Goal: Task Accomplishment & Management: Manage account settings

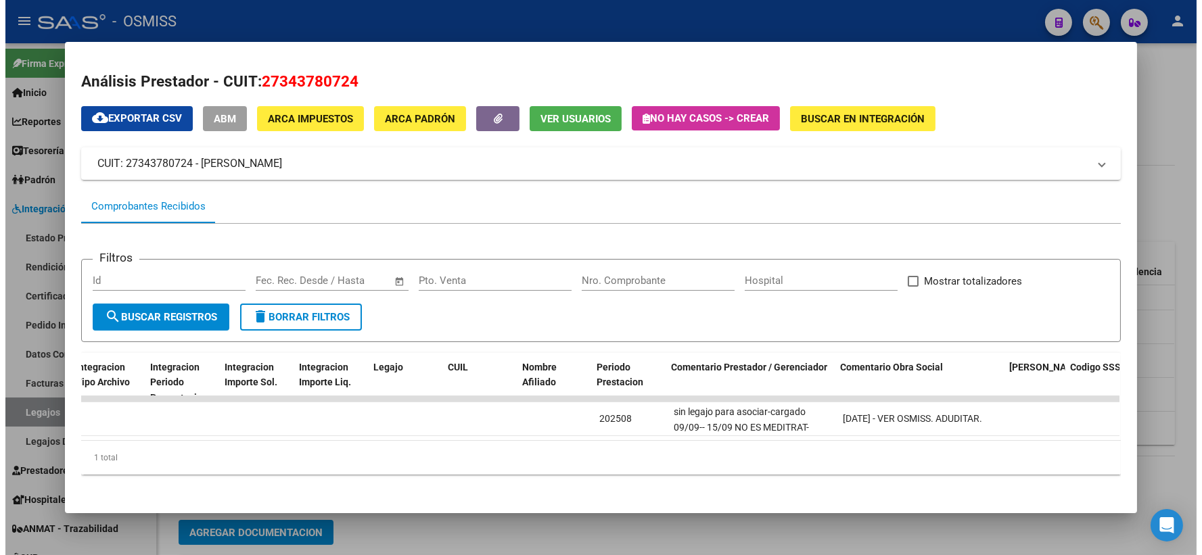
scroll to position [0, 1856]
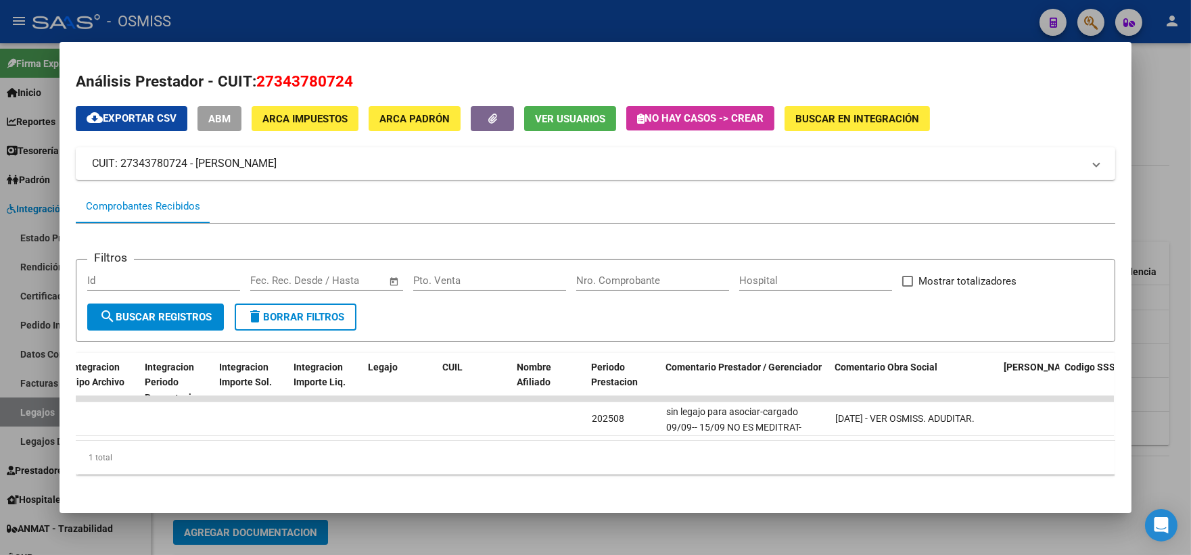
click at [1158, 195] on div at bounding box center [595, 277] width 1191 height 555
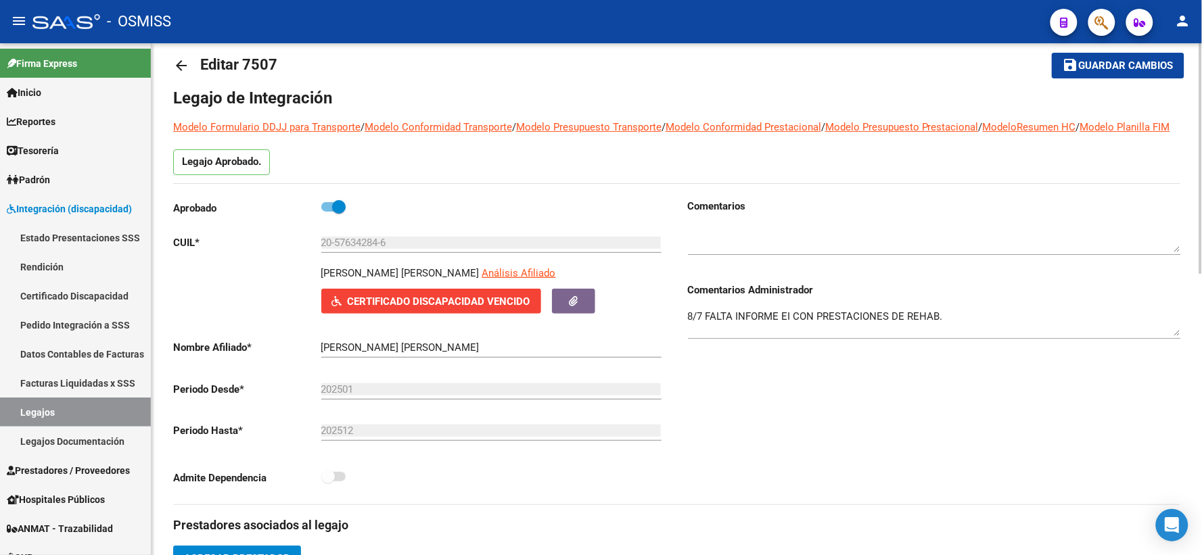
scroll to position [0, 0]
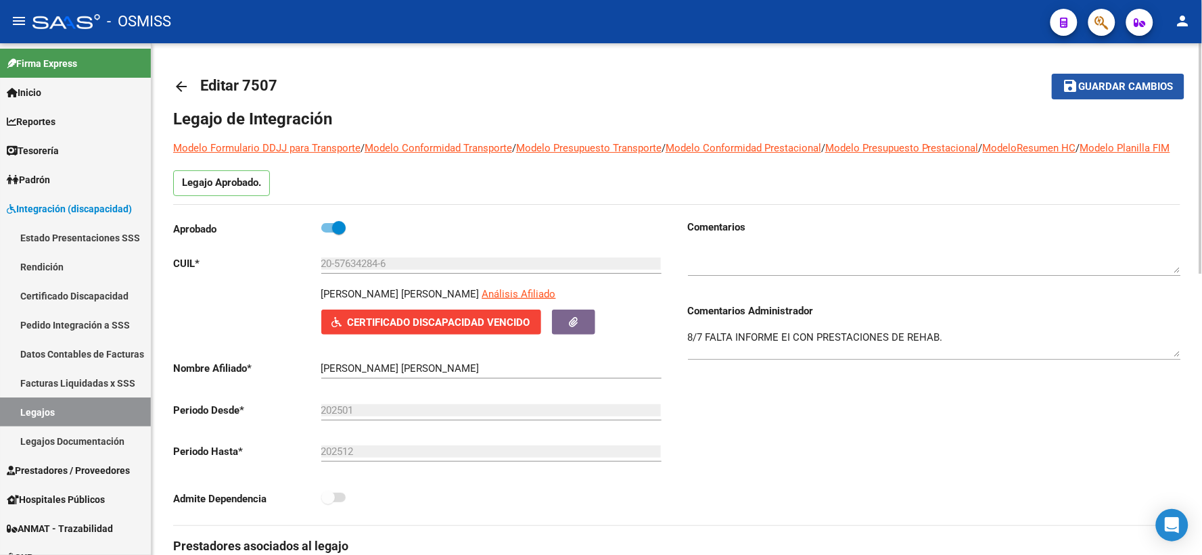
click at [1098, 85] on span "Guardar cambios" at bounding box center [1126, 87] width 95 height 12
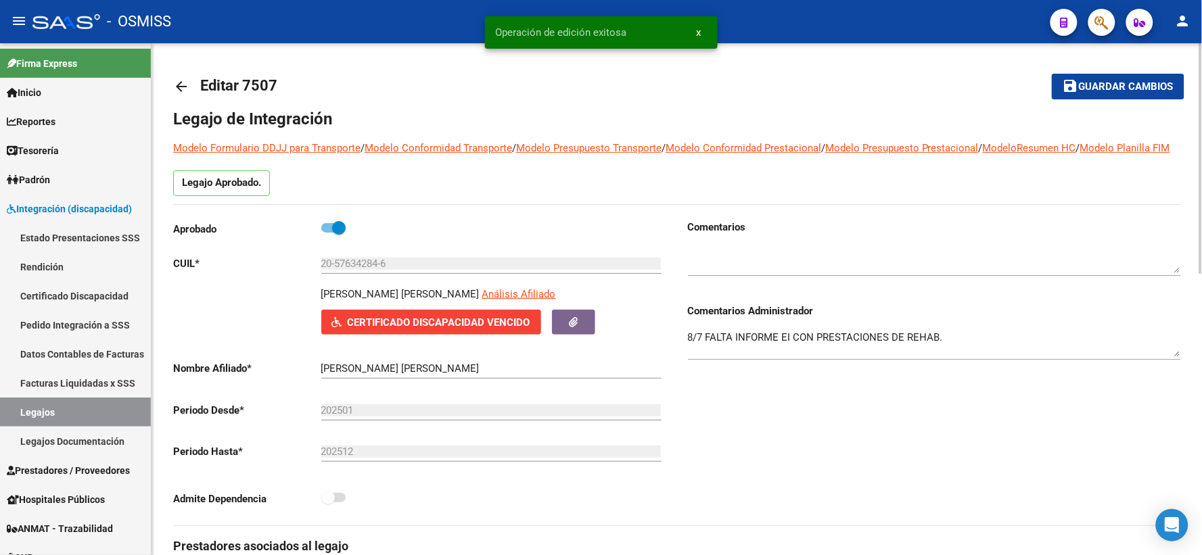
click at [185, 78] on mat-icon "arrow_back" at bounding box center [181, 86] width 16 height 16
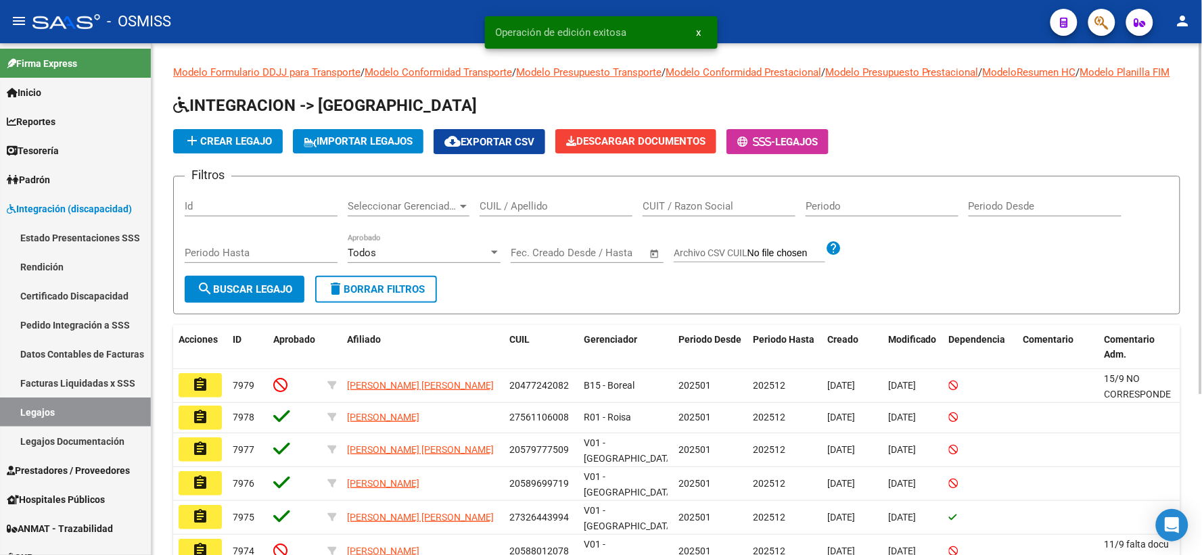
drag, startPoint x: 501, startPoint y: 222, endPoint x: 529, endPoint y: 214, distance: 29.5
click at [502, 212] on input "CUIL / Apellido" at bounding box center [555, 206] width 153 height 12
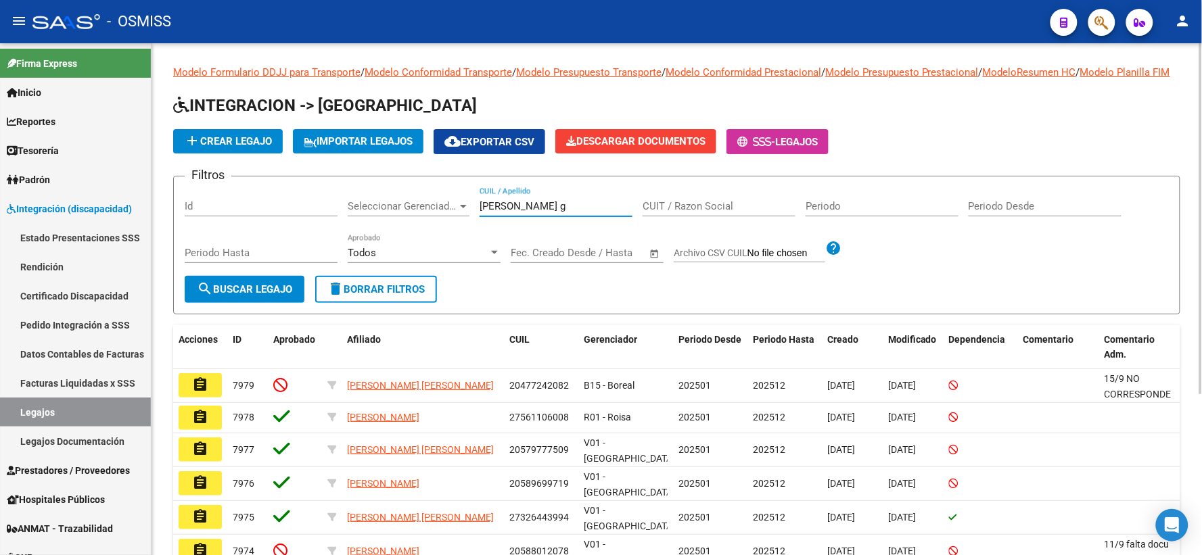
type input "[PERSON_NAME] g"
click at [233, 296] on span "search Buscar Legajo" at bounding box center [244, 289] width 95 height 12
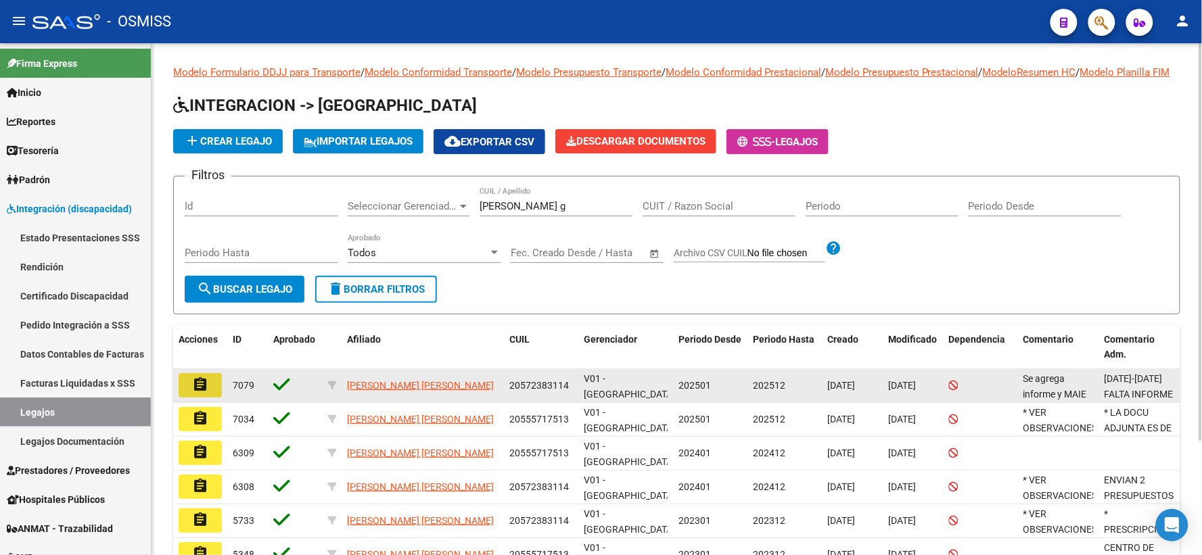
click at [203, 393] on mat-icon "assignment" at bounding box center [200, 385] width 16 height 16
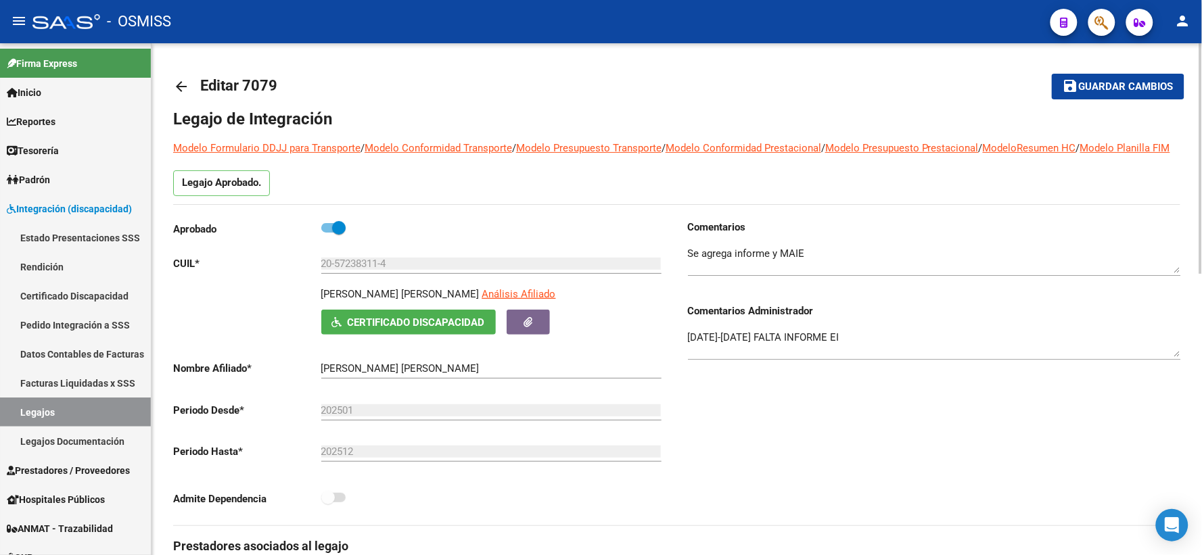
click at [379, 302] on p "[PERSON_NAME] [PERSON_NAME]" at bounding box center [400, 294] width 158 height 15
copy p "[PERSON_NAME] [PERSON_NAME]"
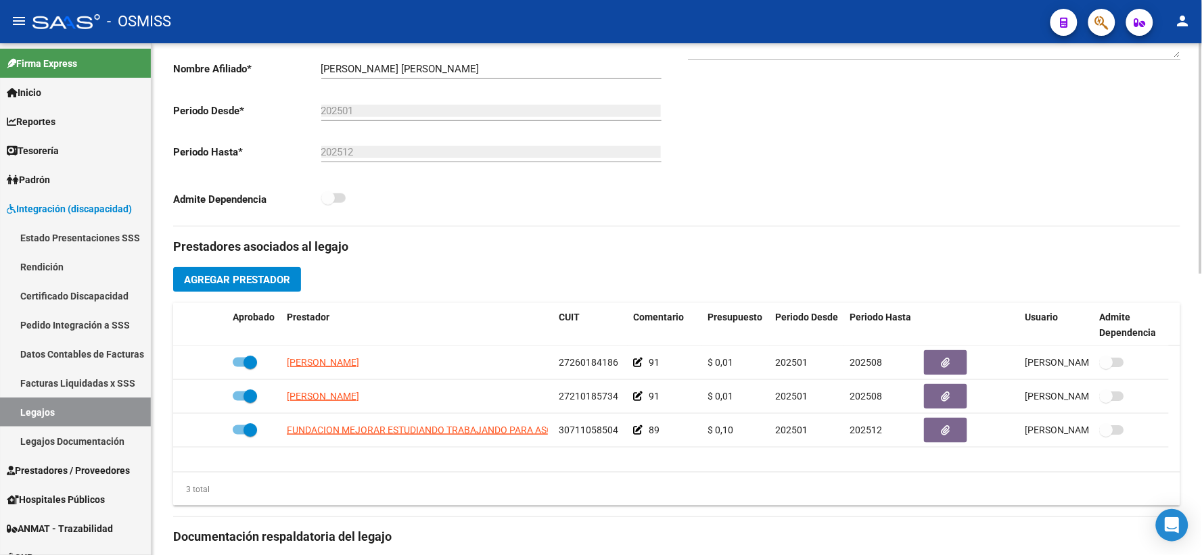
scroll to position [300, 0]
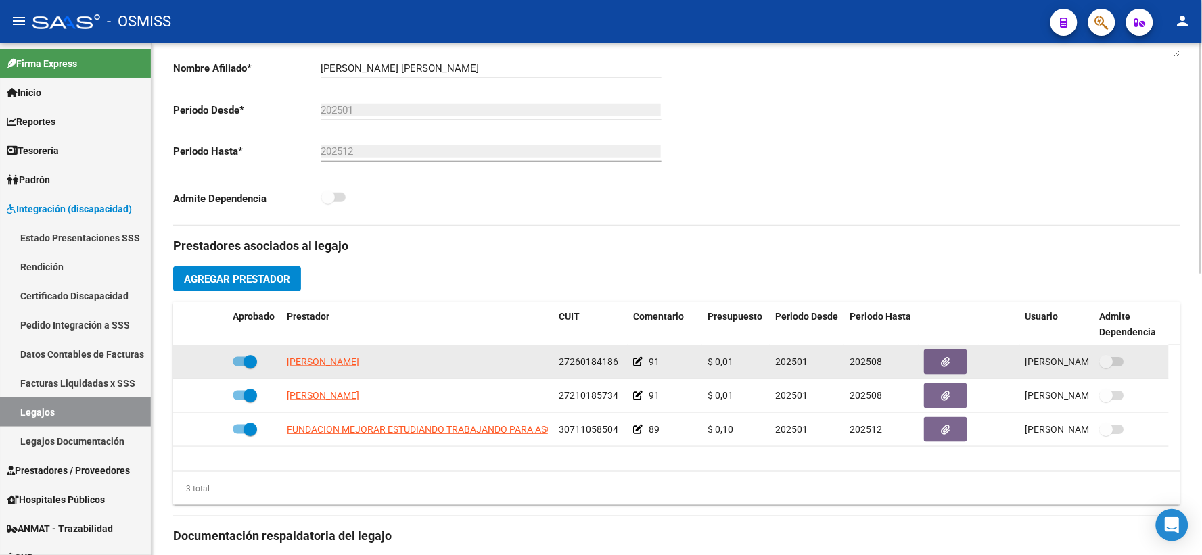
click at [638, 367] on icon at bounding box center [637, 361] width 9 height 9
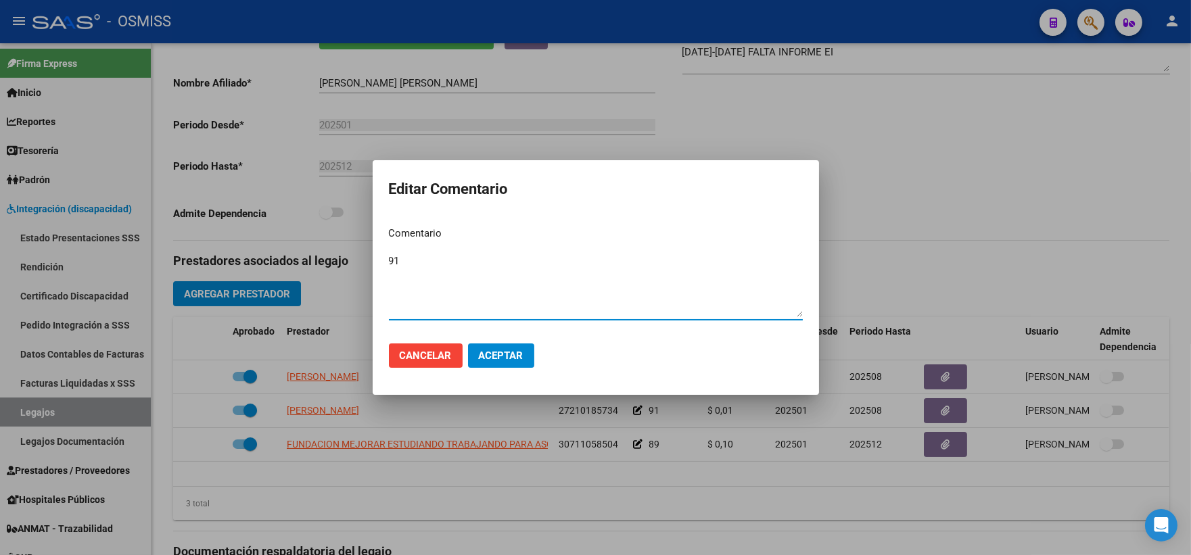
paste textarea "[PERSON_NAME] [PERSON_NAME]"
type textarea "91 [PERSON_NAME] [PERSON_NAME]"
click at [514, 354] on span "Aceptar" at bounding box center [501, 356] width 45 height 12
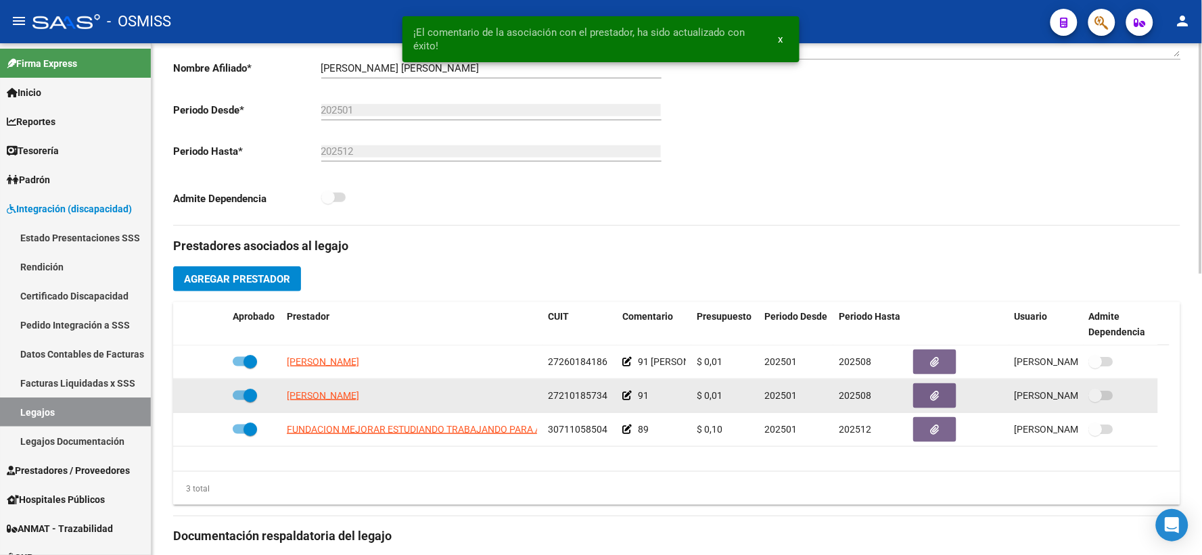
click at [623, 400] on icon at bounding box center [626, 395] width 9 height 9
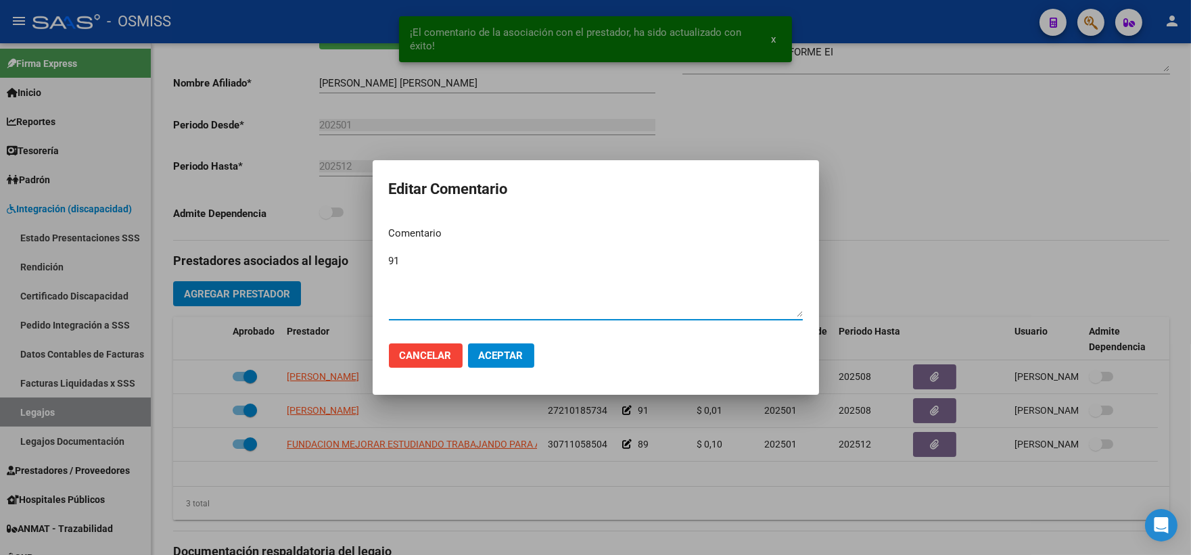
paste textarea "[PERSON_NAME] [PERSON_NAME]"
type textarea "91 [PERSON_NAME] [PERSON_NAME]"
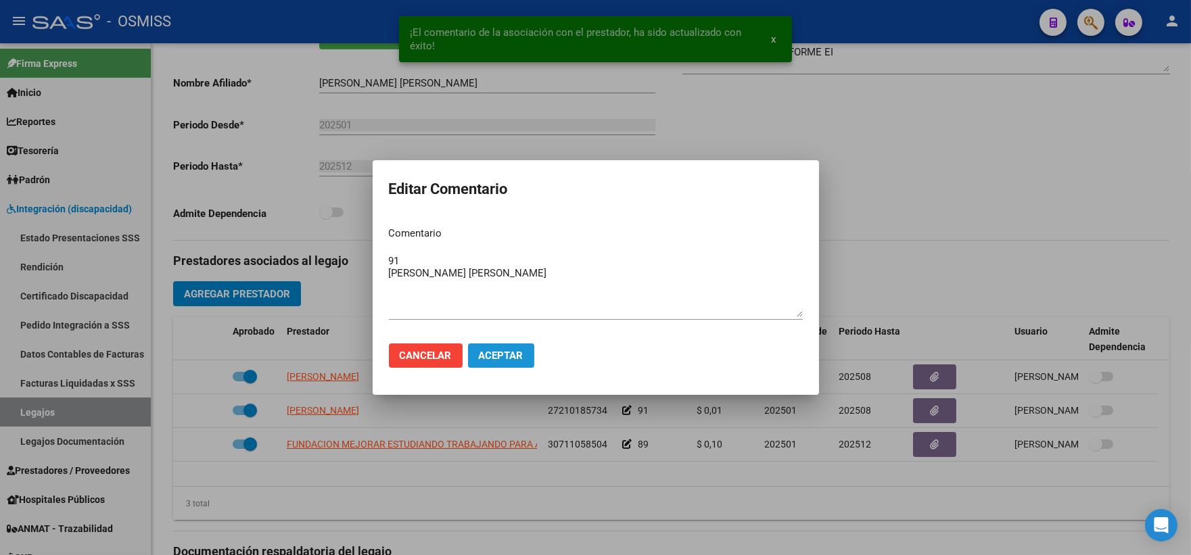
click at [487, 348] on button "Aceptar" at bounding box center [501, 356] width 66 height 24
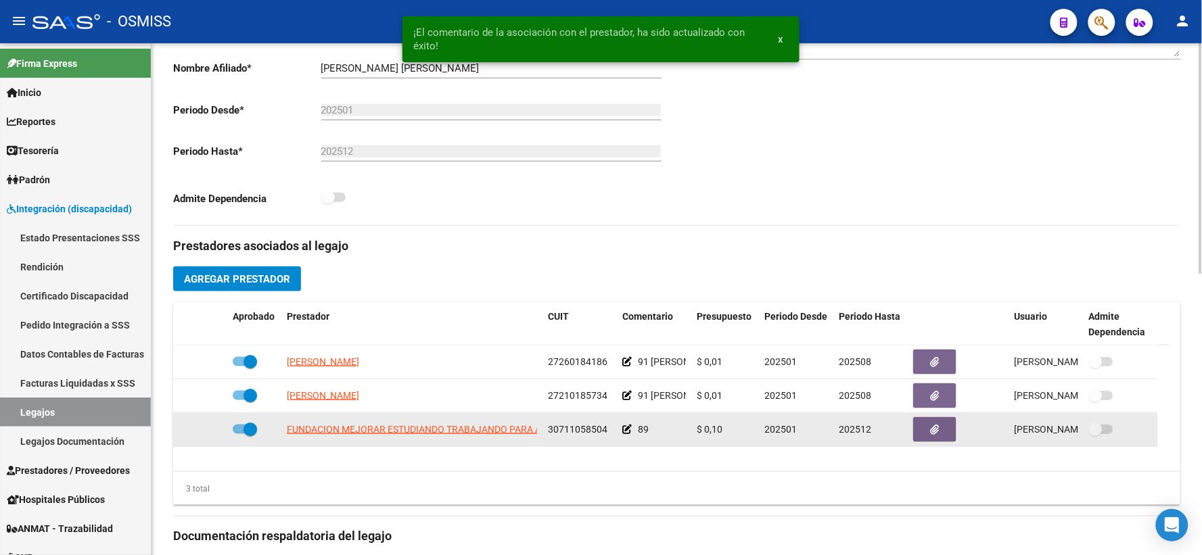
click at [622, 434] on icon at bounding box center [626, 429] width 9 height 9
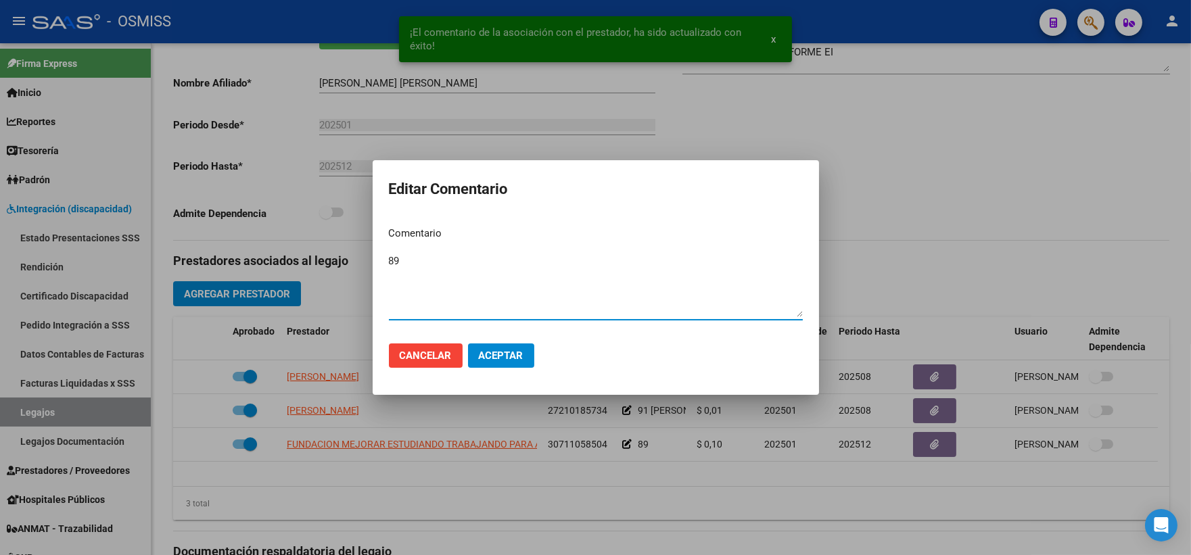
paste textarea "[PERSON_NAME] [PERSON_NAME]"
type textarea "89 [PERSON_NAME] [PERSON_NAME]"
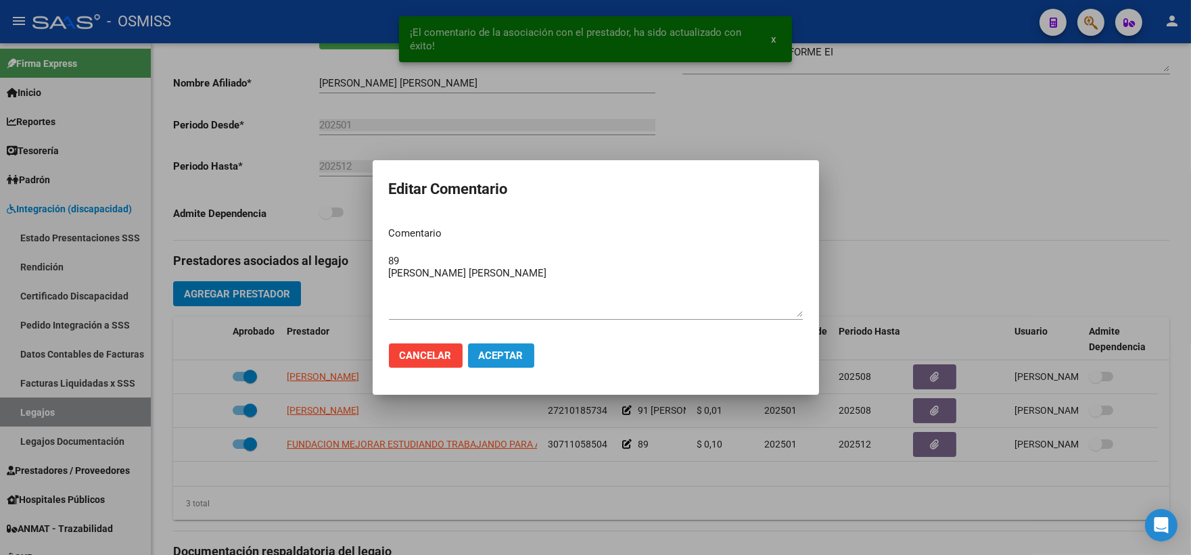
click at [490, 359] on span "Aceptar" at bounding box center [501, 356] width 45 height 12
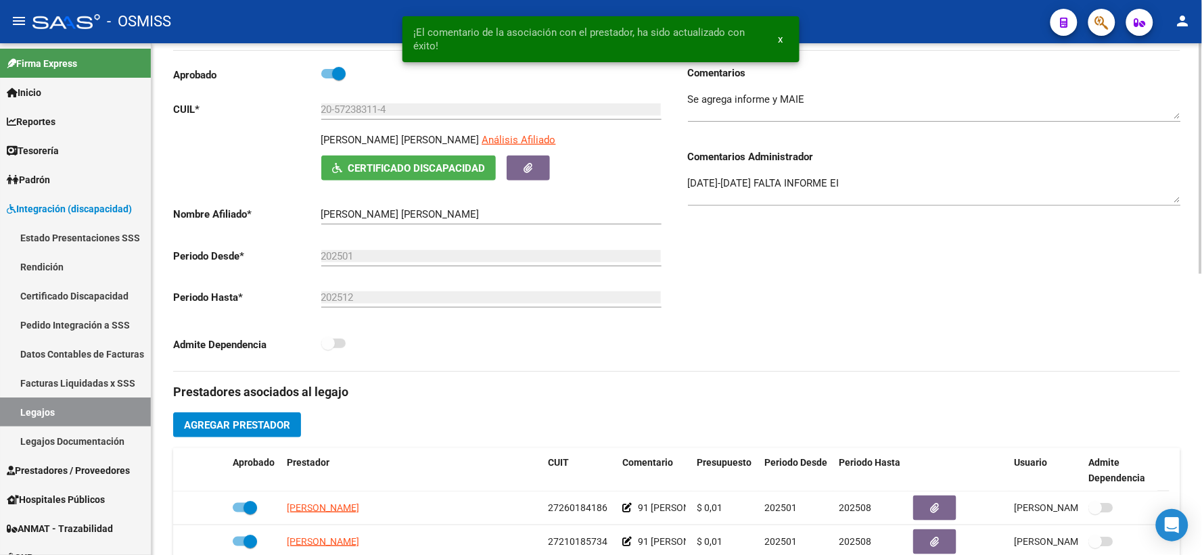
scroll to position [0, 0]
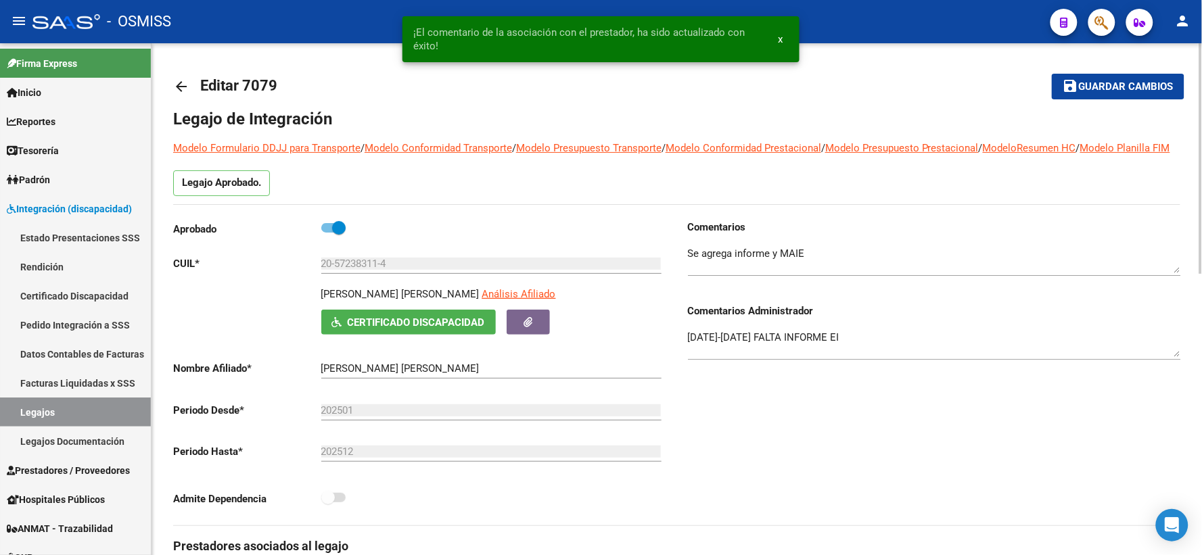
click at [1102, 85] on span "Guardar cambios" at bounding box center [1126, 87] width 95 height 12
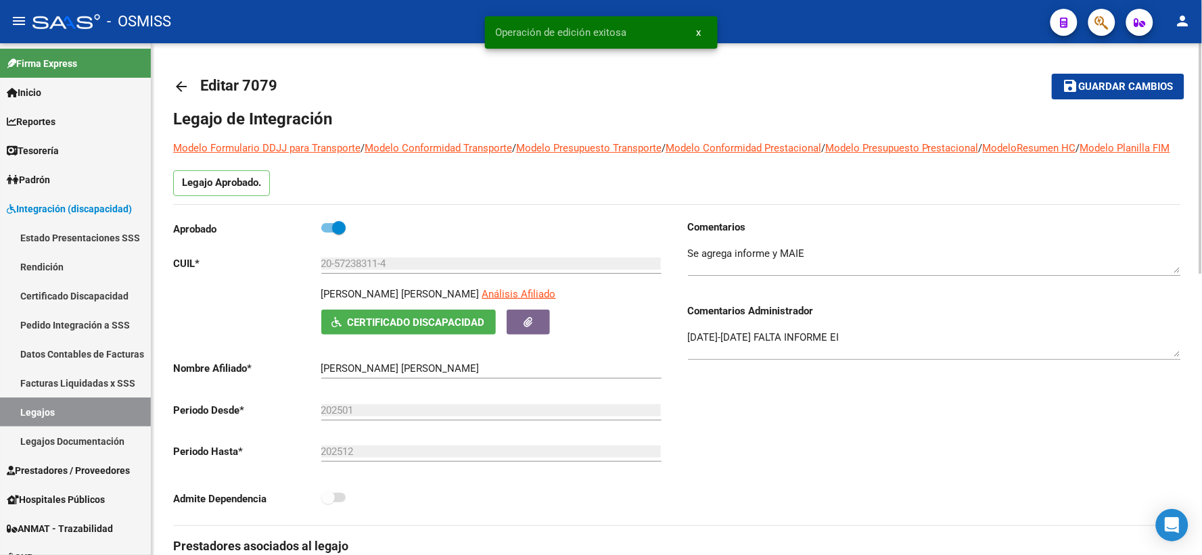
click at [178, 85] on mat-icon "arrow_back" at bounding box center [181, 86] width 16 height 16
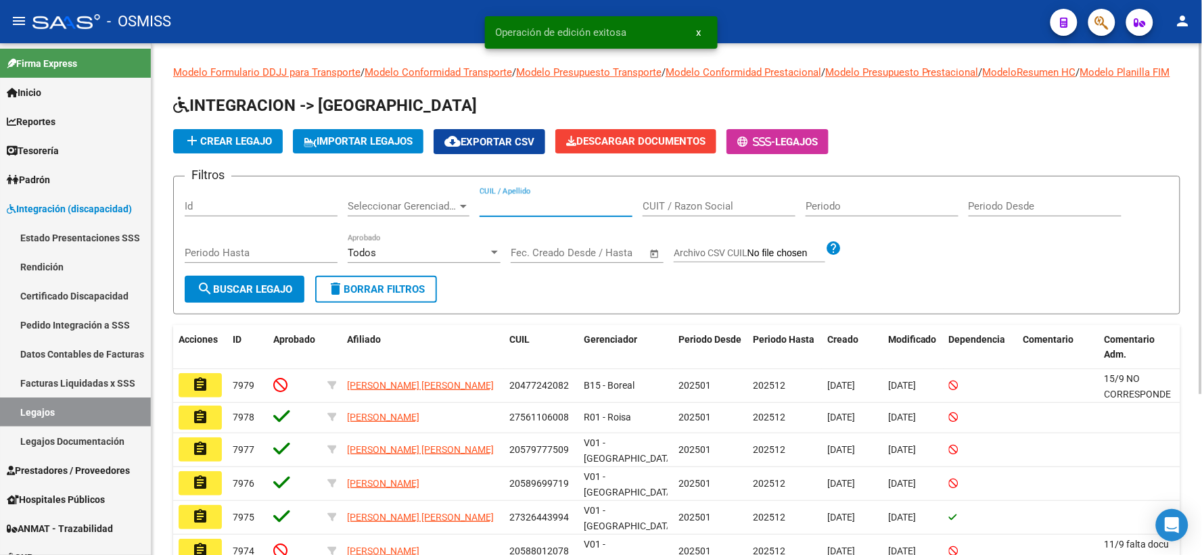
click at [515, 212] on input "CUIL / Apellido" at bounding box center [555, 206] width 153 height 12
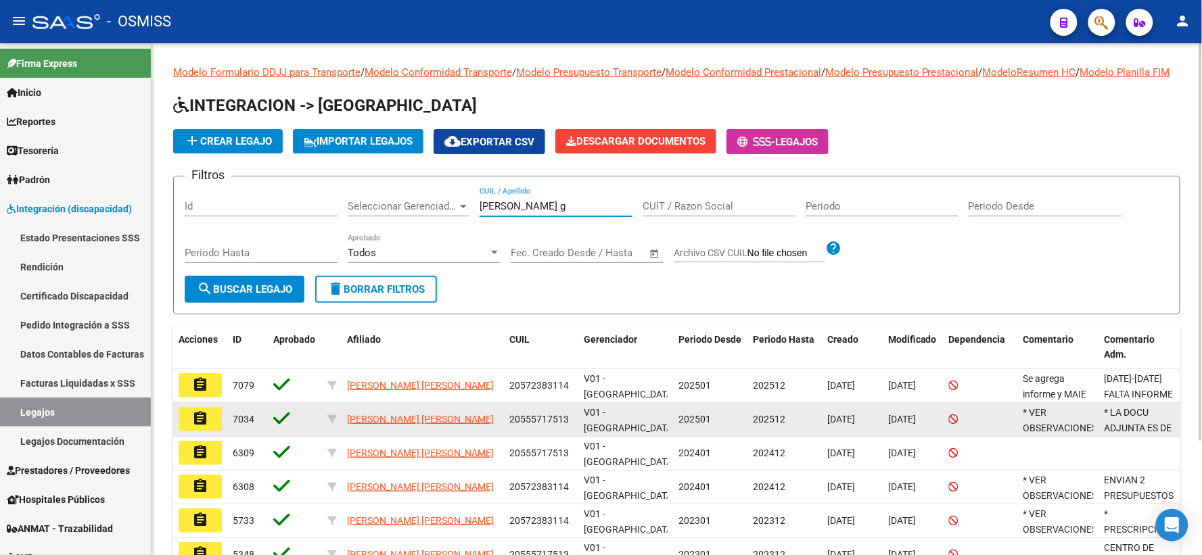
type input "[PERSON_NAME] g"
click at [198, 427] on mat-icon "assignment" at bounding box center [200, 418] width 16 height 16
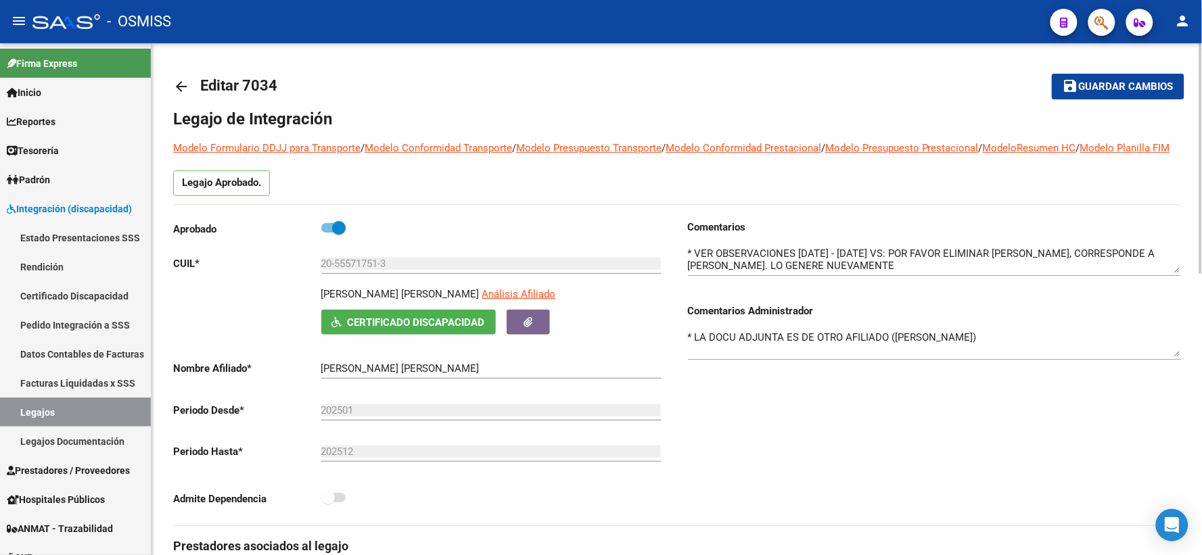
click at [417, 302] on p "[PERSON_NAME] [PERSON_NAME]" at bounding box center [400, 294] width 158 height 15
copy p "[PERSON_NAME] [PERSON_NAME]"
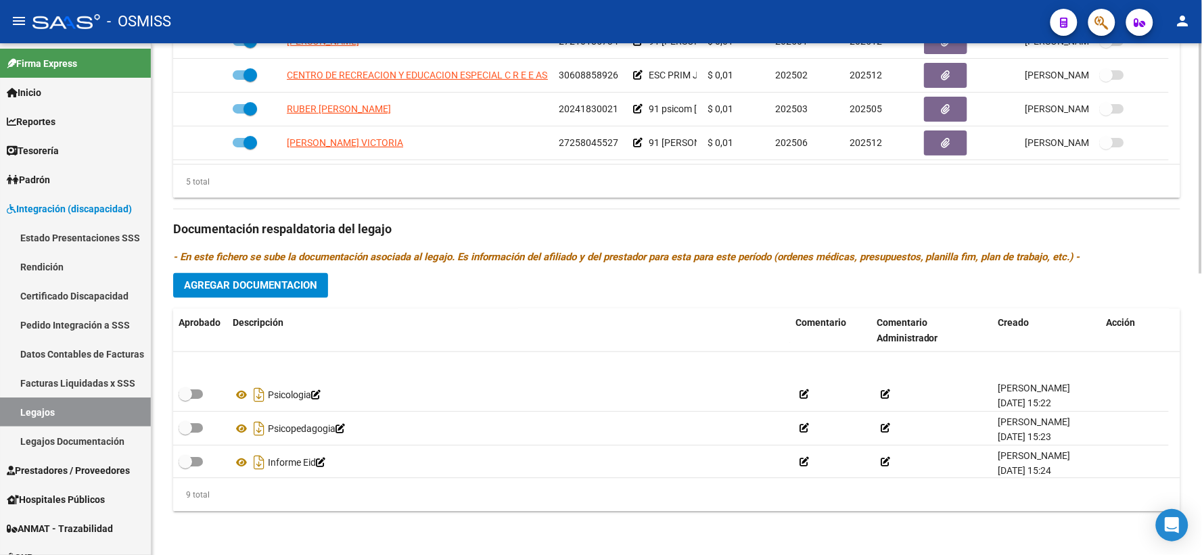
scroll to position [183, 0]
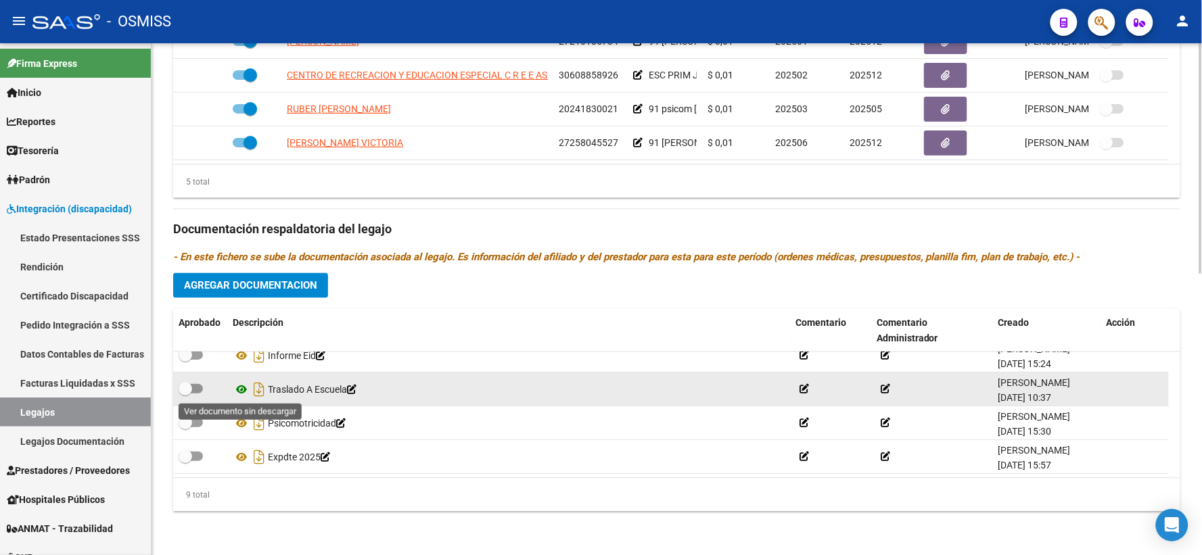
click at [245, 388] on icon at bounding box center [242, 389] width 18 height 16
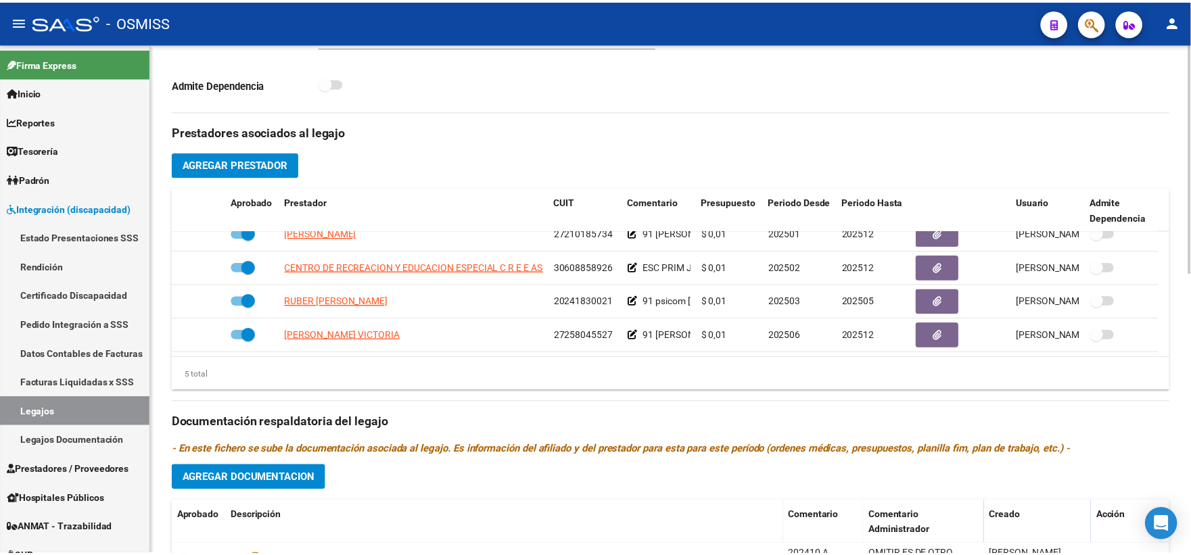
scroll to position [474, 0]
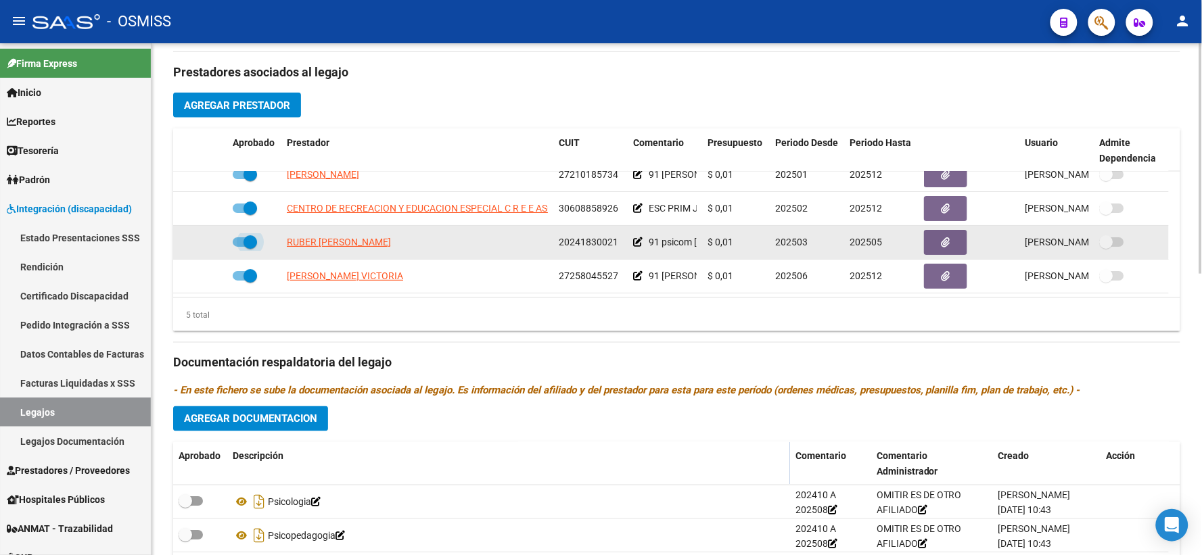
click at [240, 247] on span at bounding box center [245, 241] width 24 height 9
click at [239, 248] on input "checkbox" at bounding box center [239, 247] width 1 height 1
checkbox input "false"
click at [210, 247] on icon at bounding box center [207, 241] width 9 height 9
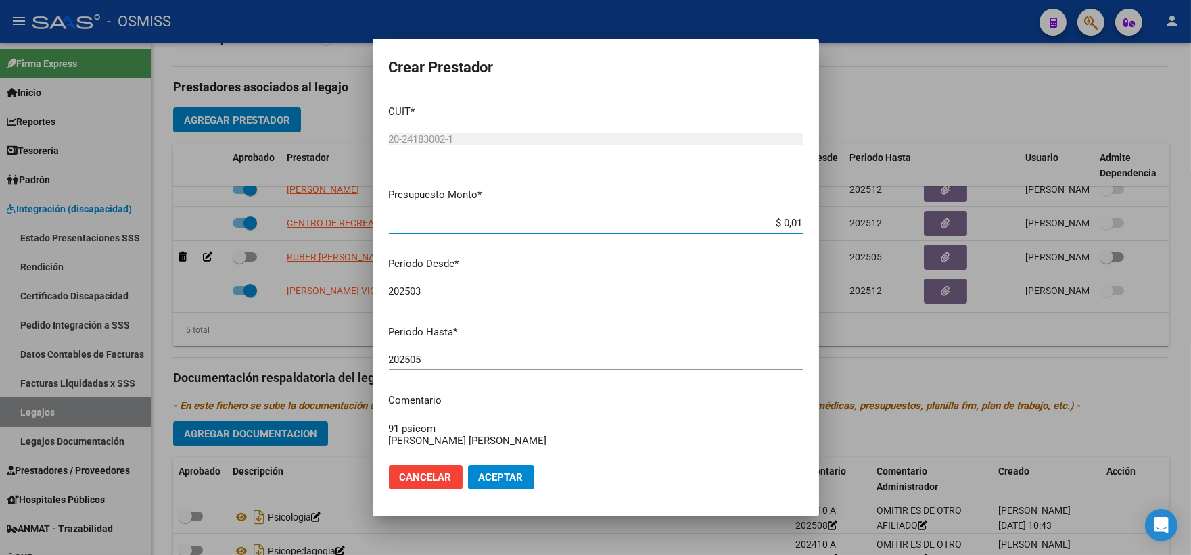
click at [449, 359] on input "202505" at bounding box center [596, 360] width 414 height 12
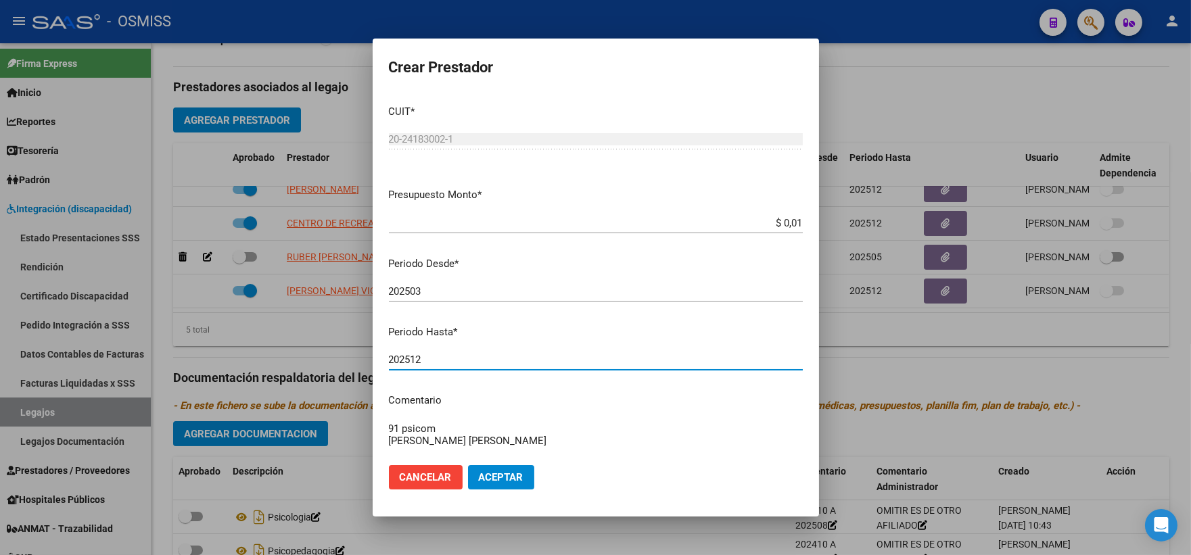
type input "202512"
click at [483, 475] on span "Aceptar" at bounding box center [501, 477] width 45 height 12
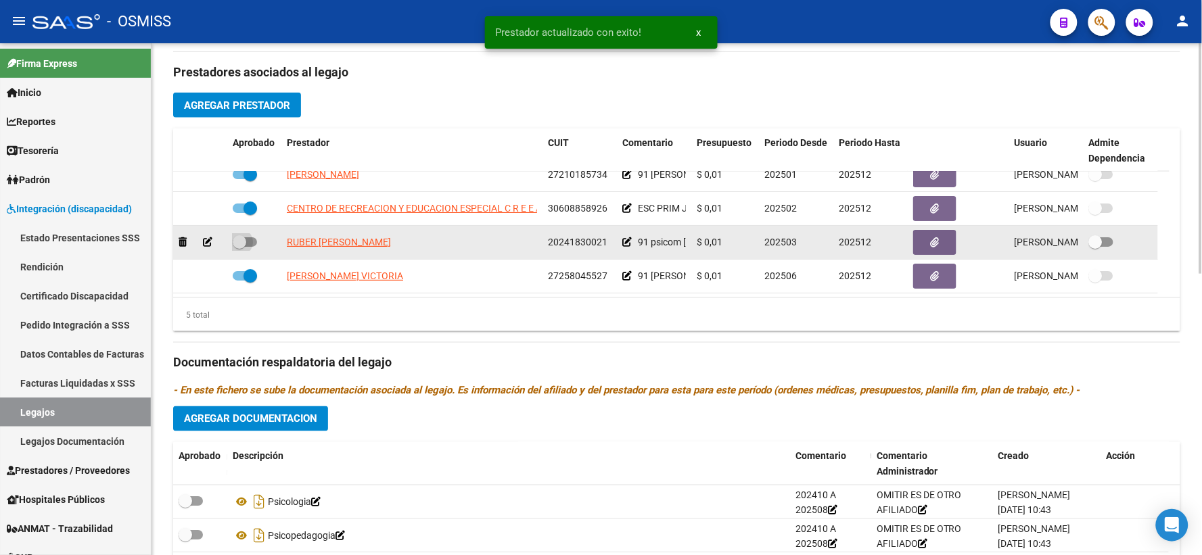
click at [239, 249] on span at bounding box center [240, 242] width 14 height 14
click at [239, 248] on input "checkbox" at bounding box center [239, 247] width 1 height 1
checkbox input "true"
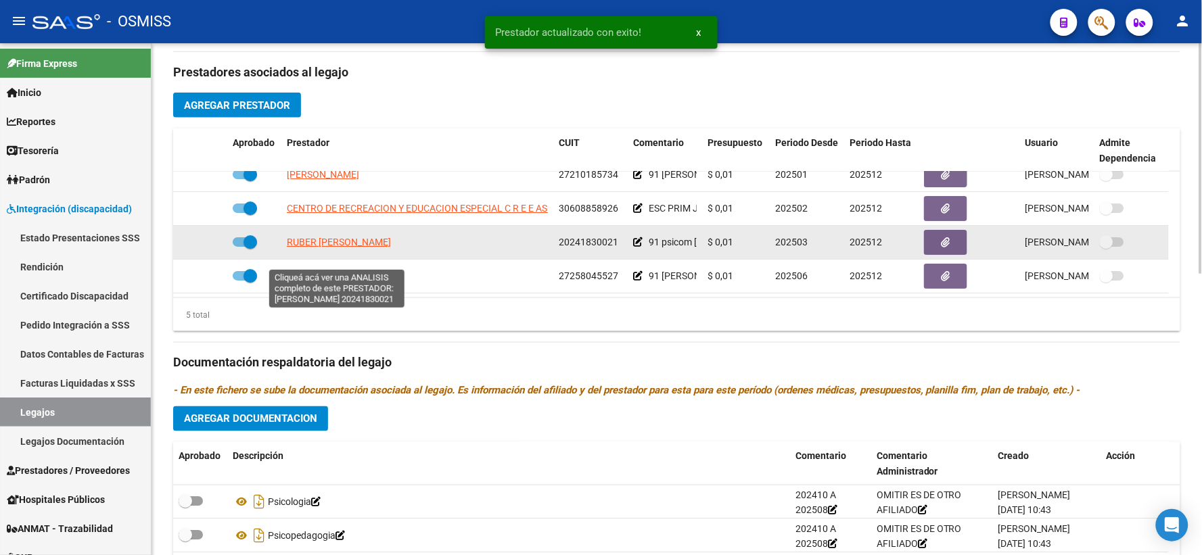
click at [356, 248] on span "RUBER [PERSON_NAME]" at bounding box center [339, 242] width 104 height 11
type textarea "20241830021"
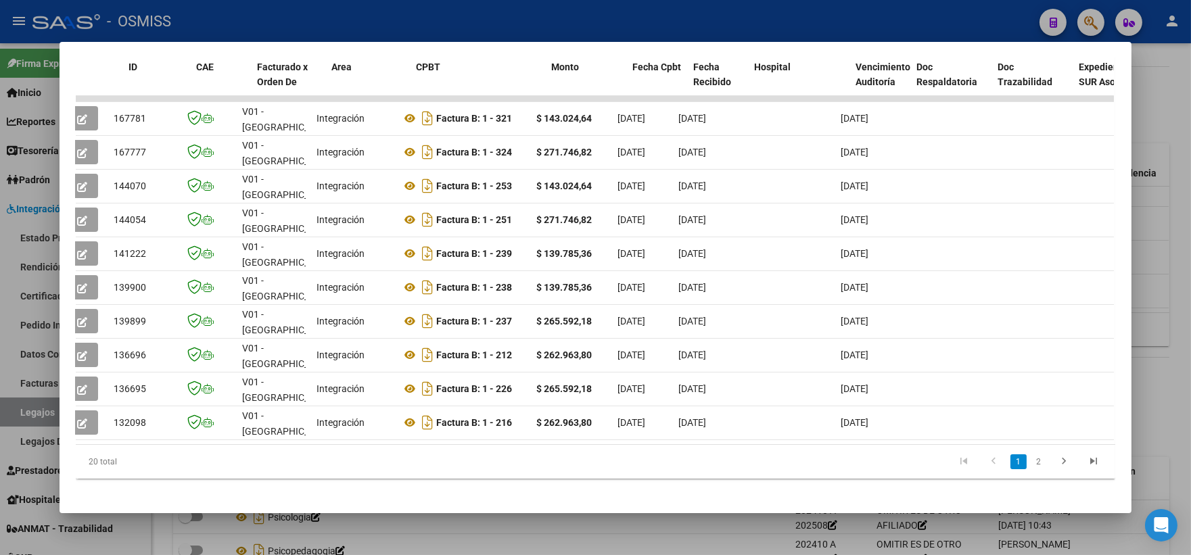
scroll to position [0, 0]
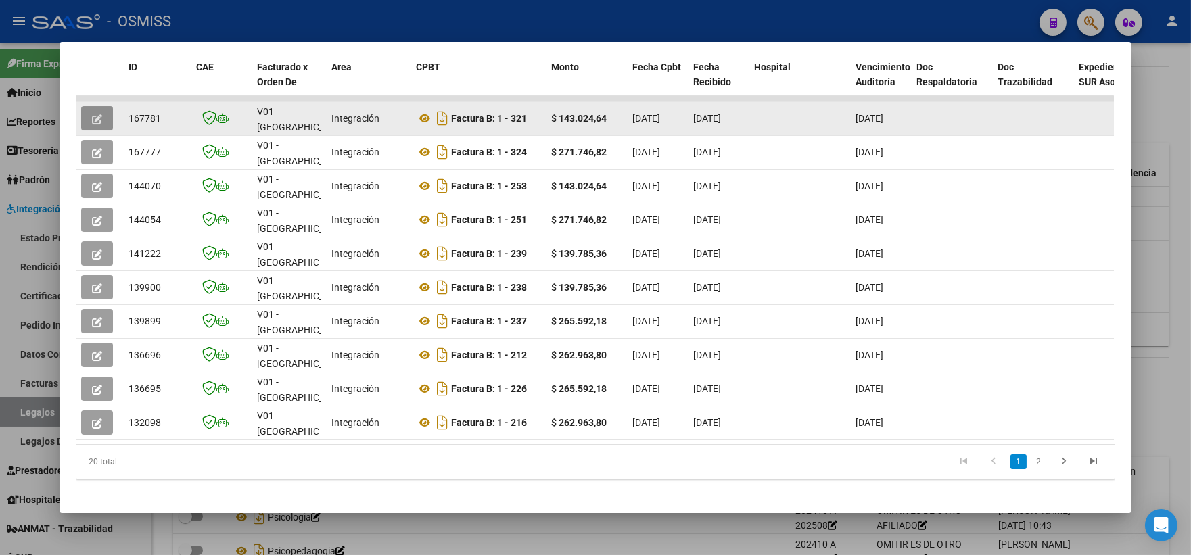
click at [92, 118] on icon "button" at bounding box center [97, 119] width 10 height 10
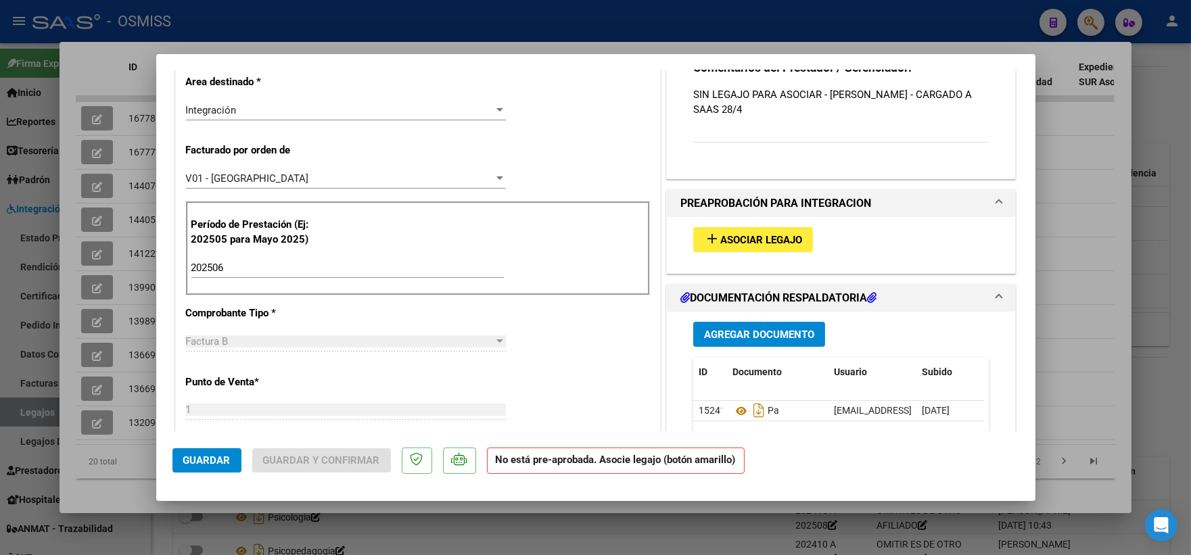
scroll to position [300, 0]
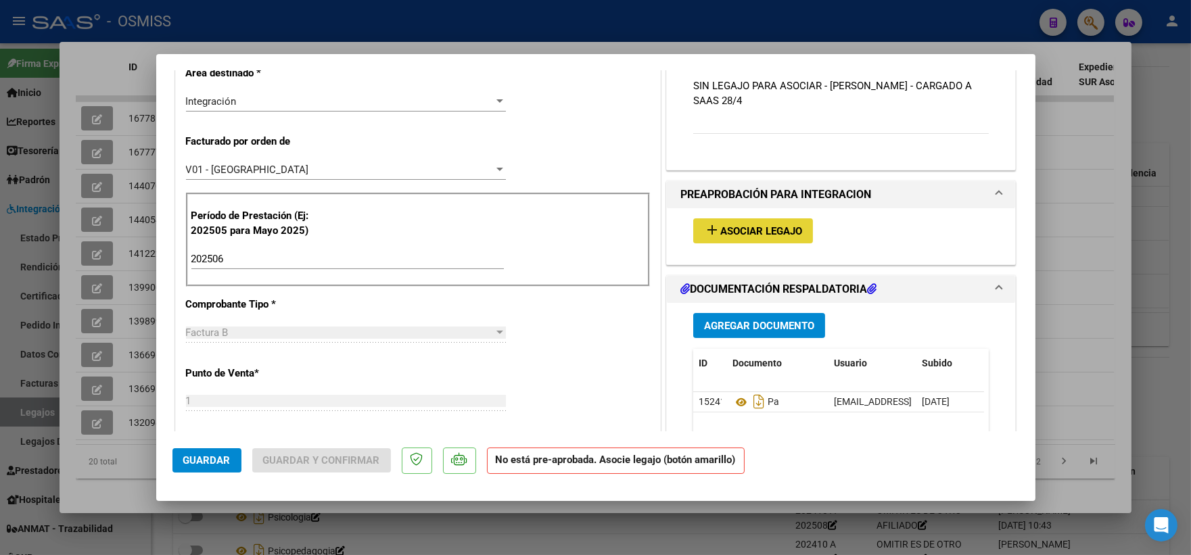
click at [761, 233] on span "Asociar Legajo" at bounding box center [761, 231] width 82 height 12
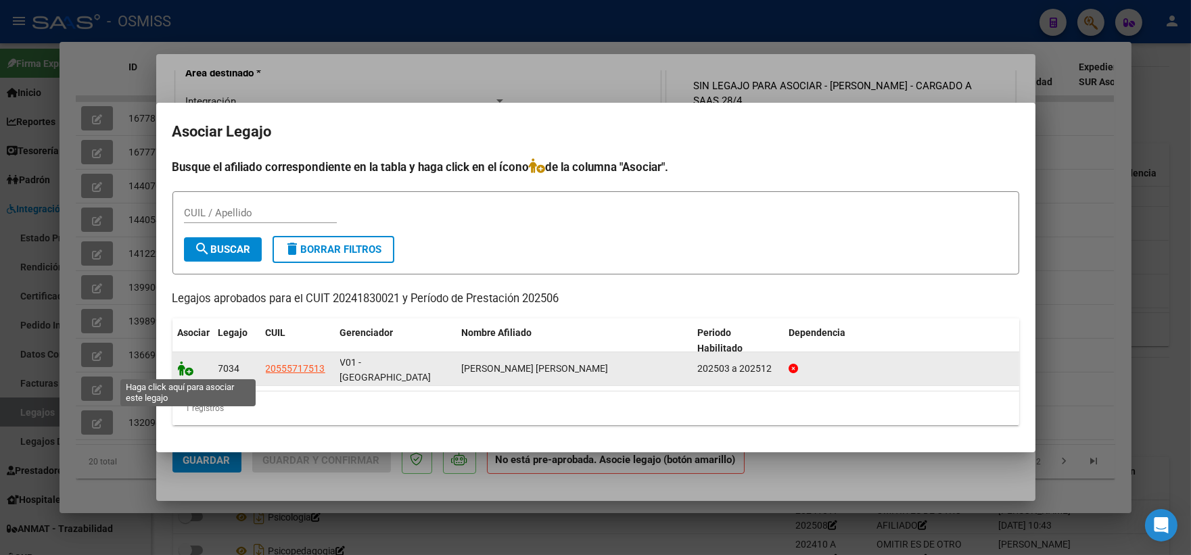
click at [185, 367] on icon at bounding box center [186, 368] width 16 height 15
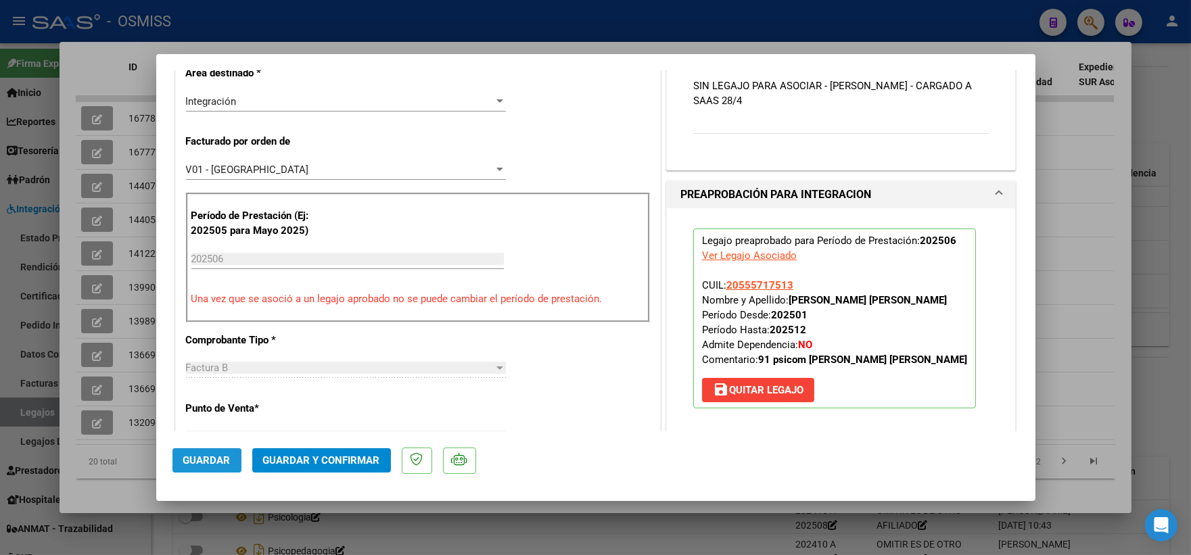
click at [204, 463] on span "Guardar" at bounding box center [206, 460] width 47 height 12
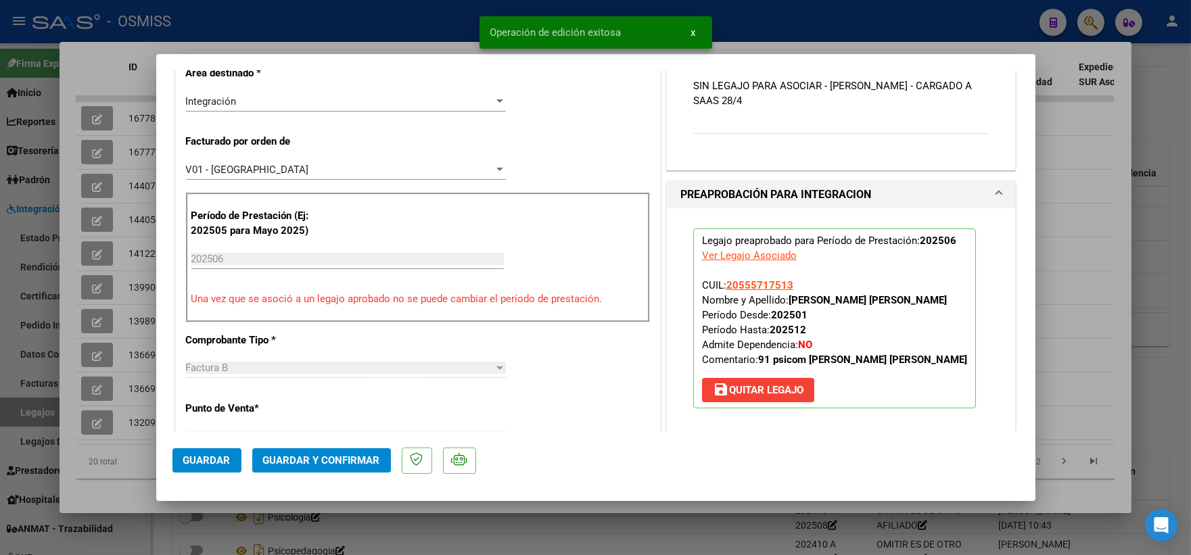
drag, startPoint x: 1075, startPoint y: 189, endPoint x: 1008, endPoint y: 190, distance: 67.6
click at [1074, 189] on div at bounding box center [595, 277] width 1191 height 555
type input "$ 0,00"
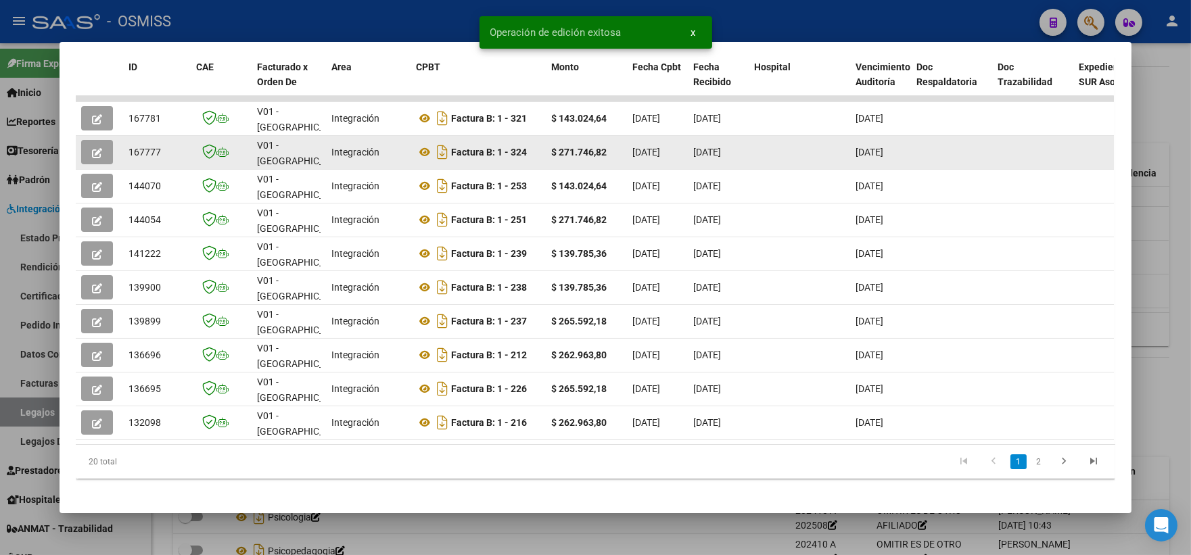
click at [92, 150] on icon "button" at bounding box center [97, 153] width 10 height 10
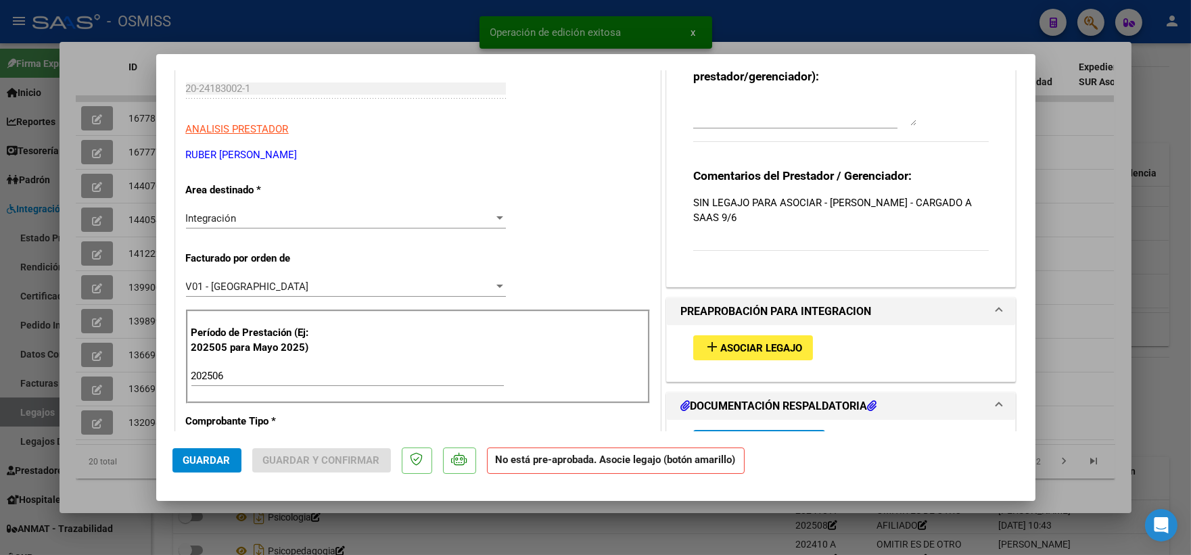
scroll to position [225, 0]
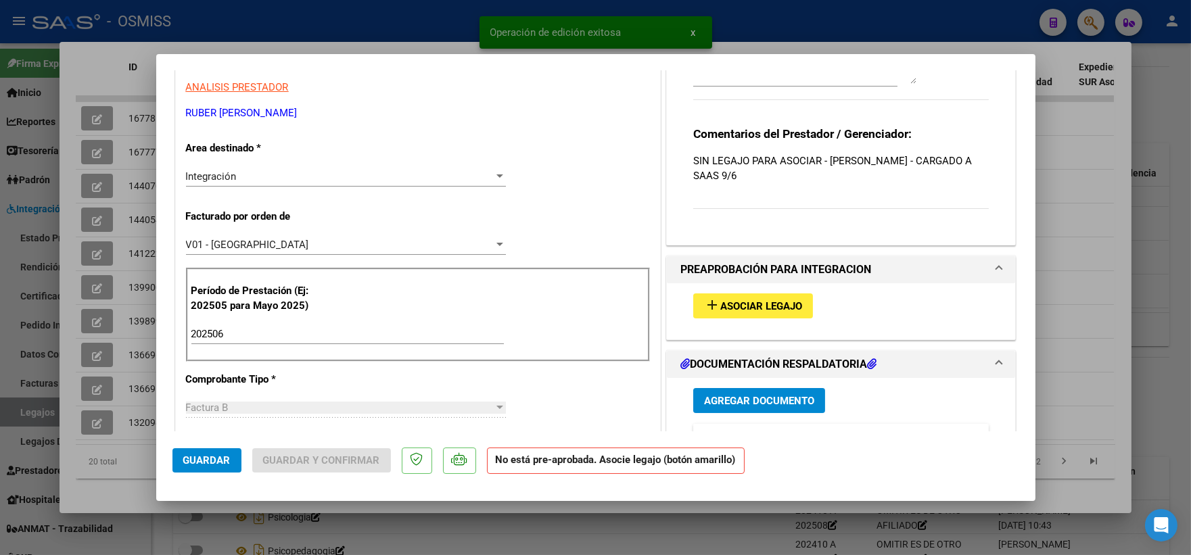
click at [727, 308] on span "Asociar Legajo" at bounding box center [761, 306] width 82 height 12
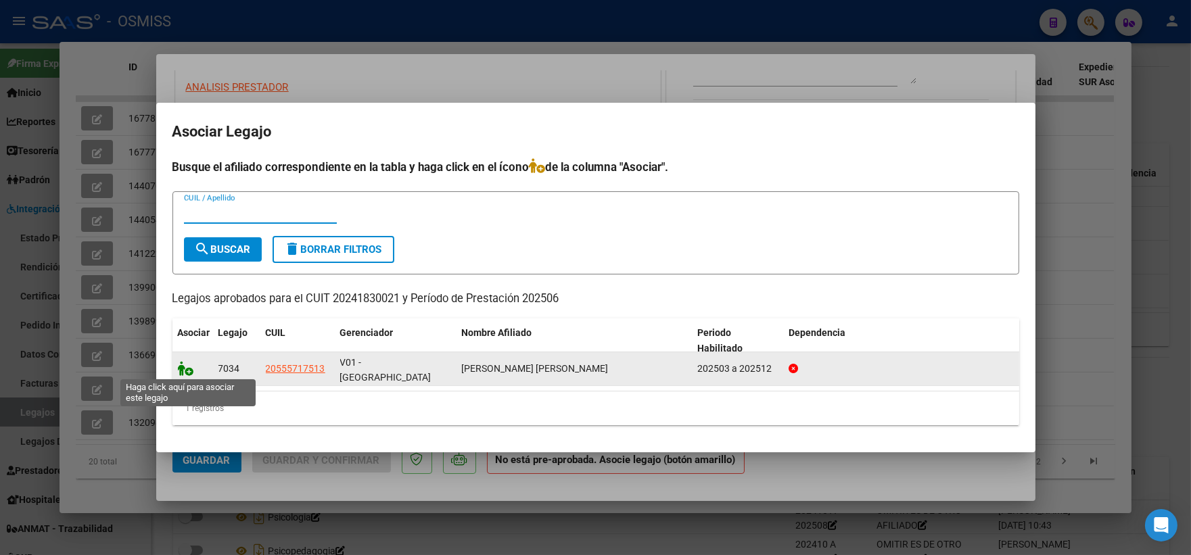
click at [185, 367] on icon at bounding box center [186, 368] width 16 height 15
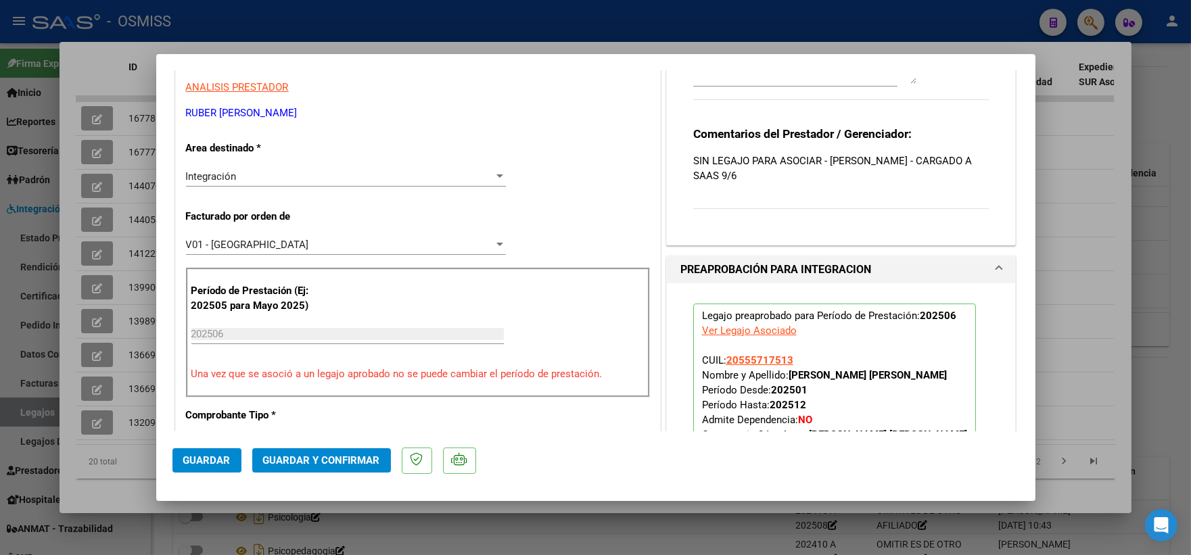
click at [192, 461] on span "Guardar" at bounding box center [206, 460] width 47 height 12
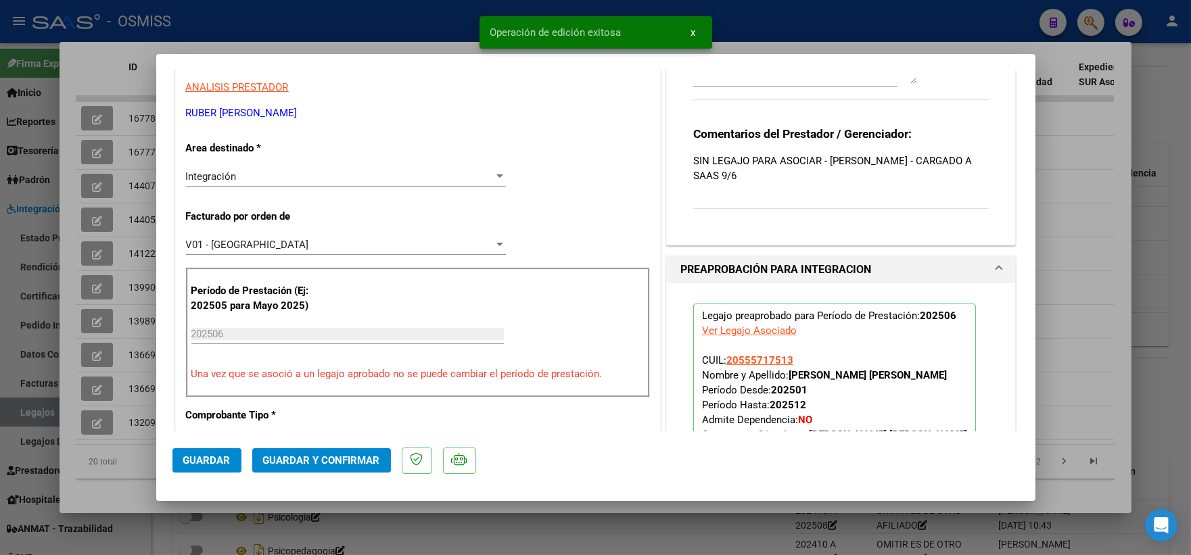
click at [1087, 212] on div at bounding box center [595, 277] width 1191 height 555
type input "$ 0,00"
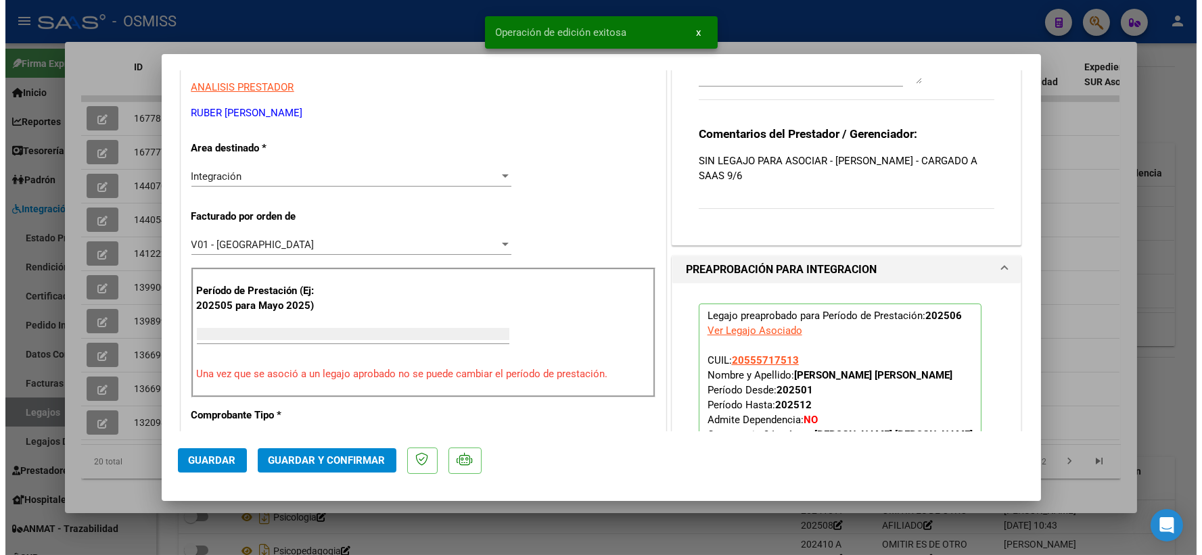
scroll to position [0, 0]
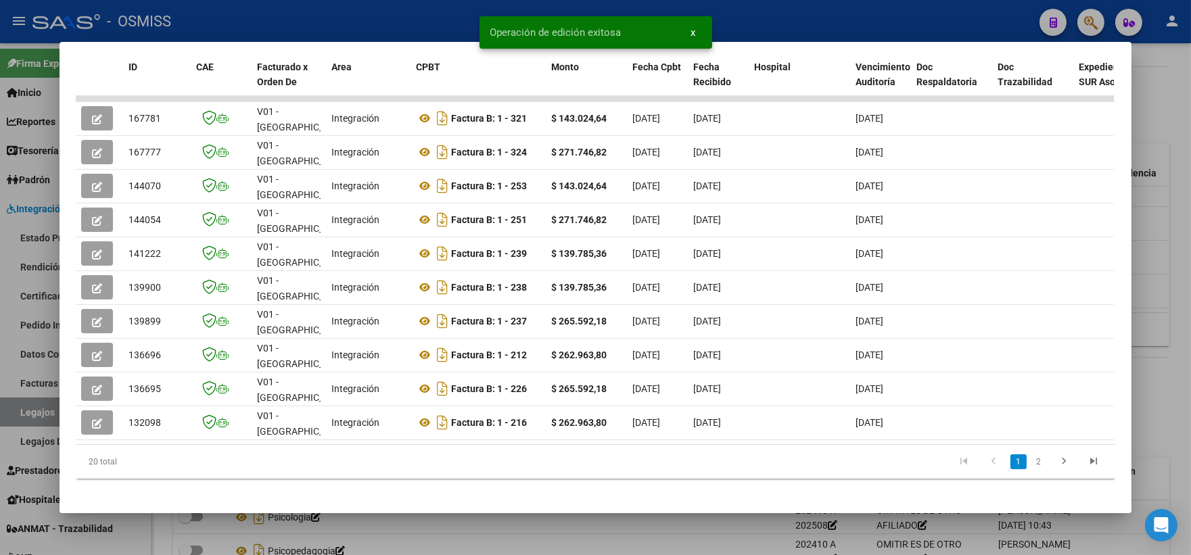
click at [1170, 207] on div at bounding box center [595, 277] width 1191 height 555
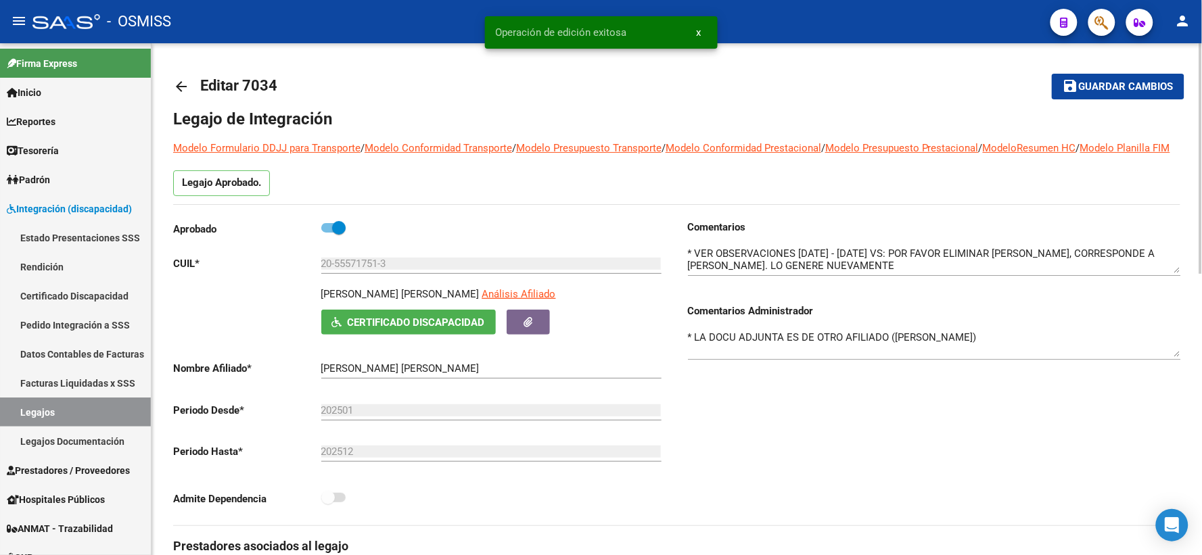
click at [1119, 81] on span "Guardar cambios" at bounding box center [1126, 87] width 95 height 12
click at [179, 89] on mat-icon "arrow_back" at bounding box center [181, 86] width 16 height 16
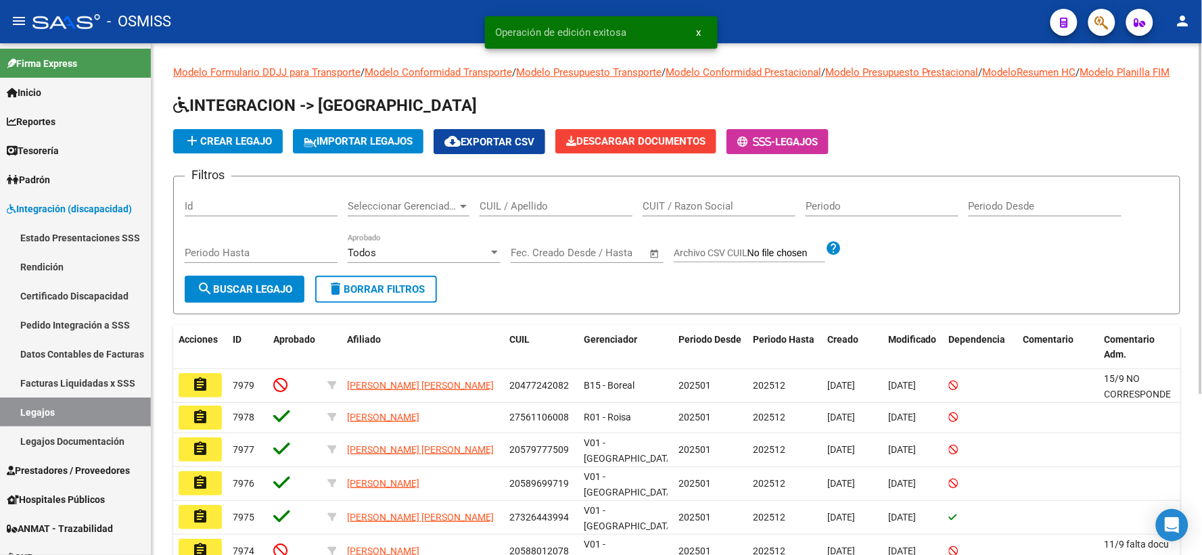
click at [549, 212] on input "CUIL / Apellido" at bounding box center [555, 206] width 153 height 12
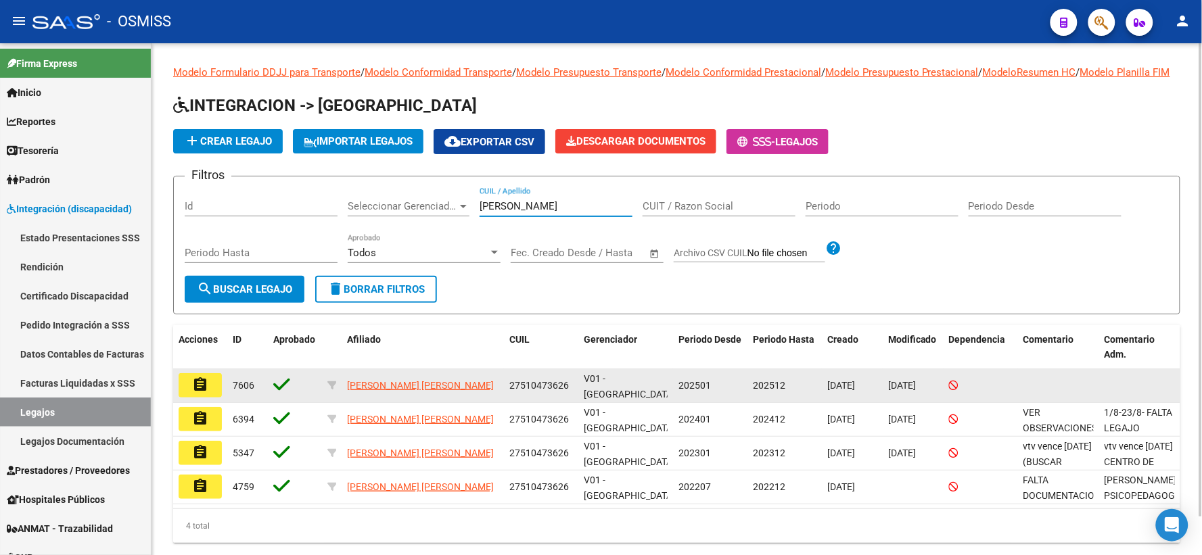
type input "[PERSON_NAME]"
click at [199, 393] on mat-icon "assignment" at bounding box center [200, 385] width 16 height 16
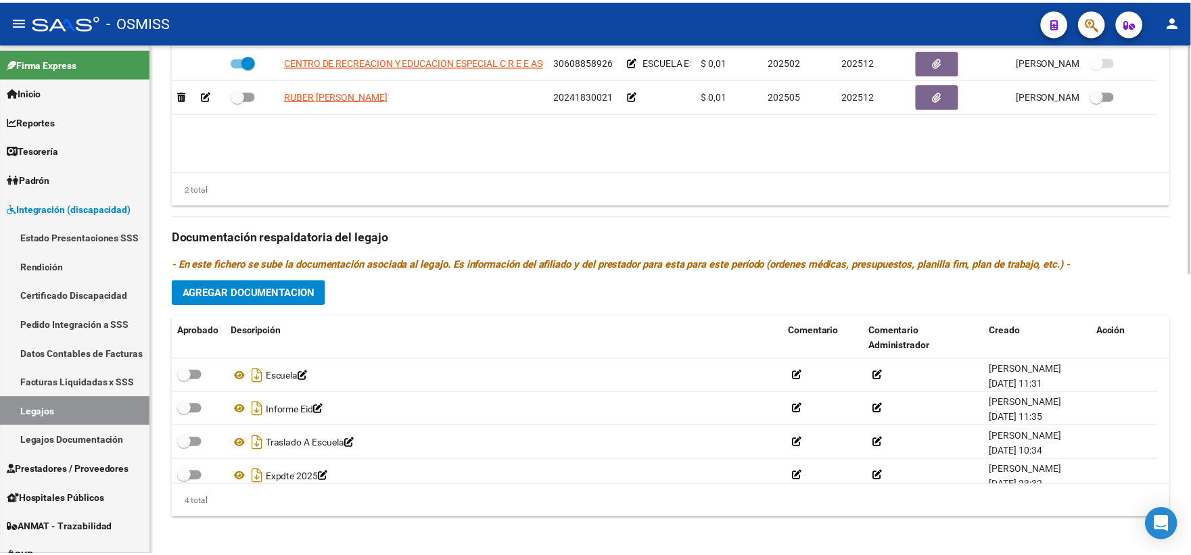
scroll to position [14, 0]
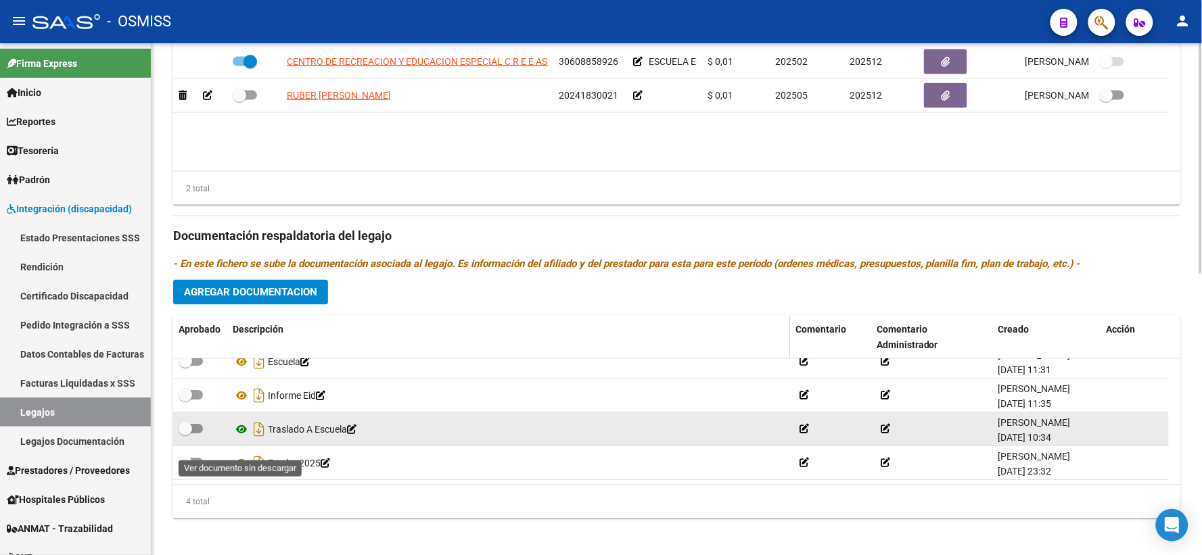
click at [239, 438] on icon at bounding box center [242, 430] width 18 height 16
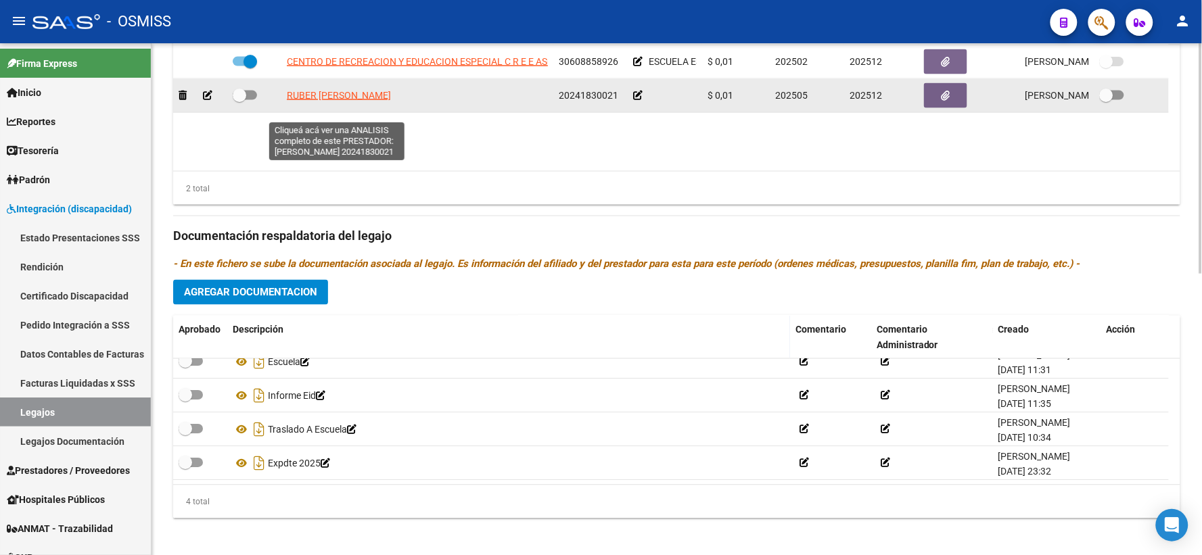
click at [356, 101] on span "RUBER [PERSON_NAME]" at bounding box center [339, 95] width 104 height 11
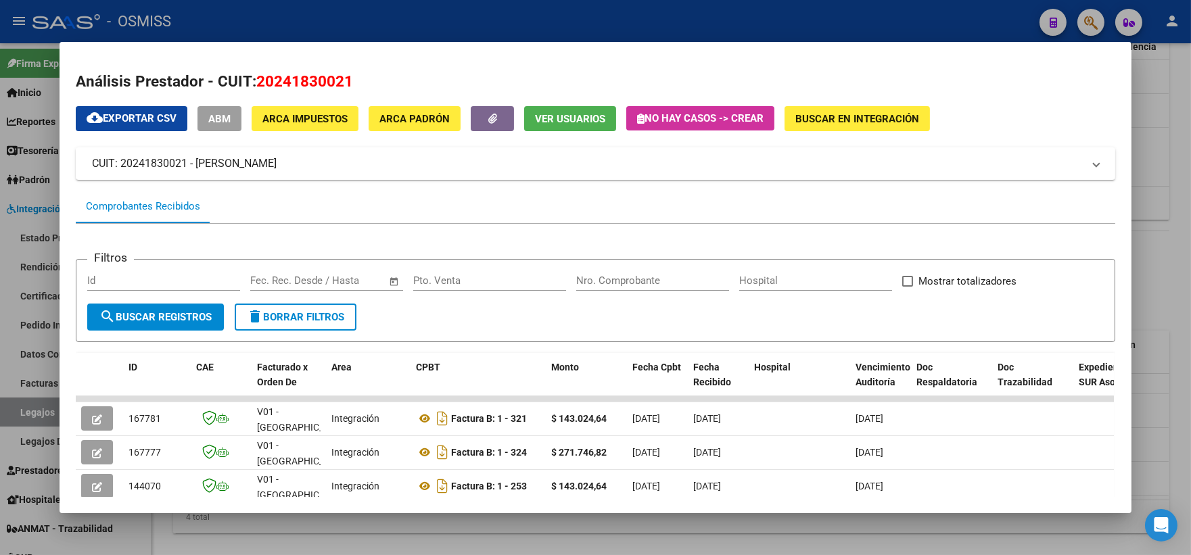
click at [1171, 262] on div at bounding box center [595, 277] width 1191 height 555
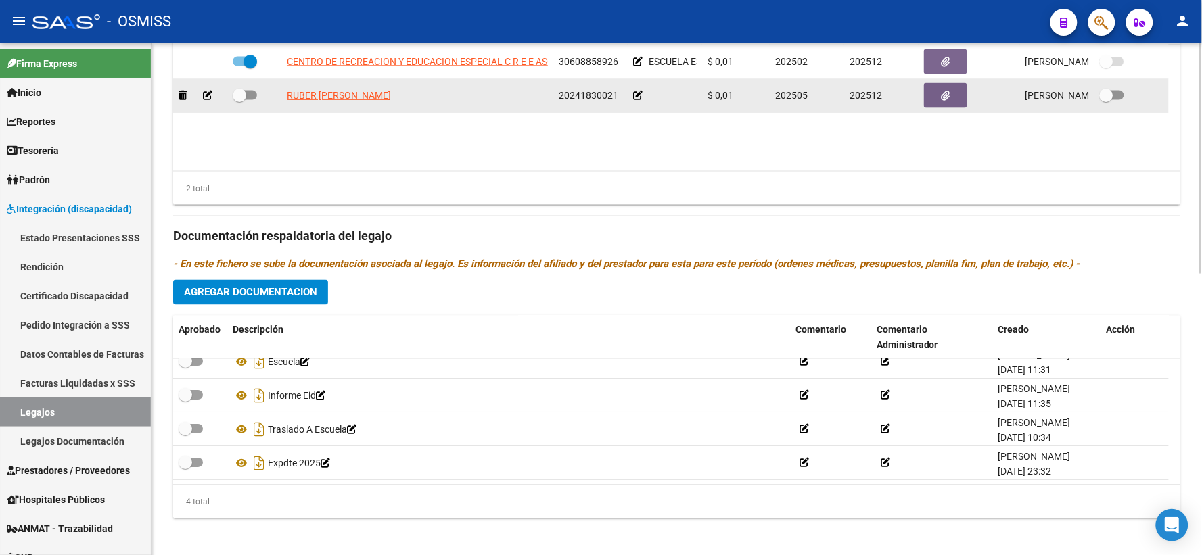
click at [638, 100] on icon at bounding box center [637, 95] width 9 height 9
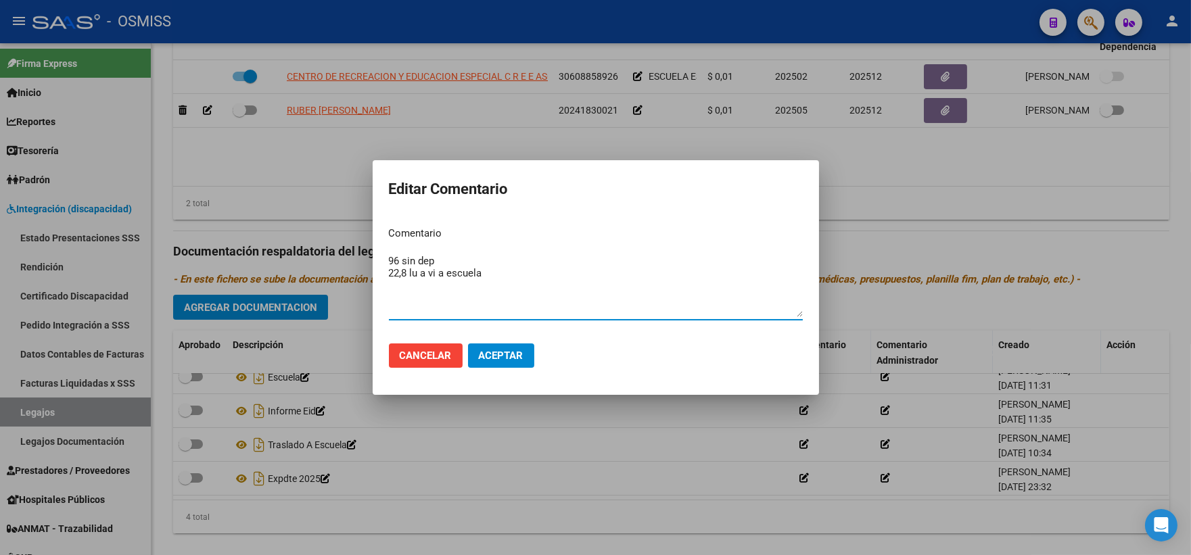
type textarea "96 sin dep 22,8 lu a vi a escuela"
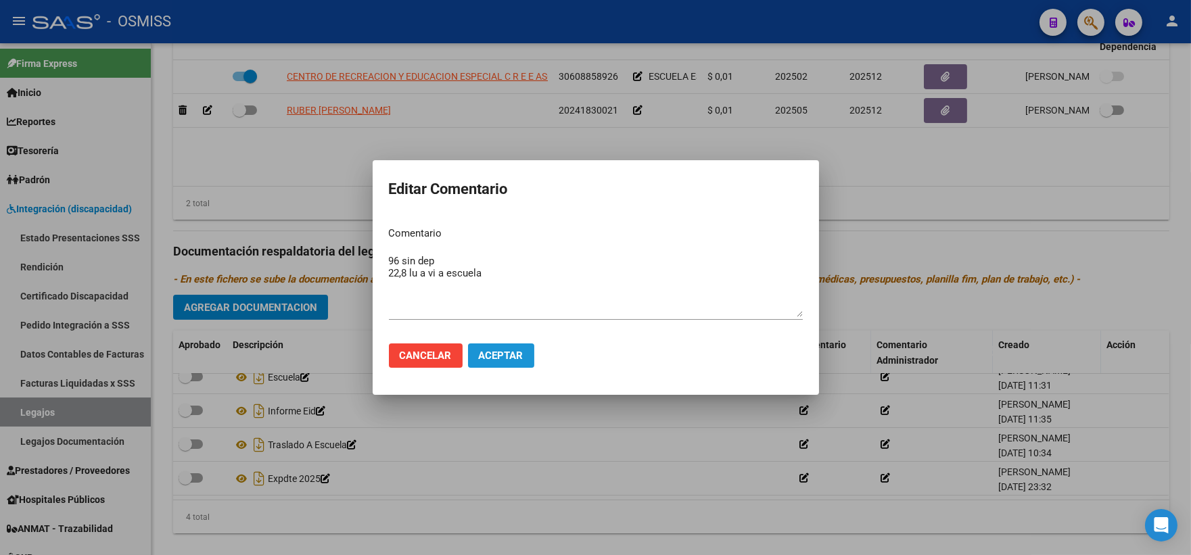
drag, startPoint x: 498, startPoint y: 365, endPoint x: 487, endPoint y: 355, distance: 15.3
click at [498, 364] on button "Aceptar" at bounding box center [501, 356] width 66 height 24
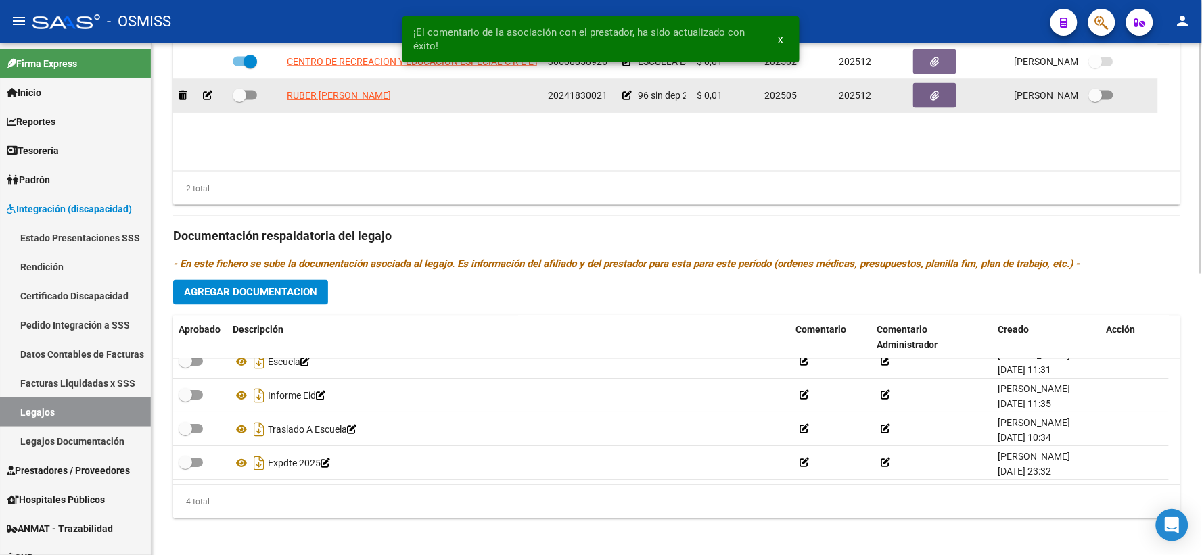
click at [234, 102] on span at bounding box center [240, 96] width 14 height 14
click at [239, 101] on input "checkbox" at bounding box center [239, 100] width 1 height 1
checkbox input "true"
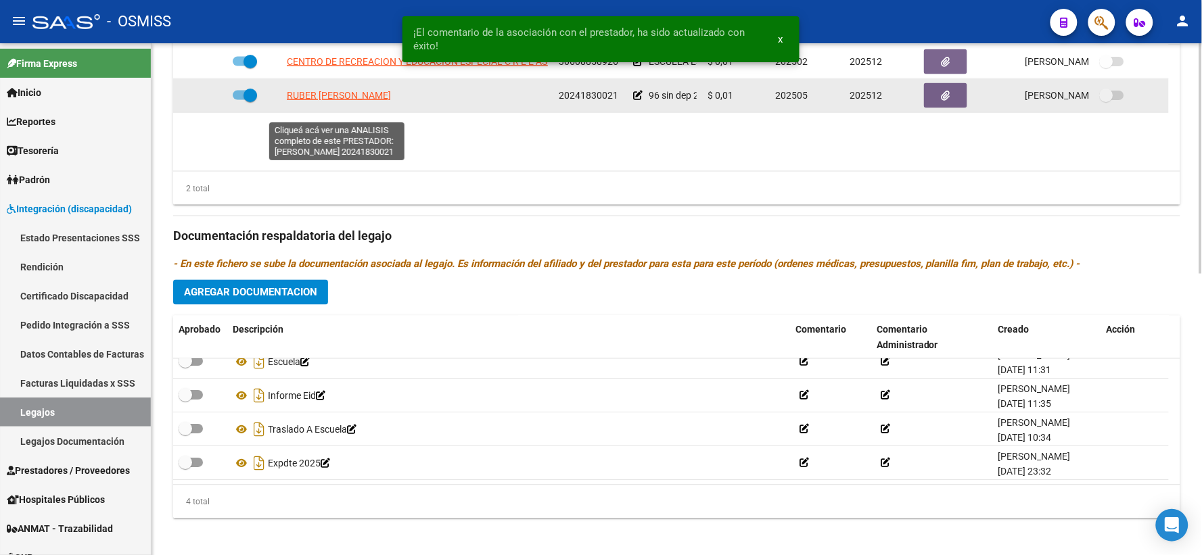
click at [308, 101] on span "RUBER [PERSON_NAME]" at bounding box center [339, 95] width 104 height 11
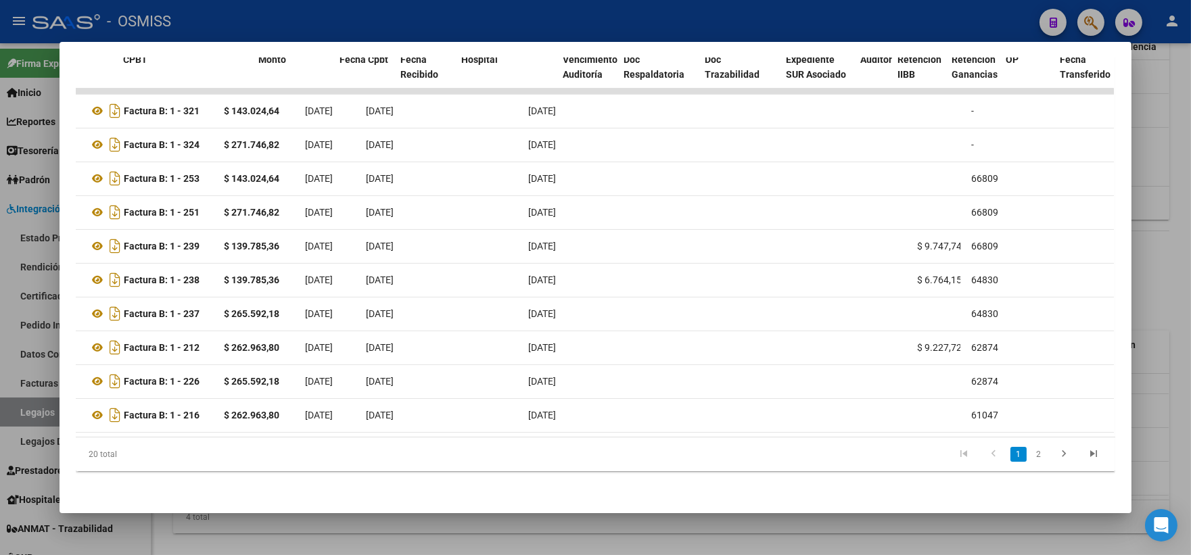
scroll to position [0, 0]
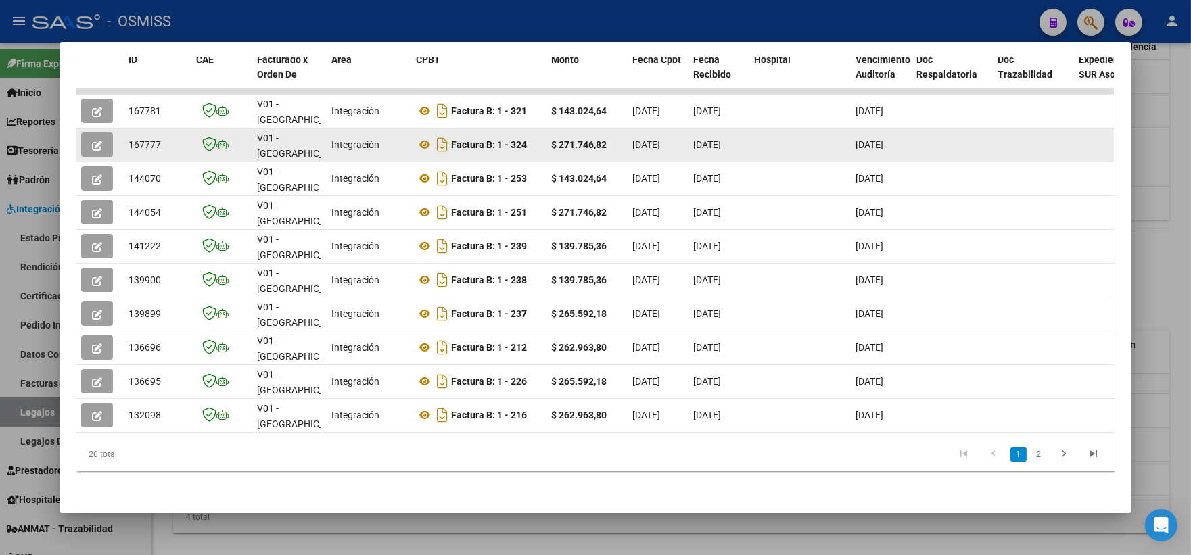
click at [92, 141] on icon "button" at bounding box center [97, 146] width 10 height 10
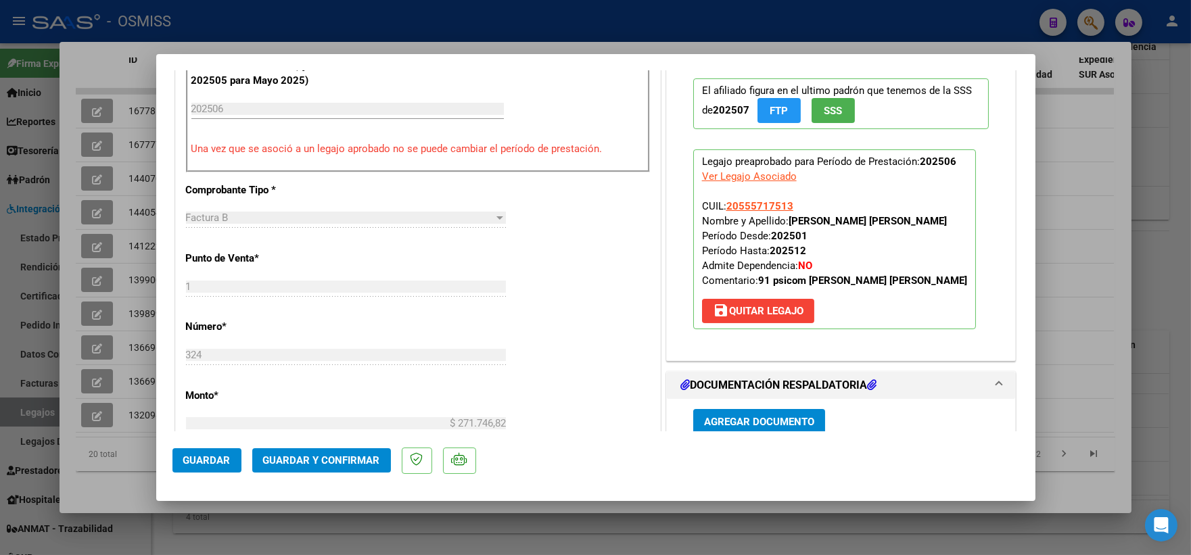
scroll to position [525, 0]
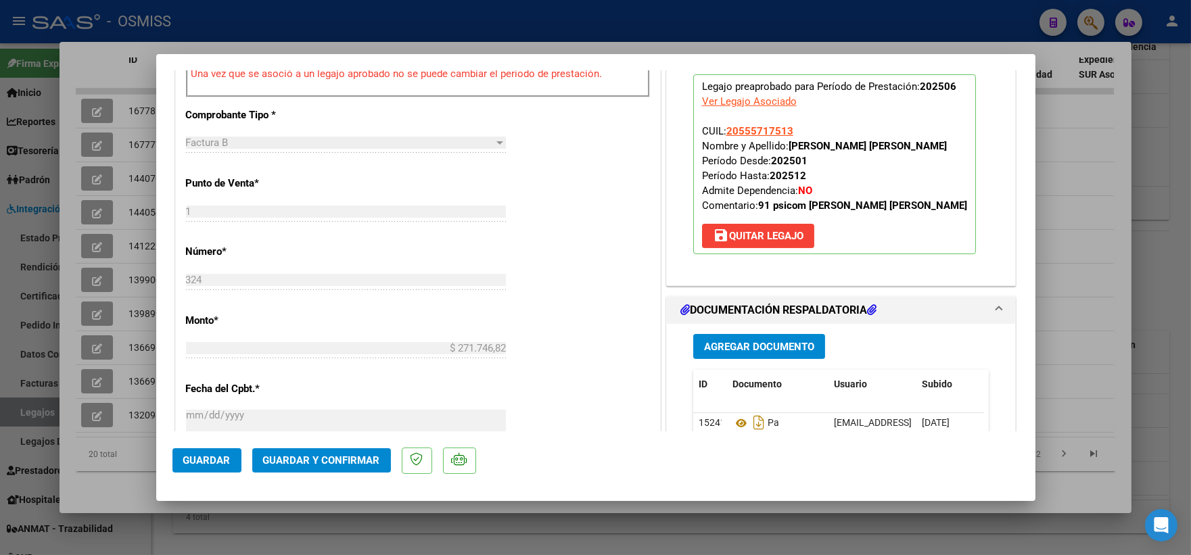
click at [754, 242] on span "save [PERSON_NAME]" at bounding box center [758, 236] width 91 height 12
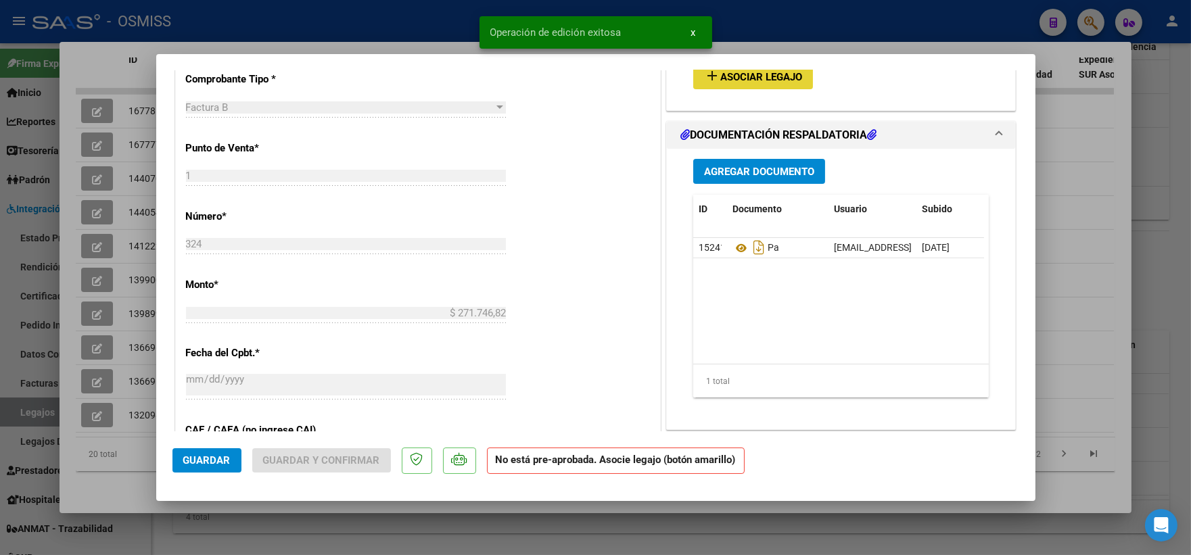
click at [760, 75] on span "Asociar Legajo" at bounding box center [761, 77] width 82 height 12
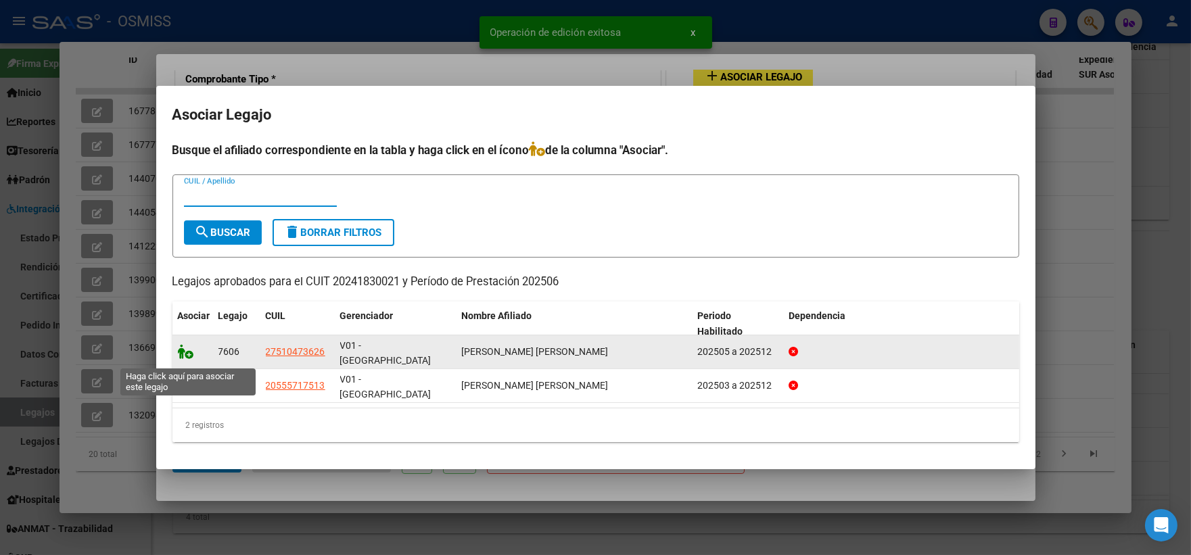
click at [185, 356] on icon at bounding box center [186, 351] width 16 height 15
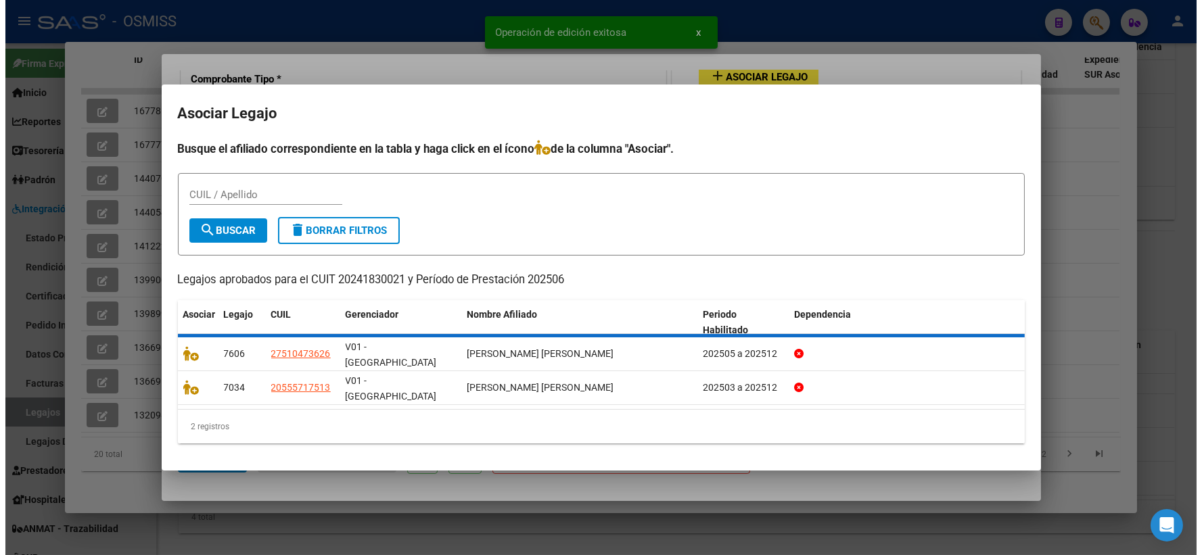
scroll to position [561, 0]
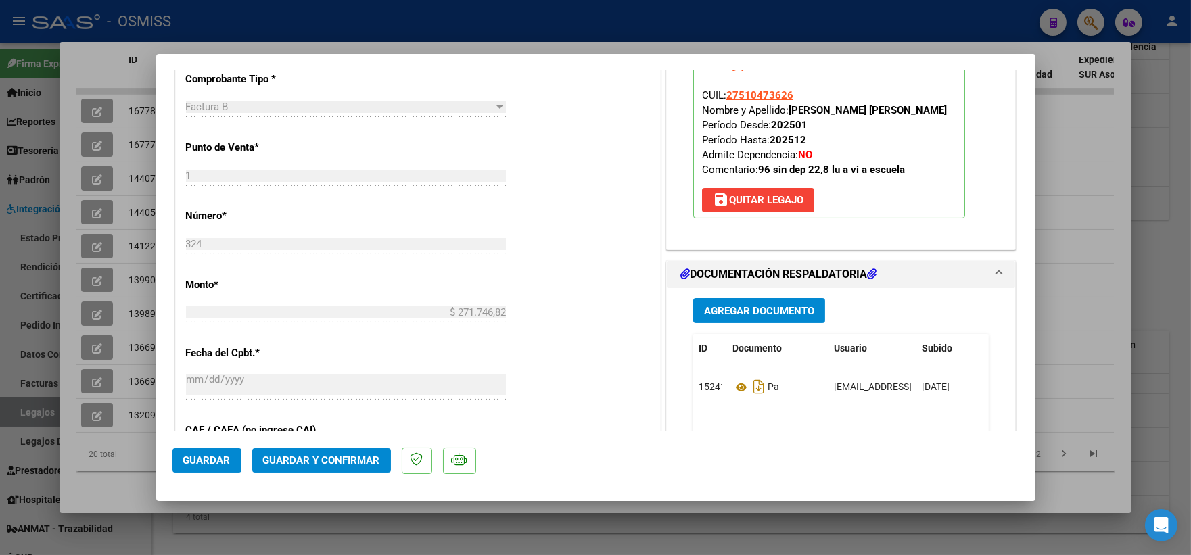
click at [199, 458] on span "Guardar" at bounding box center [206, 460] width 47 height 12
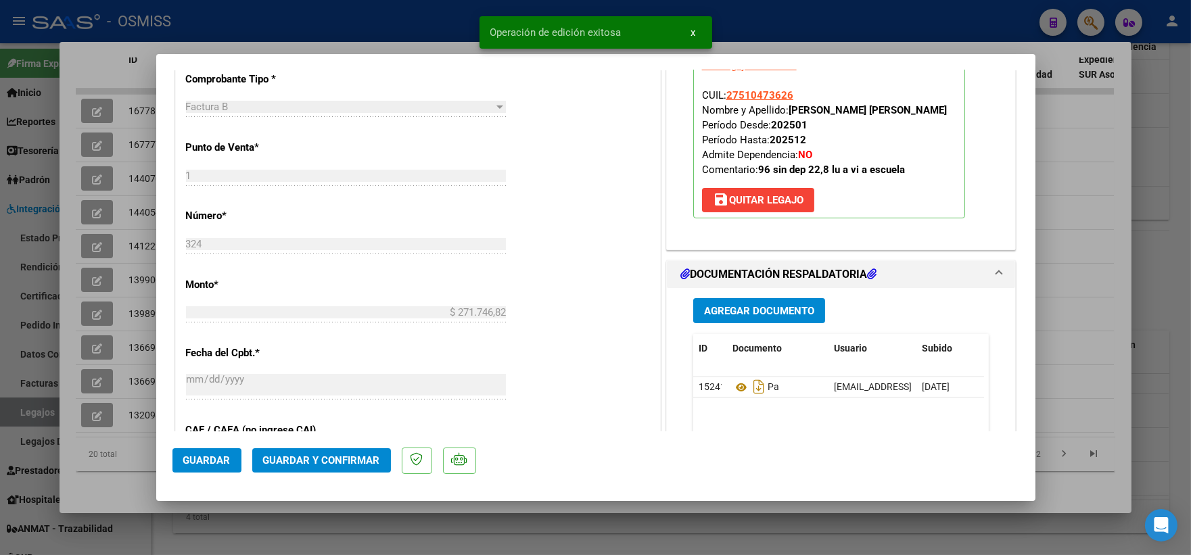
click at [1096, 140] on div at bounding box center [595, 277] width 1191 height 555
type input "$ 0,00"
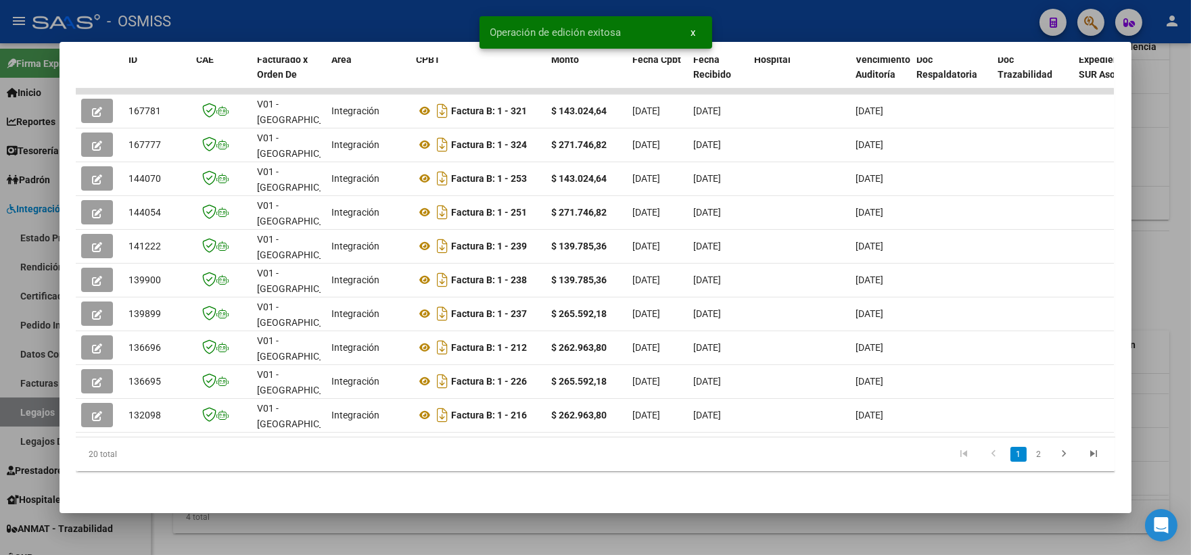
click at [1152, 258] on div at bounding box center [595, 277] width 1191 height 555
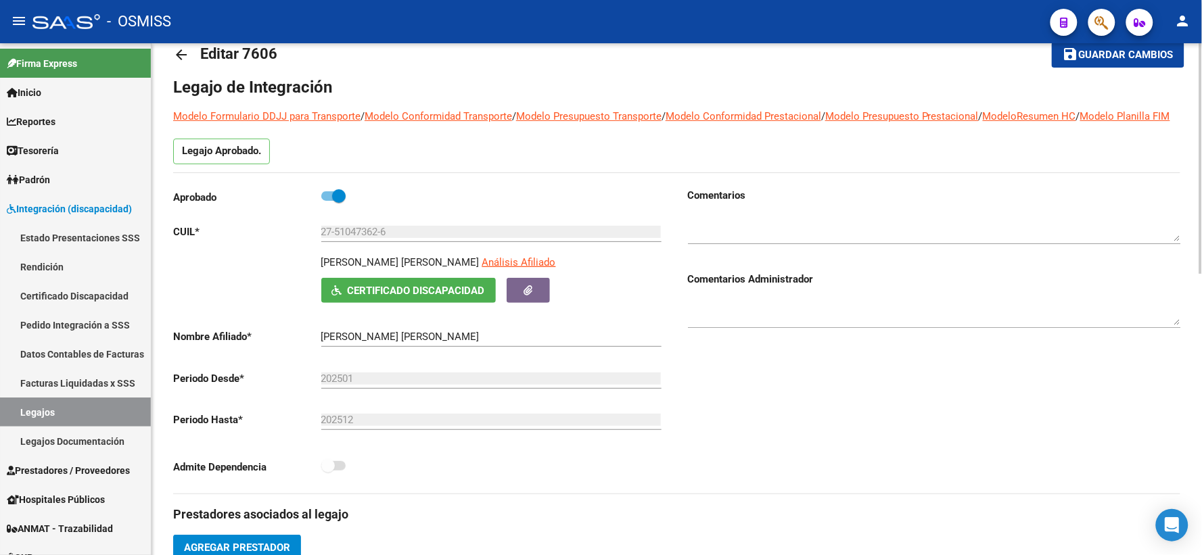
scroll to position [0, 0]
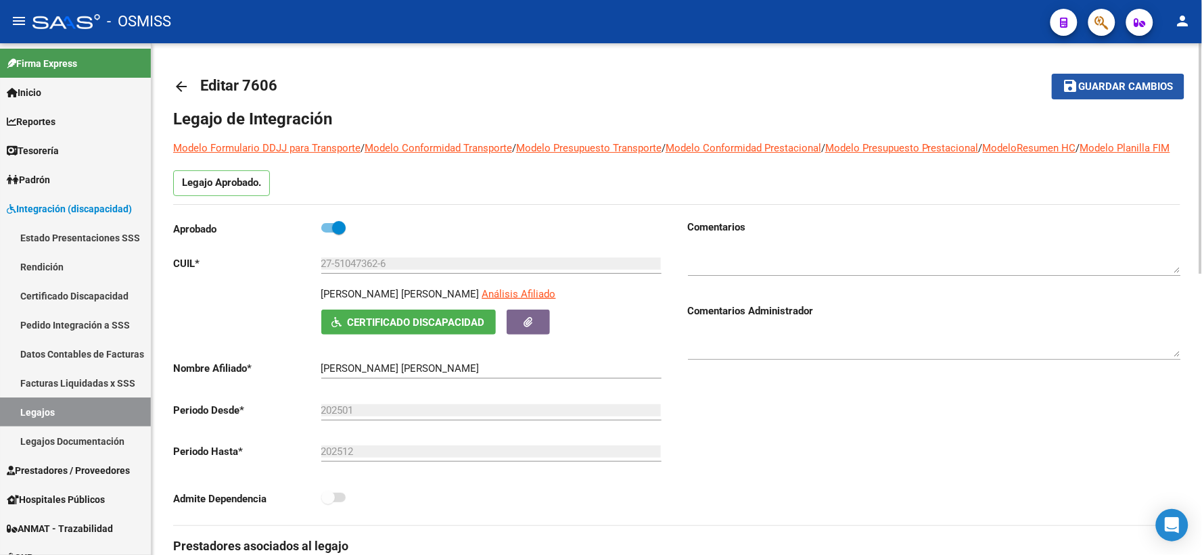
click at [1097, 87] on span "Guardar cambios" at bounding box center [1126, 87] width 95 height 12
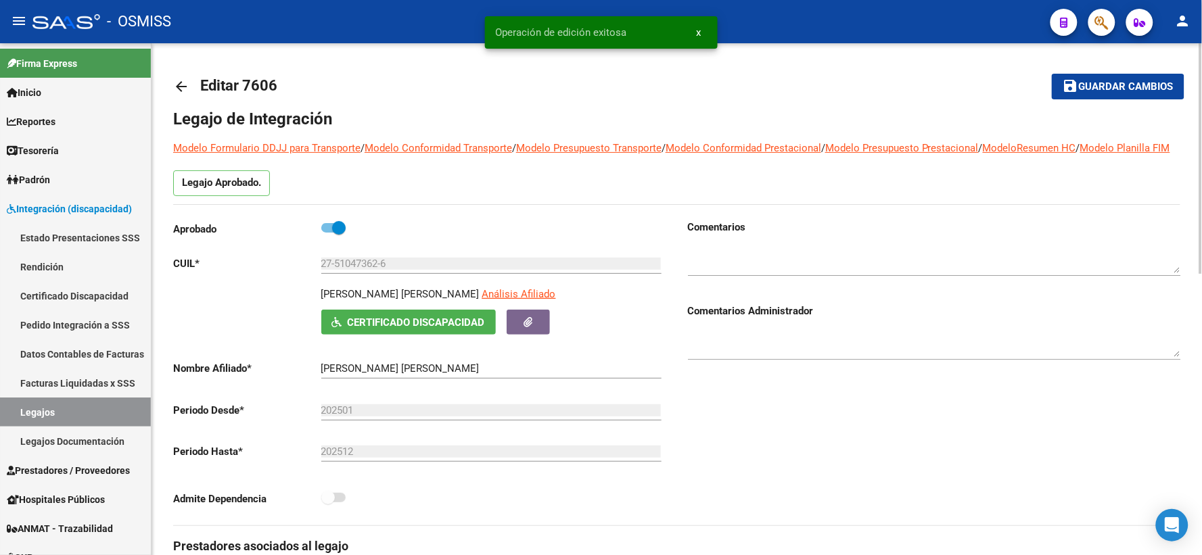
click at [176, 83] on mat-icon "arrow_back" at bounding box center [181, 86] width 16 height 16
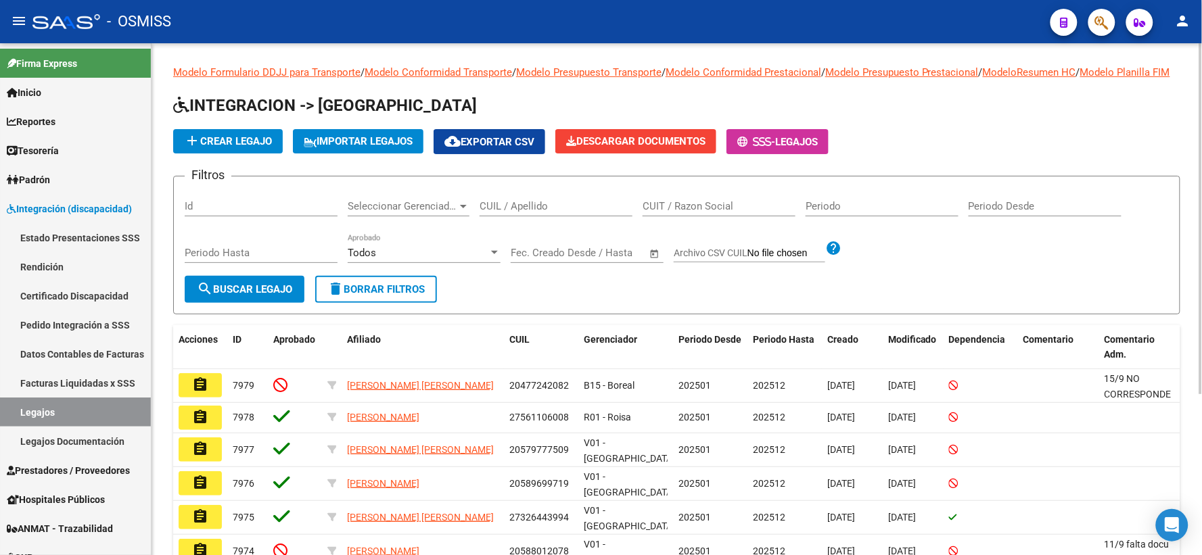
click at [607, 212] on input "CUIL / Apellido" at bounding box center [555, 206] width 153 height 12
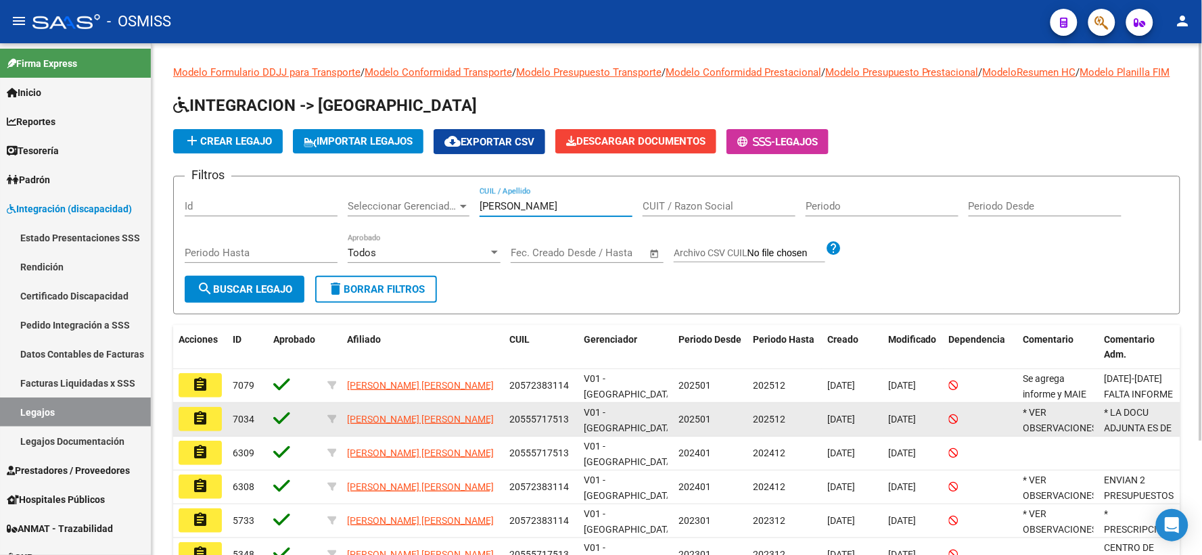
type input "[PERSON_NAME]"
click at [194, 427] on mat-icon "assignment" at bounding box center [200, 418] width 16 height 16
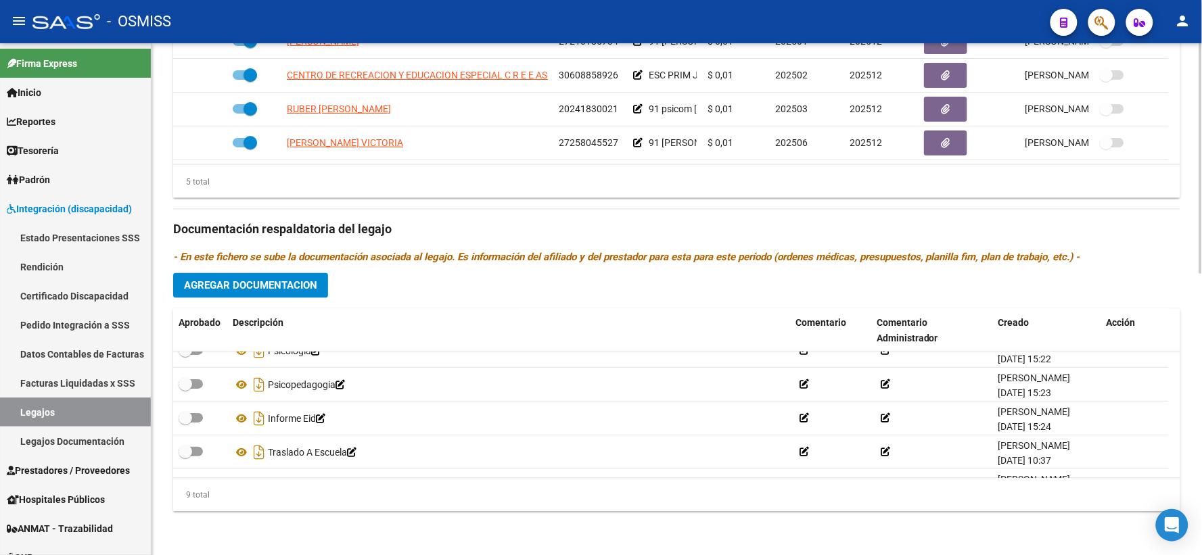
scroll to position [131, 0]
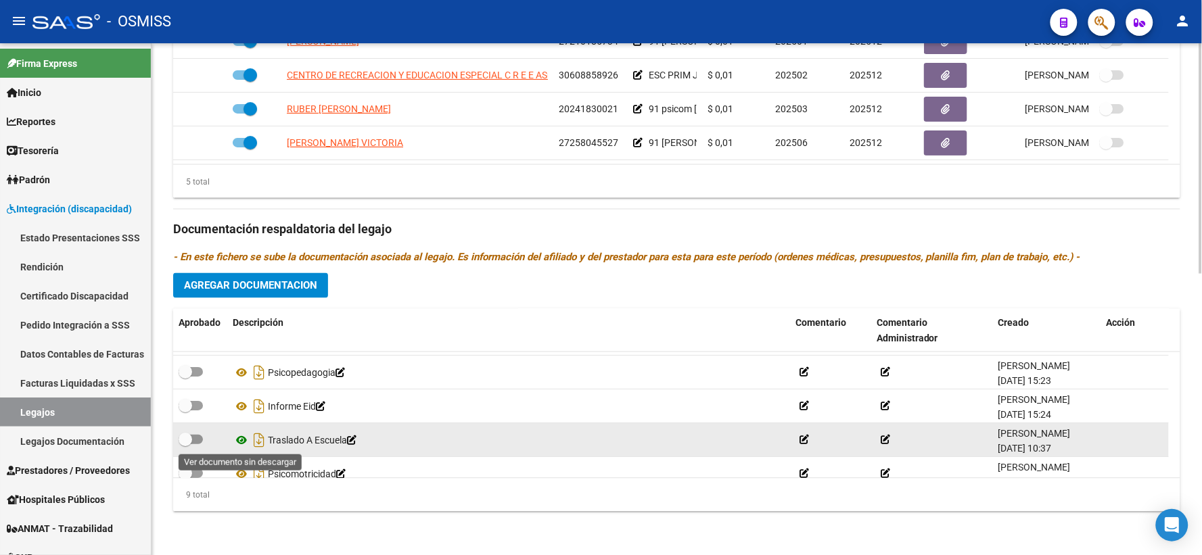
click at [242, 437] on icon at bounding box center [242, 441] width 18 height 16
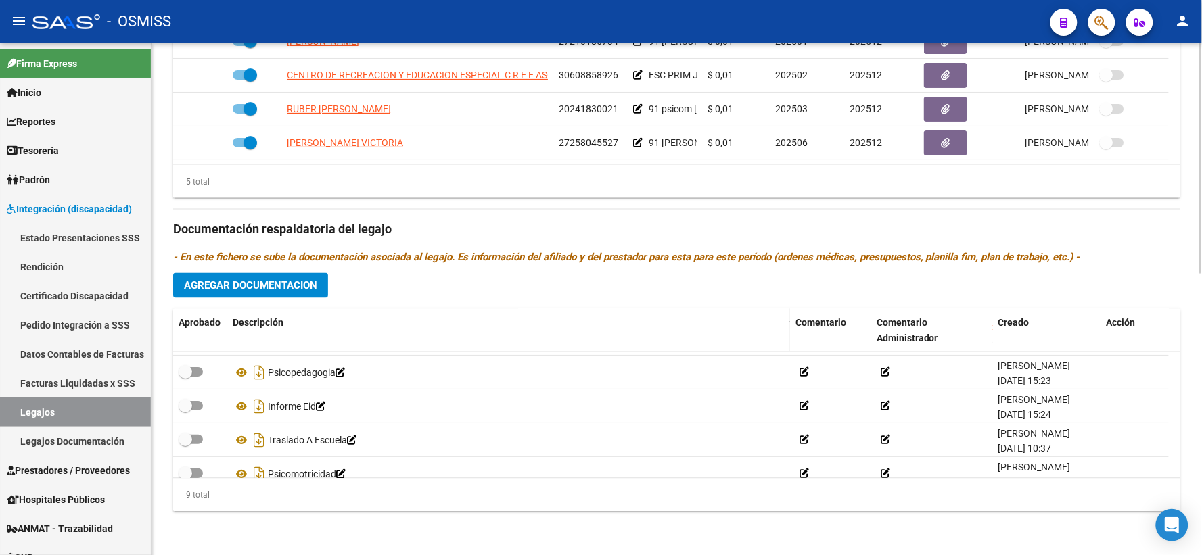
scroll to position [624, 0]
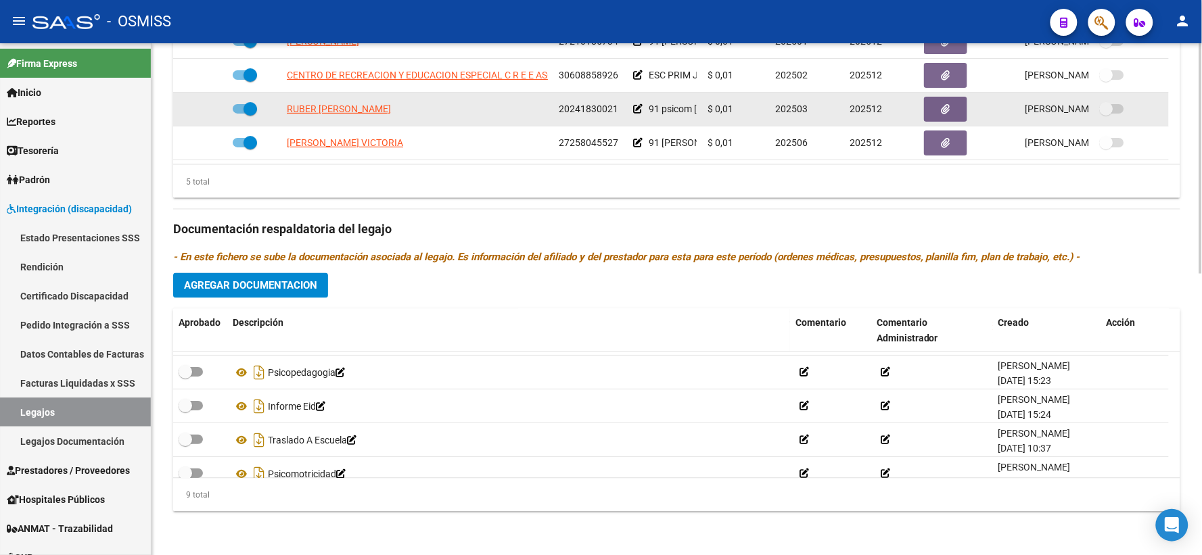
click at [633, 105] on icon at bounding box center [637, 108] width 9 height 9
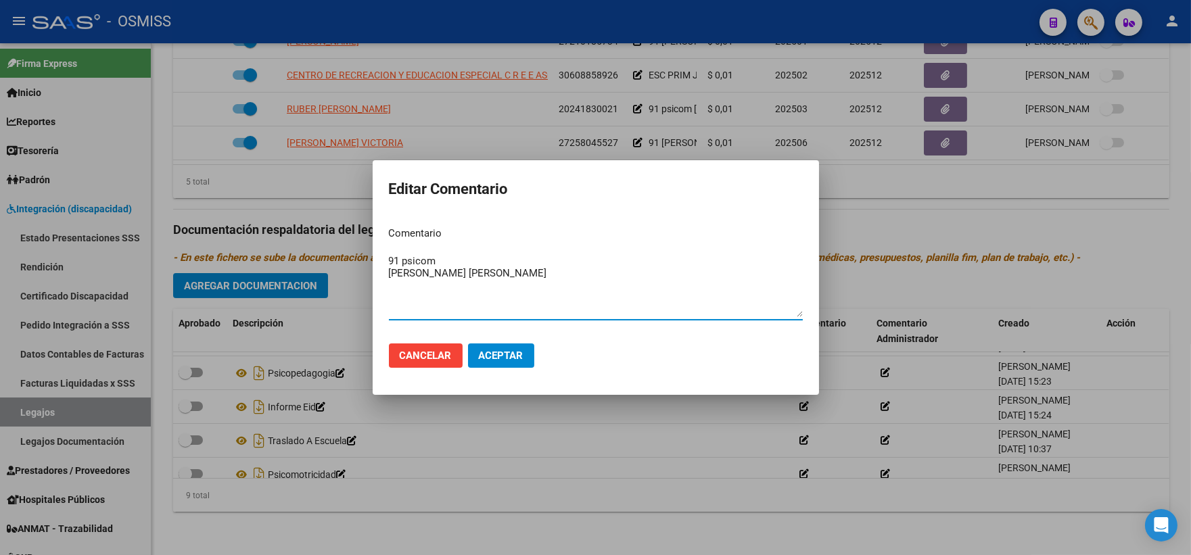
drag, startPoint x: 465, startPoint y: 252, endPoint x: 451, endPoint y: 252, distance: 13.5
click at [455, 252] on div "91 psicom [PERSON_NAME] [PERSON_NAME] Ingresar el comentario" at bounding box center [596, 285] width 414 height 69
drag, startPoint x: 437, startPoint y: 258, endPoint x: 335, endPoint y: 259, distance: 101.4
click at [335, 259] on div "Editar Comentario Comentario 91 psicom [PERSON_NAME] [PERSON_NAME] Ingresar el …" at bounding box center [595, 277] width 1191 height 555
type textarea "96 12 luavi escuela sin dep [PERSON_NAME] [PERSON_NAME]"
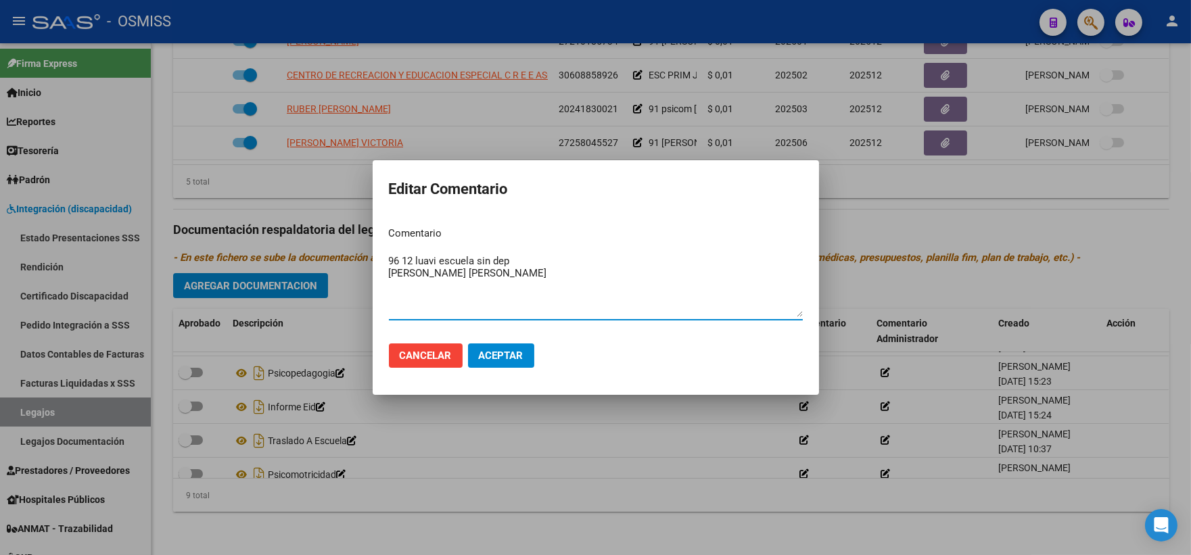
click at [496, 362] on button "Aceptar" at bounding box center [501, 356] width 66 height 24
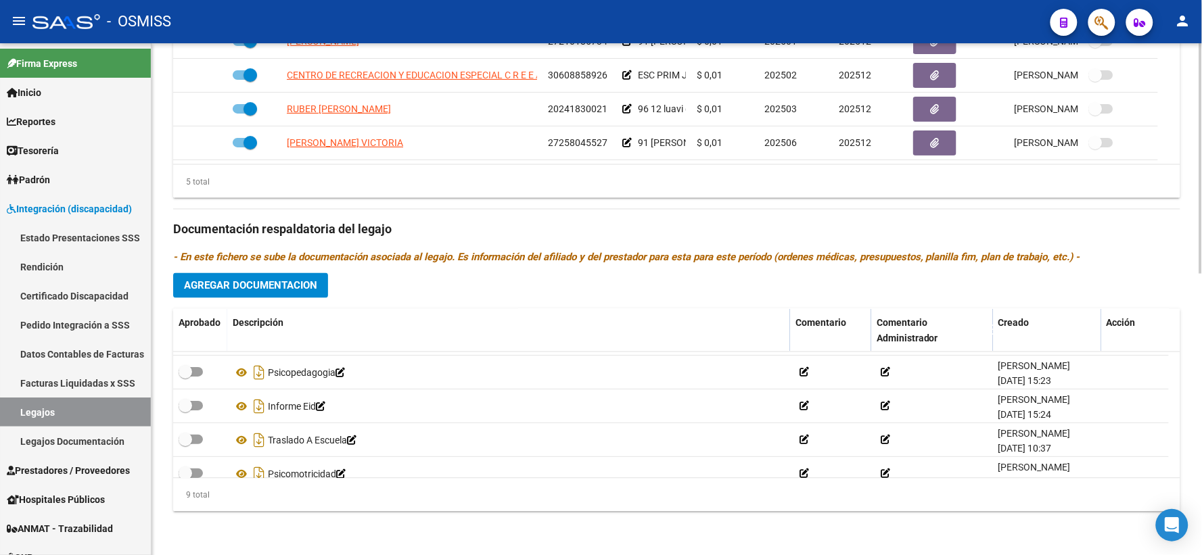
scroll to position [183, 0]
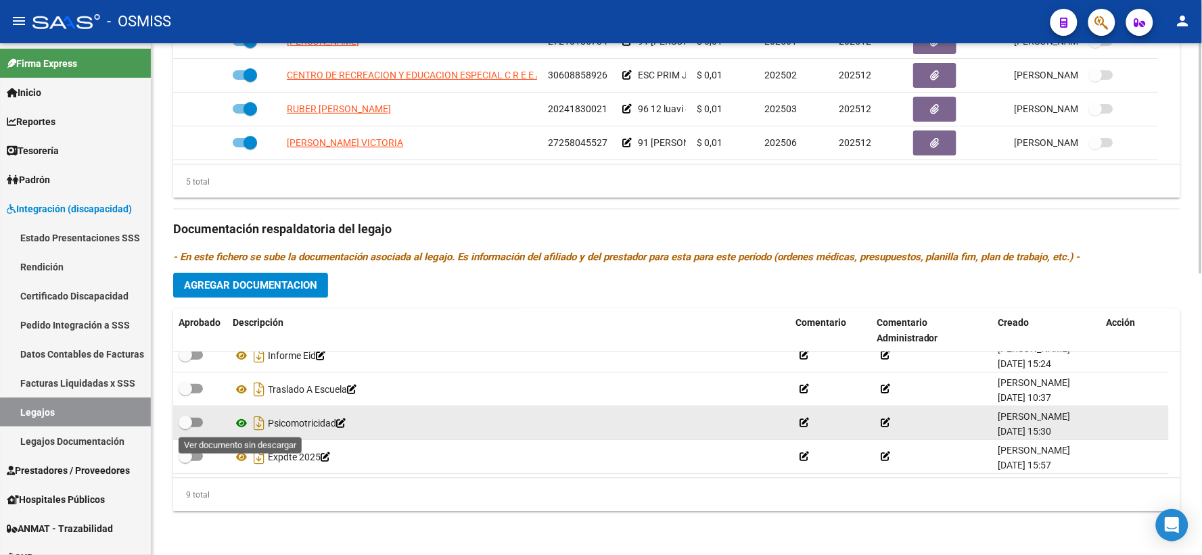
click at [240, 423] on icon at bounding box center [242, 423] width 18 height 16
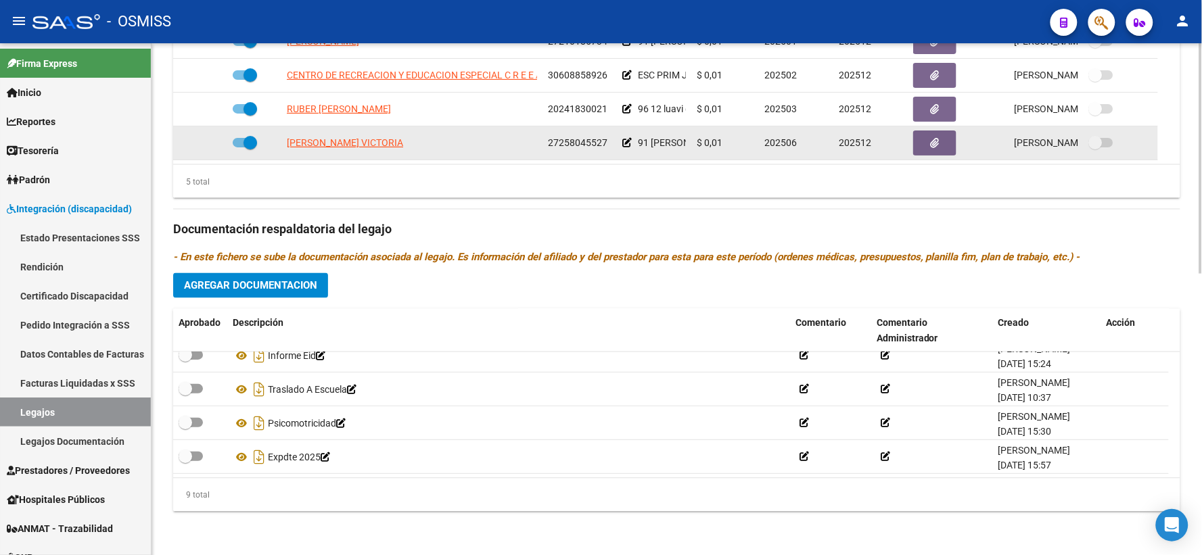
click at [625, 139] on icon at bounding box center [626, 142] width 9 height 9
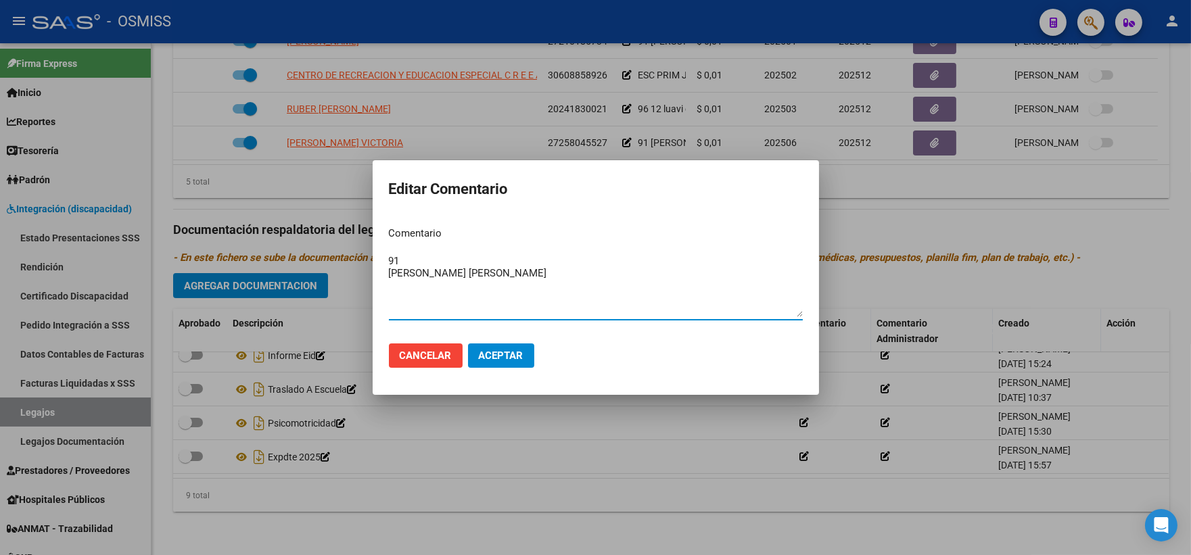
click at [418, 260] on textarea "91 [PERSON_NAME] [PERSON_NAME]" at bounding box center [596, 286] width 414 height 64
type textarea "91 [MEDICAL_DATA] [PERSON_NAME] [PERSON_NAME]"
click at [488, 350] on span "Aceptar" at bounding box center [501, 356] width 45 height 12
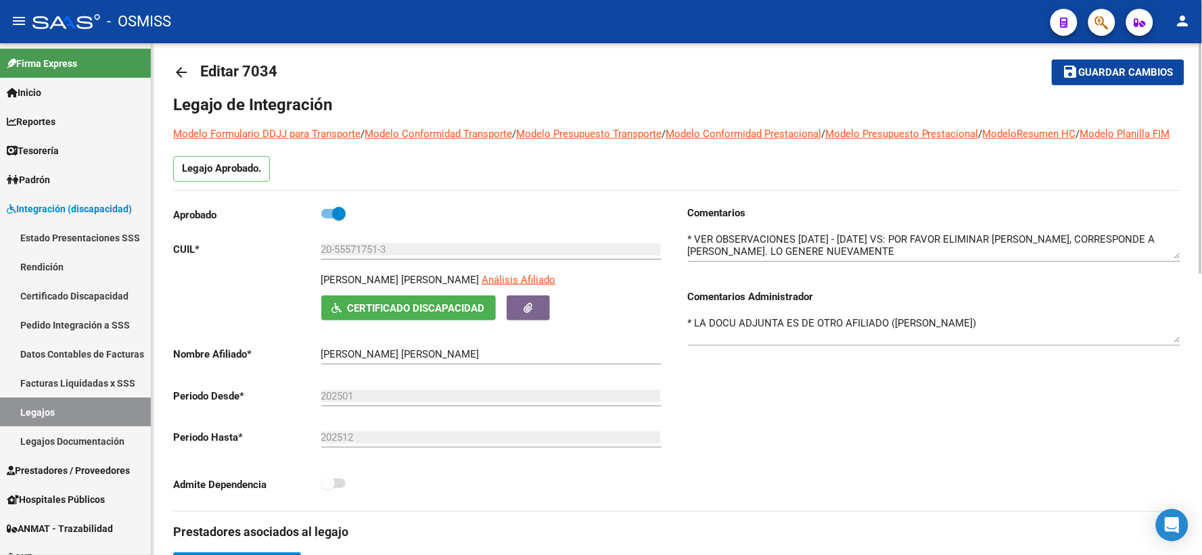
scroll to position [0, 0]
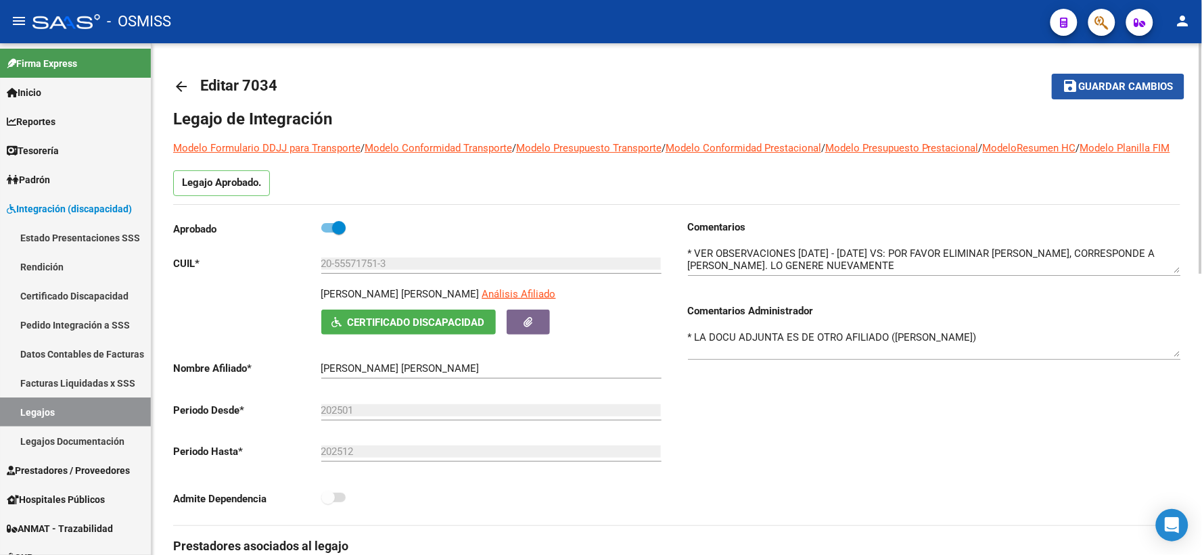
click at [1079, 86] on span "Guardar cambios" at bounding box center [1126, 87] width 95 height 12
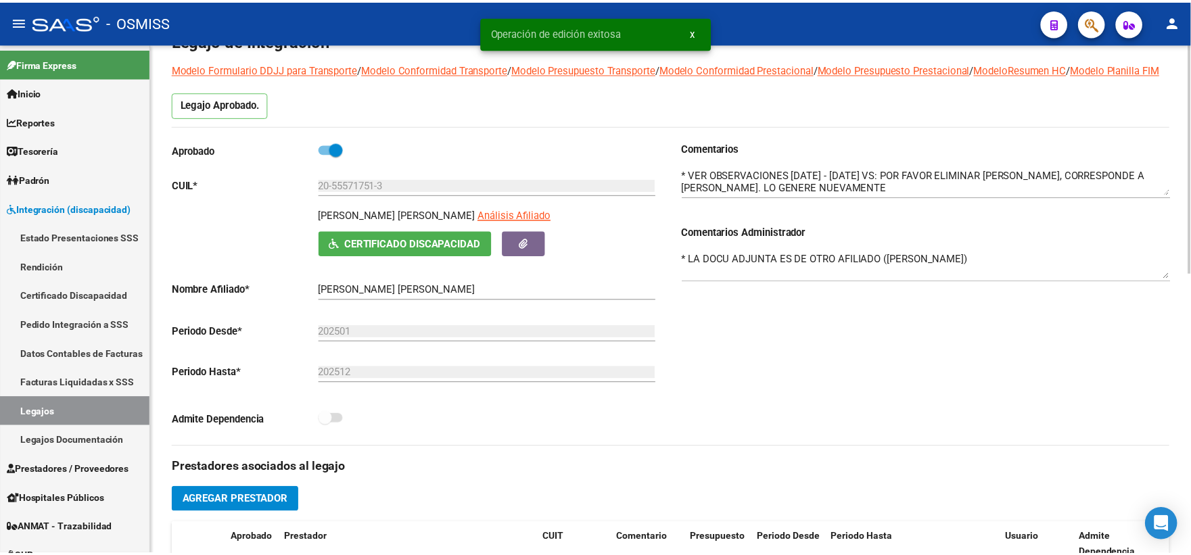
scroll to position [300, 0]
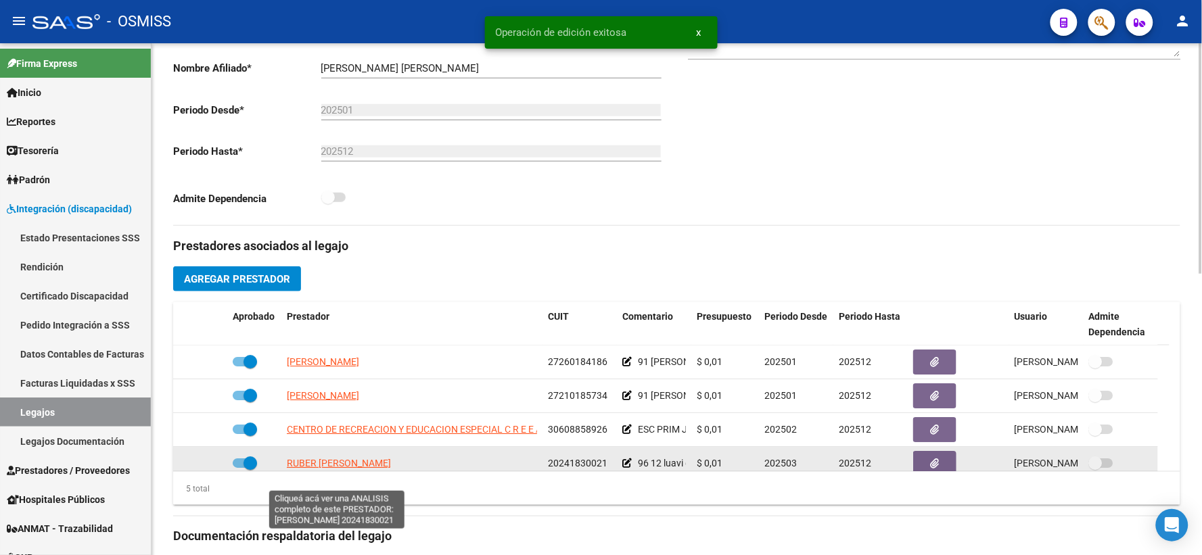
click at [306, 469] on span "RUBER [PERSON_NAME]" at bounding box center [339, 463] width 104 height 11
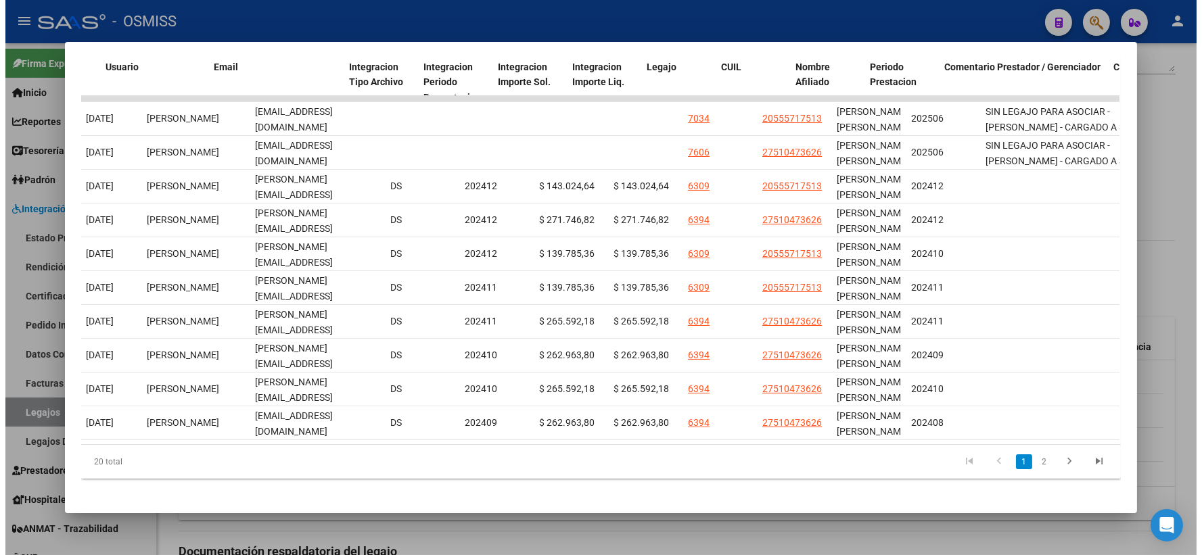
scroll to position [0, 1689]
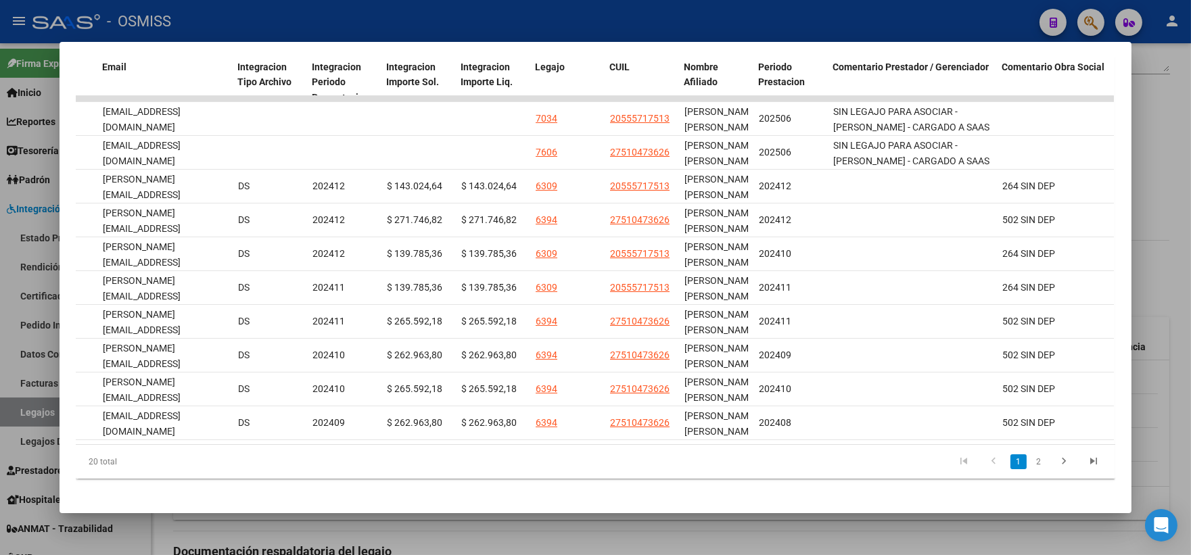
click at [1170, 161] on div at bounding box center [595, 277] width 1191 height 555
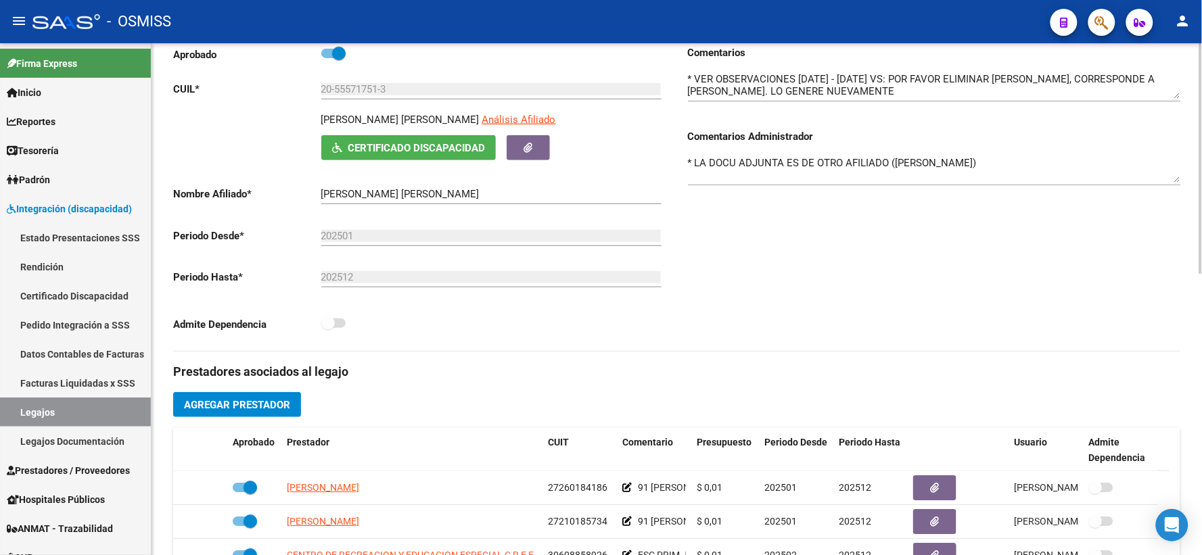
scroll to position [0, 0]
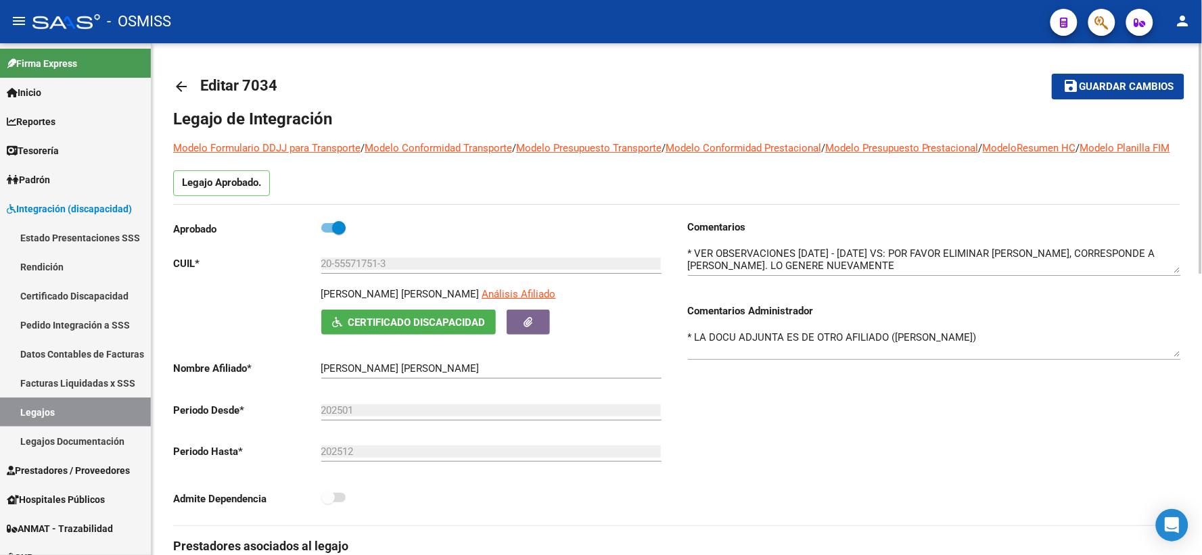
click at [1092, 83] on span "Guardar cambios" at bounding box center [1126, 87] width 95 height 12
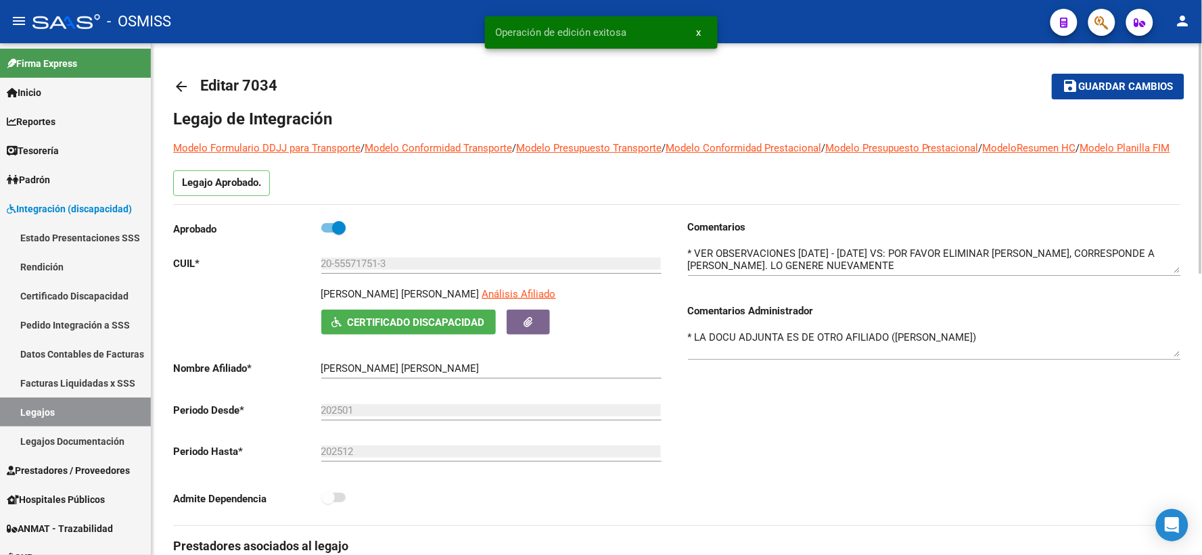
click at [181, 83] on mat-icon "arrow_back" at bounding box center [181, 86] width 16 height 16
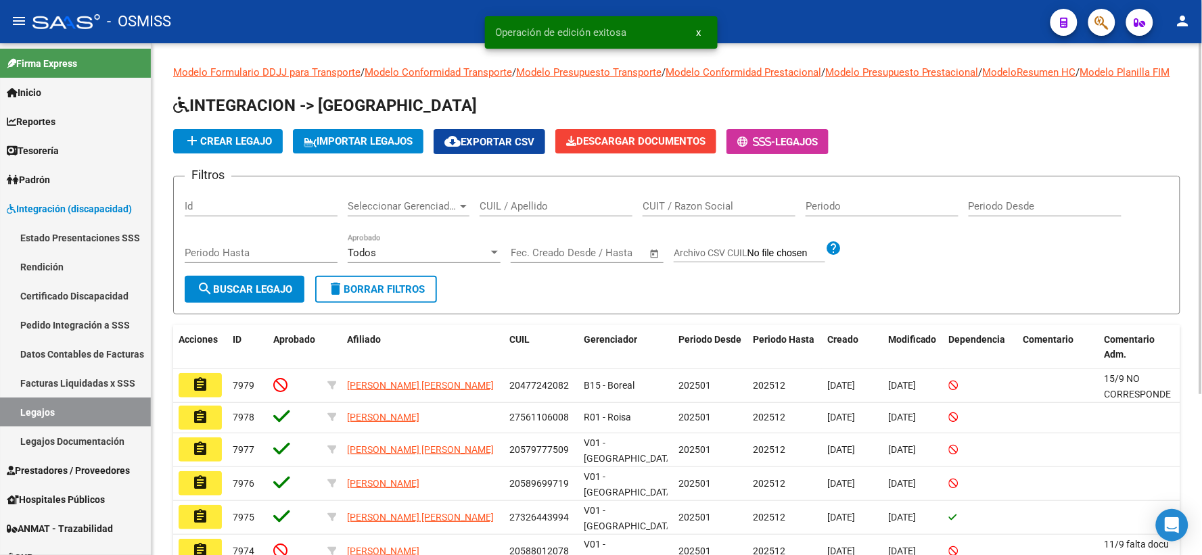
click at [556, 212] on input "CUIL / Apellido" at bounding box center [555, 206] width 153 height 12
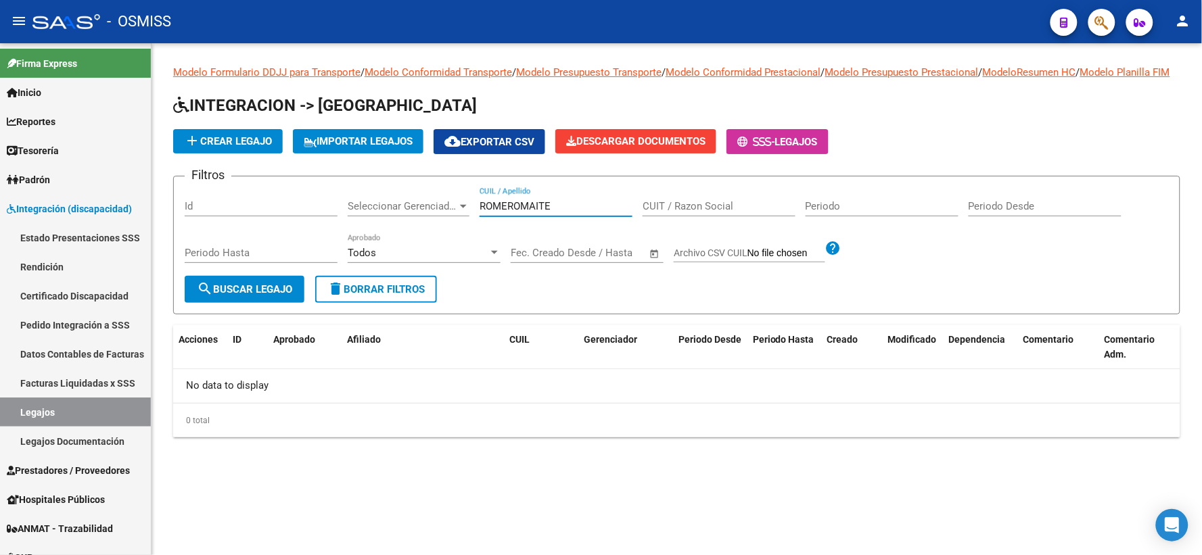
click at [522, 212] on input "ROMEROMAITE" at bounding box center [555, 206] width 153 height 12
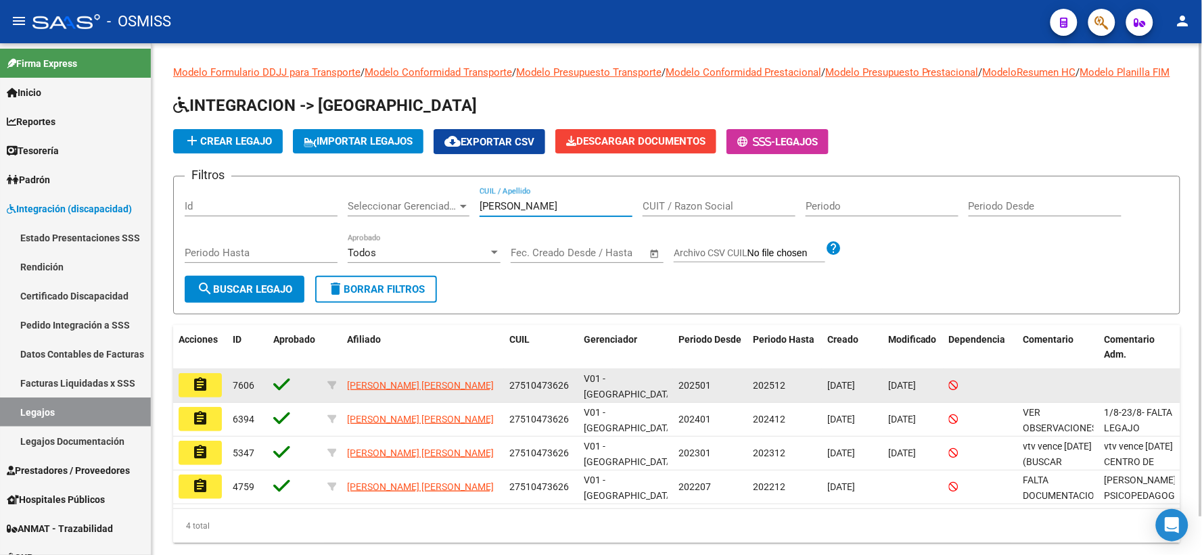
type input "[PERSON_NAME]"
click at [199, 393] on mat-icon "assignment" at bounding box center [200, 385] width 16 height 16
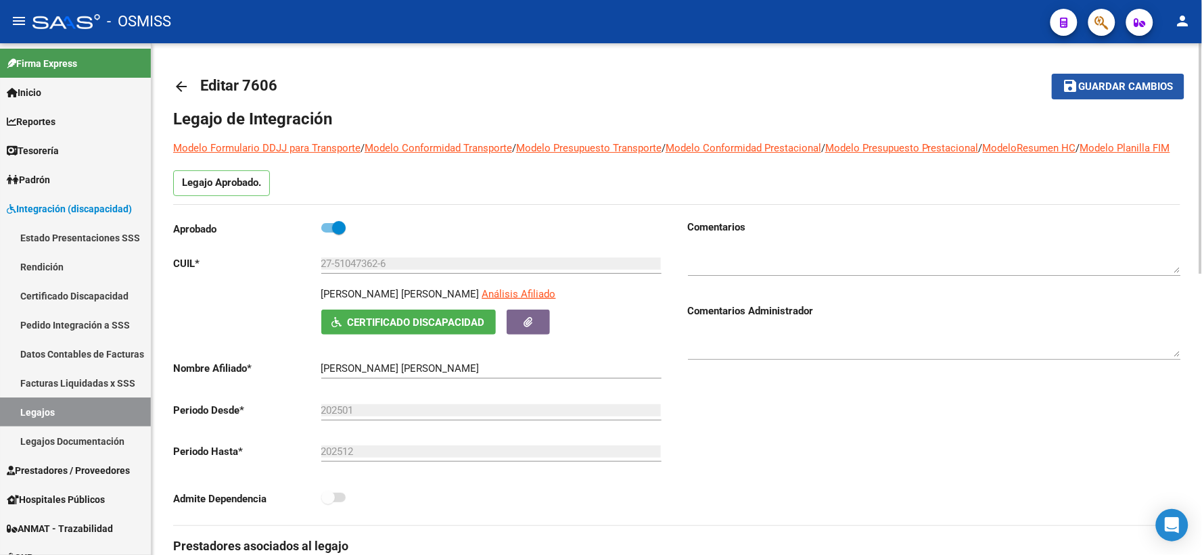
click at [1093, 80] on span "save Guardar cambios" at bounding box center [1117, 86] width 111 height 12
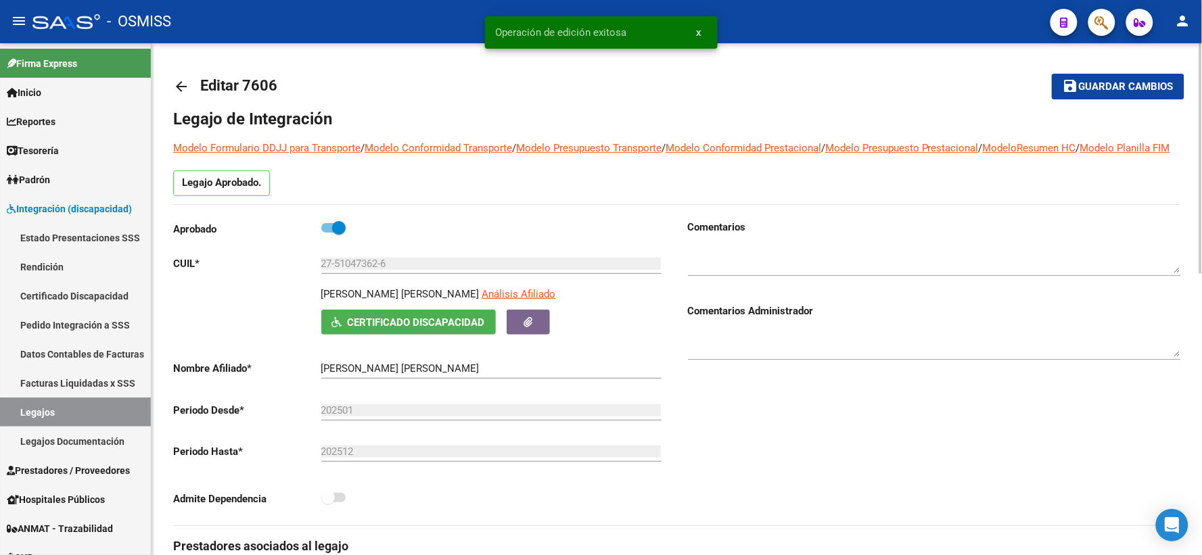
click at [185, 83] on mat-icon "arrow_back" at bounding box center [181, 86] width 16 height 16
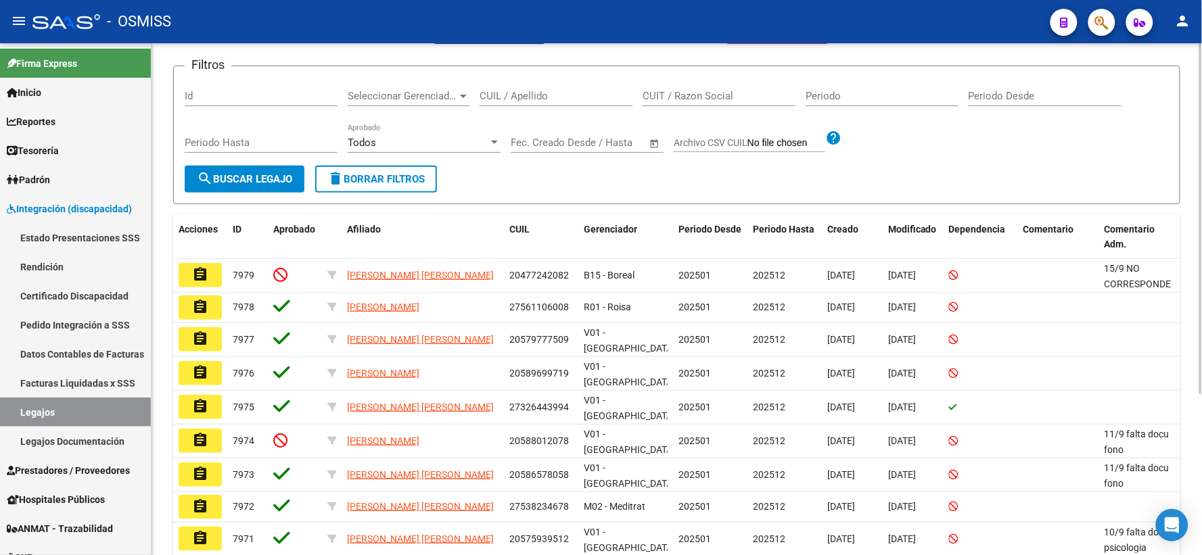
scroll to position [150, 0]
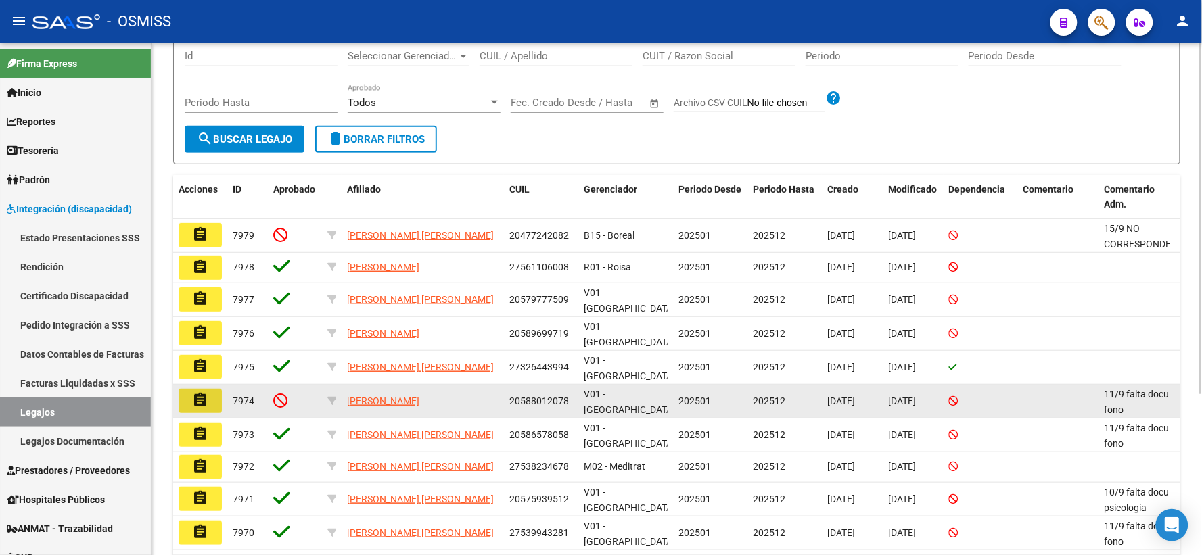
click at [210, 402] on button "assignment" at bounding box center [200, 401] width 43 height 24
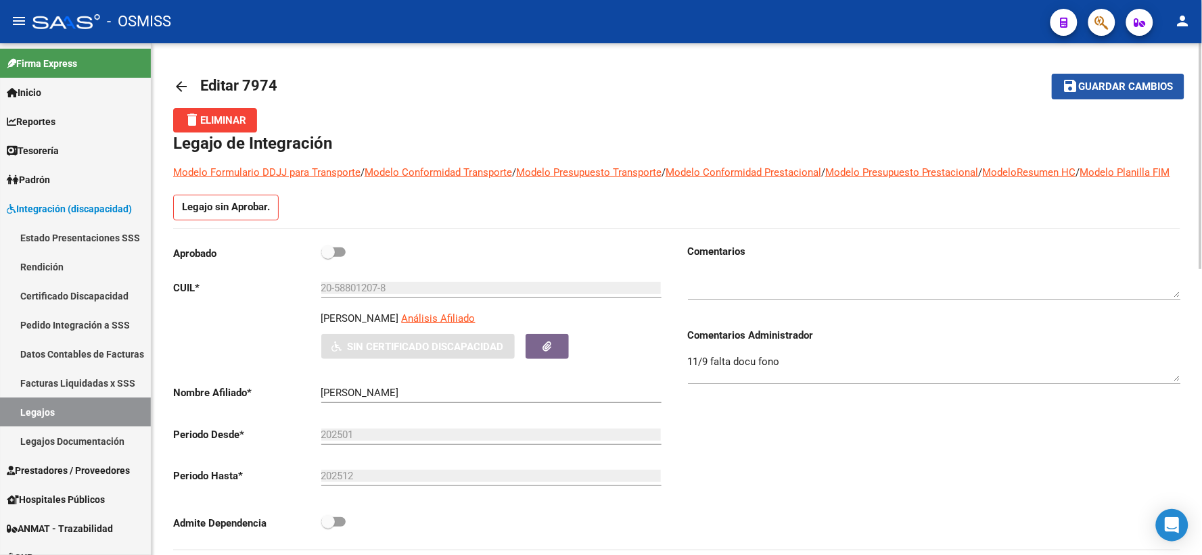
click at [1131, 87] on span "Guardar cambios" at bounding box center [1126, 87] width 95 height 12
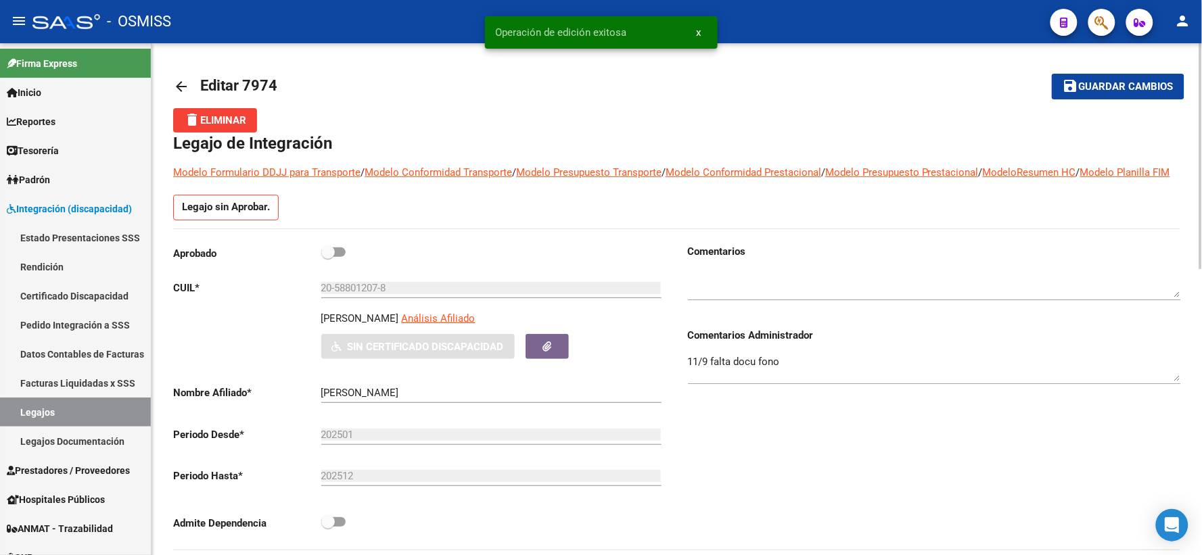
click at [181, 88] on mat-icon "arrow_back" at bounding box center [181, 86] width 16 height 16
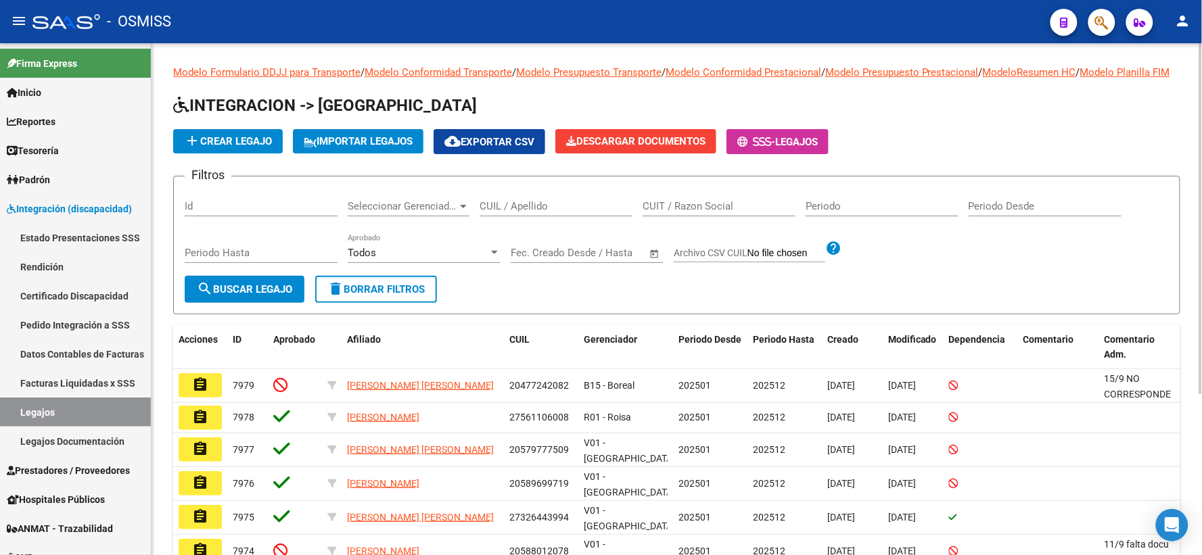
click at [525, 212] on input "CUIL / Apellido" at bounding box center [555, 206] width 153 height 12
click at [245, 296] on span "search Buscar Legajo" at bounding box center [244, 289] width 95 height 12
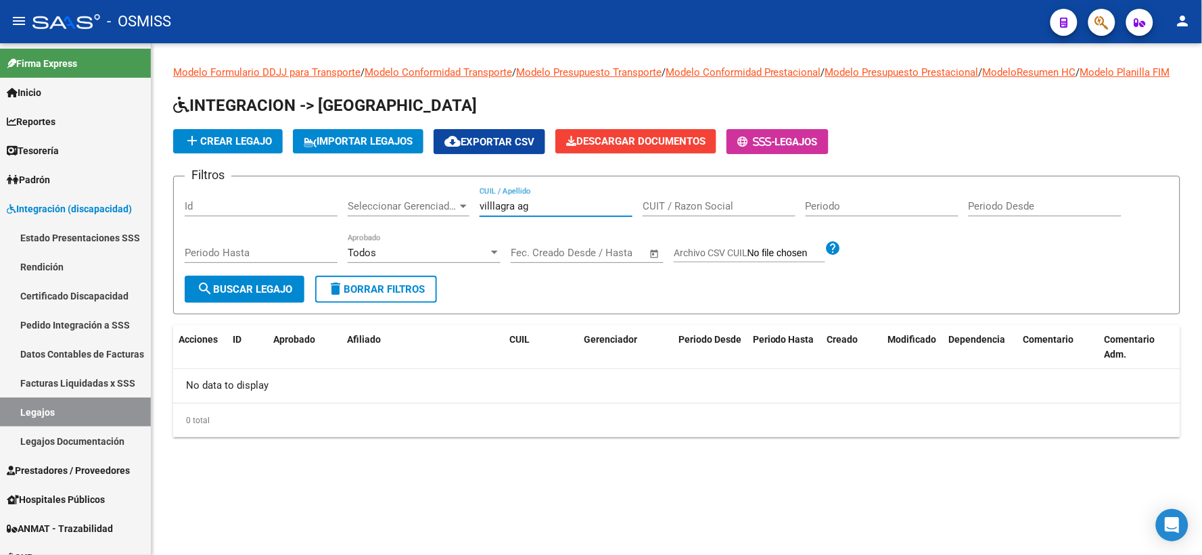
click at [490, 212] on input "villlagra ag" at bounding box center [555, 206] width 153 height 12
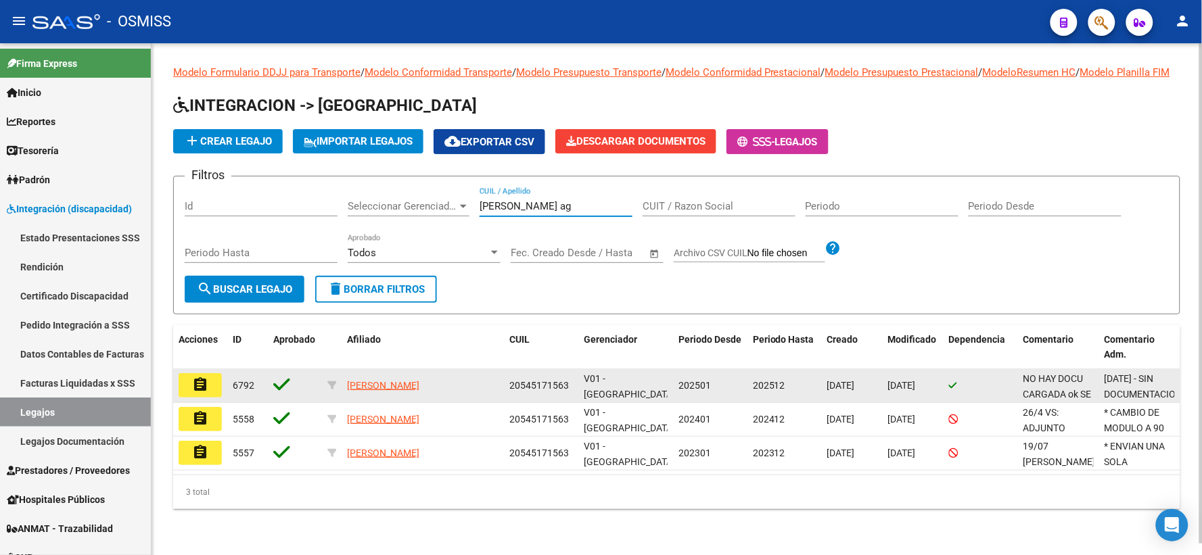
type input "[PERSON_NAME] ag"
click at [201, 393] on mat-icon "assignment" at bounding box center [200, 385] width 16 height 16
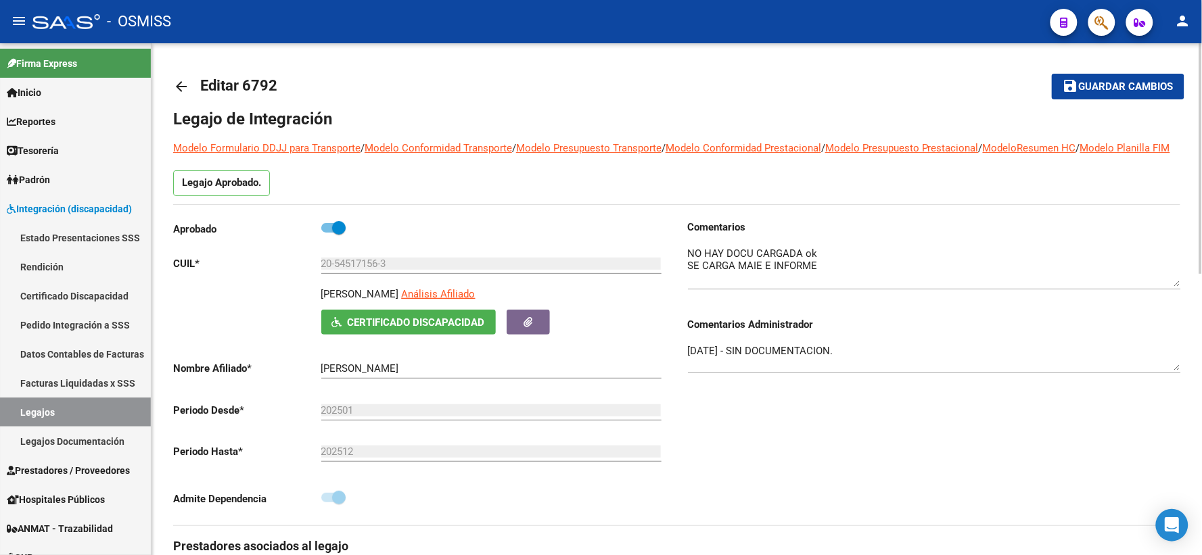
drag, startPoint x: 1173, startPoint y: 287, endPoint x: 1177, endPoint y: 301, distance: 13.9
click at [1177, 287] on textarea at bounding box center [934, 266] width 493 height 41
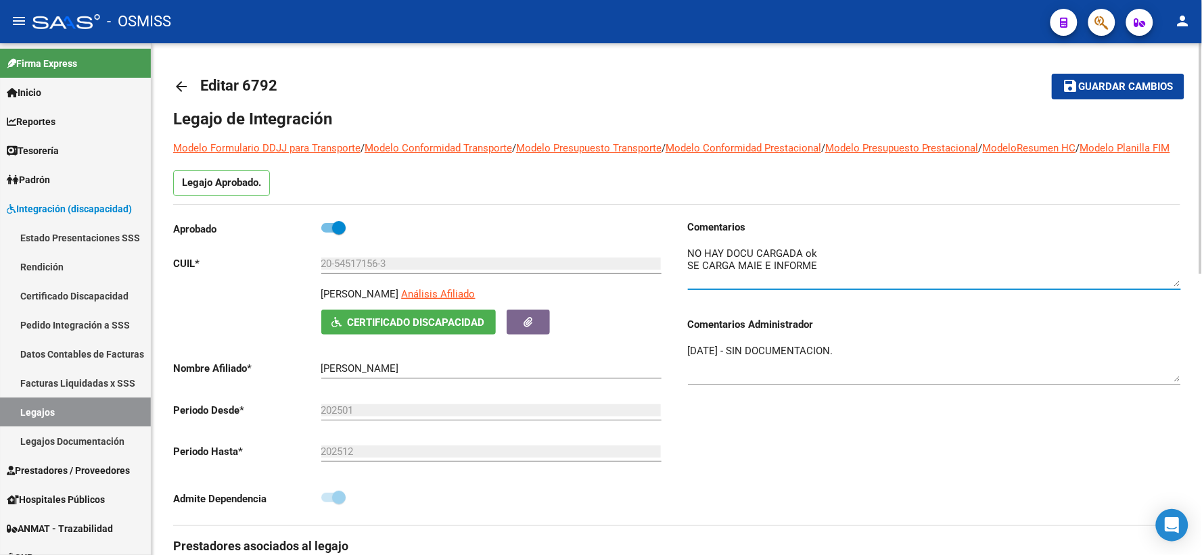
drag, startPoint x: 1177, startPoint y: 383, endPoint x: 1177, endPoint y: 396, distance: 13.5
click at [1177, 382] on textarea "[DATE] - SIN DOCUMENTACION." at bounding box center [934, 363] width 493 height 39
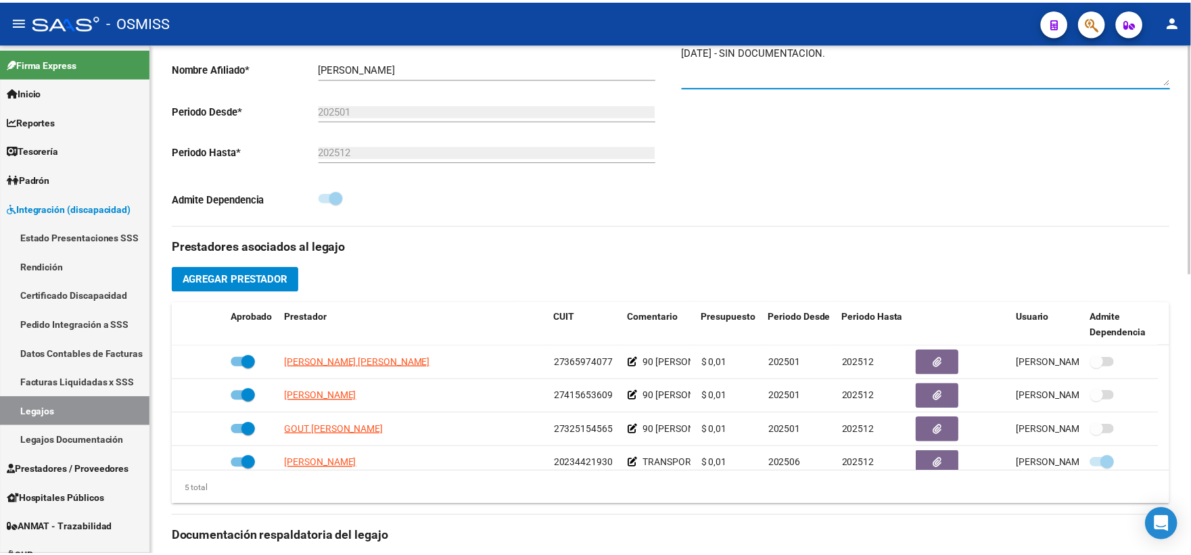
scroll to position [47, 0]
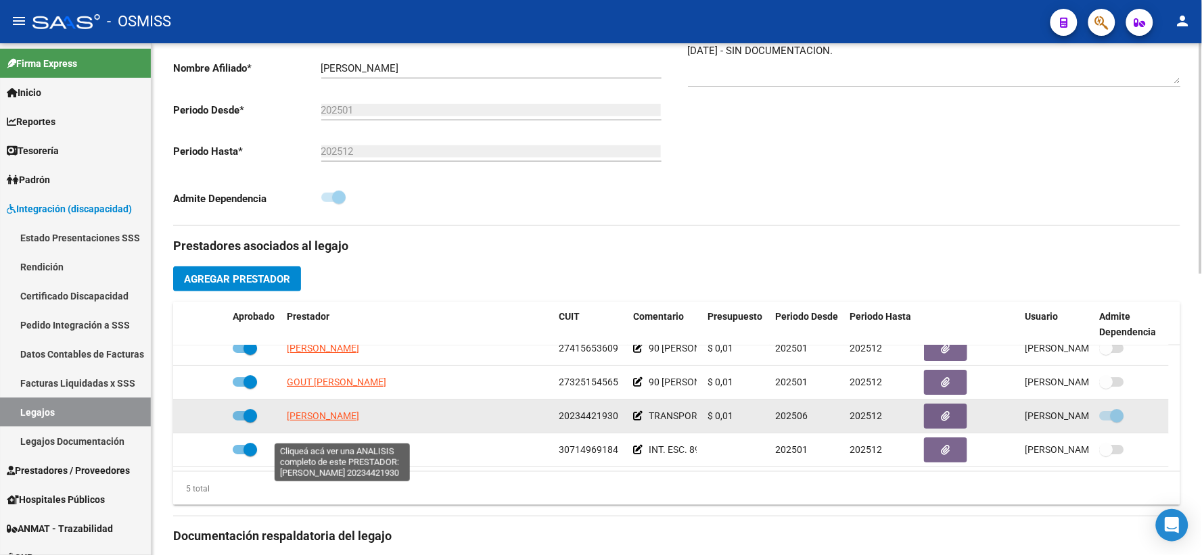
click at [348, 421] on span "[PERSON_NAME]" at bounding box center [323, 415] width 72 height 11
type textarea "20234421930"
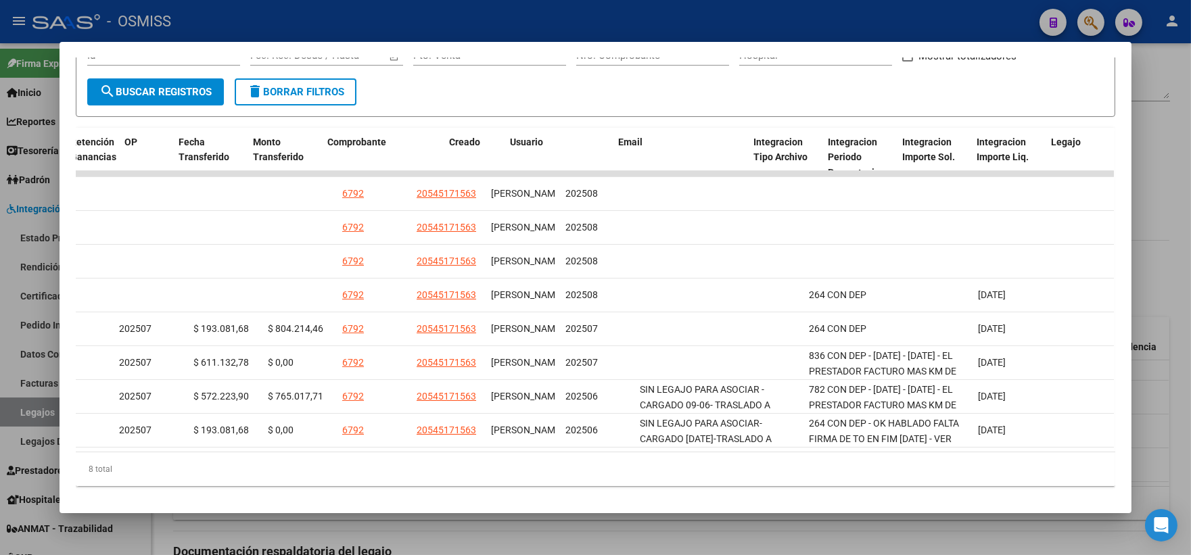
scroll to position [0, 0]
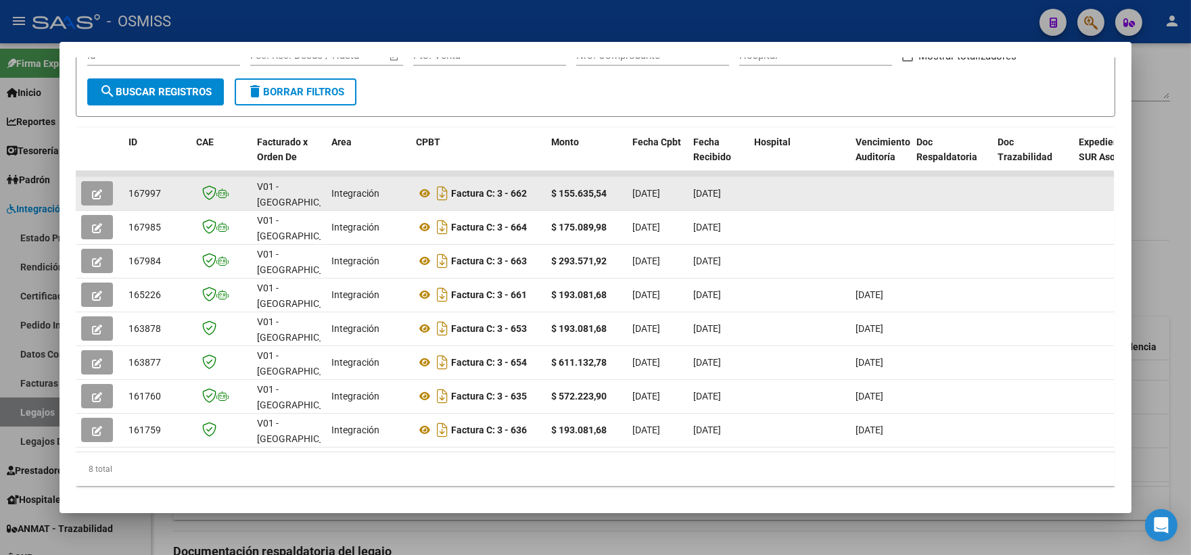
click at [95, 189] on icon "button" at bounding box center [97, 194] width 10 height 10
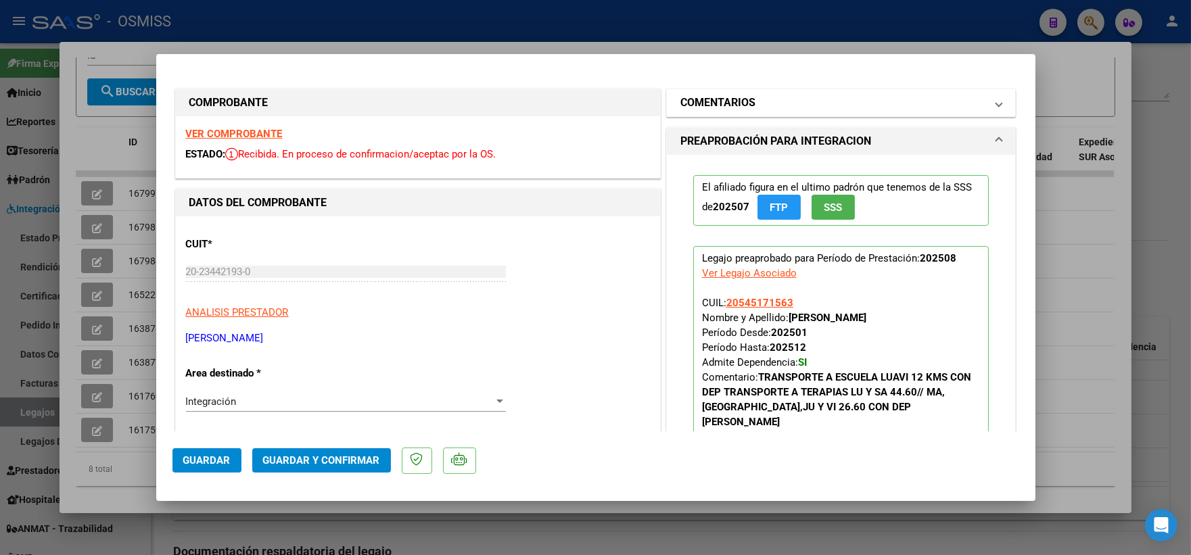
click at [781, 103] on mat-panel-title "COMENTARIOS" at bounding box center [833, 103] width 306 height 16
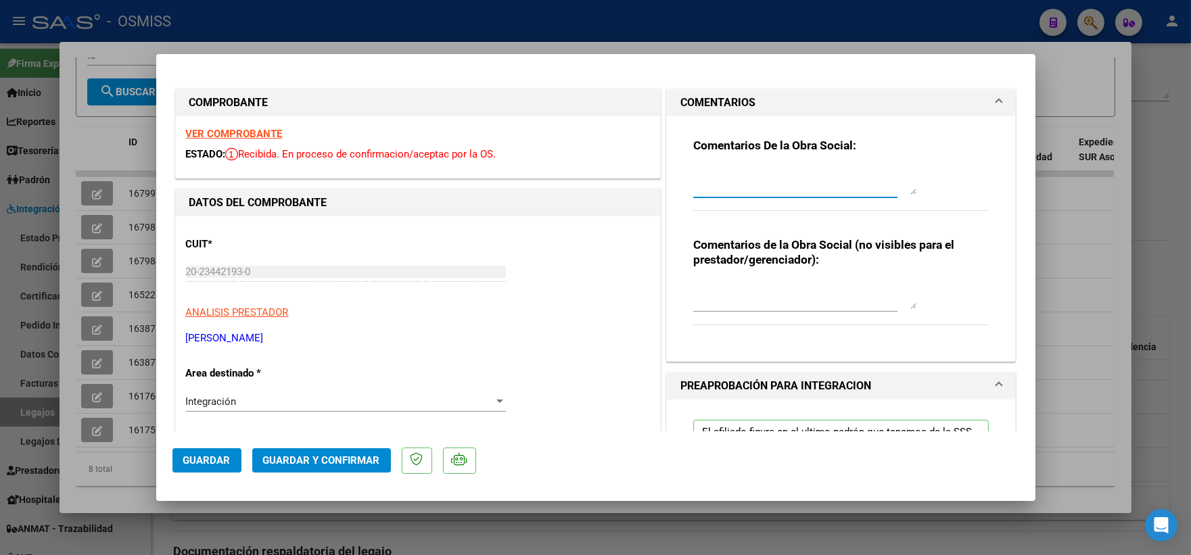
click at [763, 176] on textarea at bounding box center [804, 181] width 223 height 27
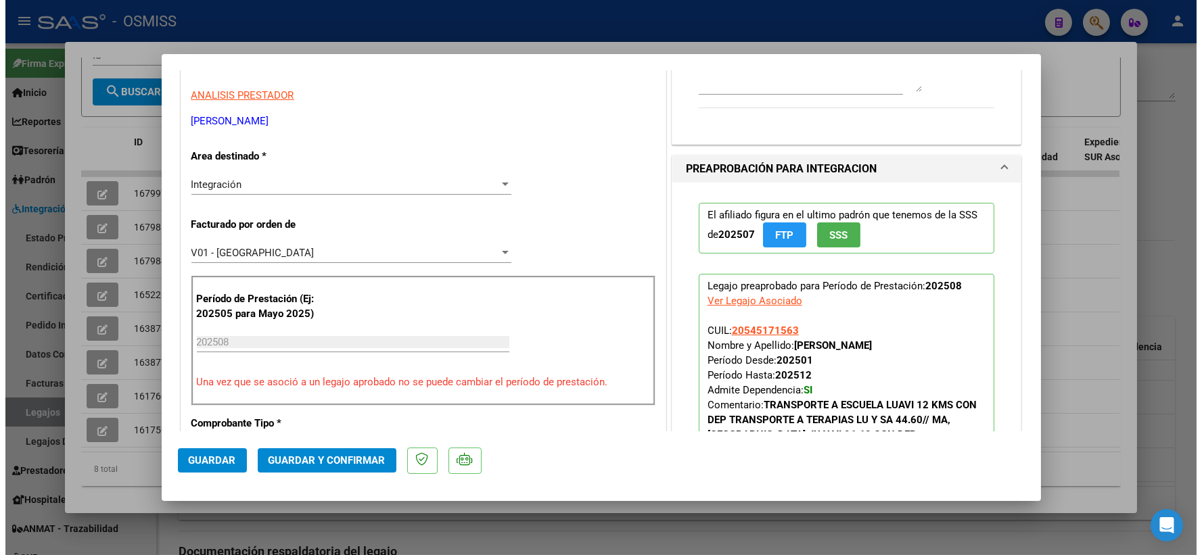
scroll to position [225, 0]
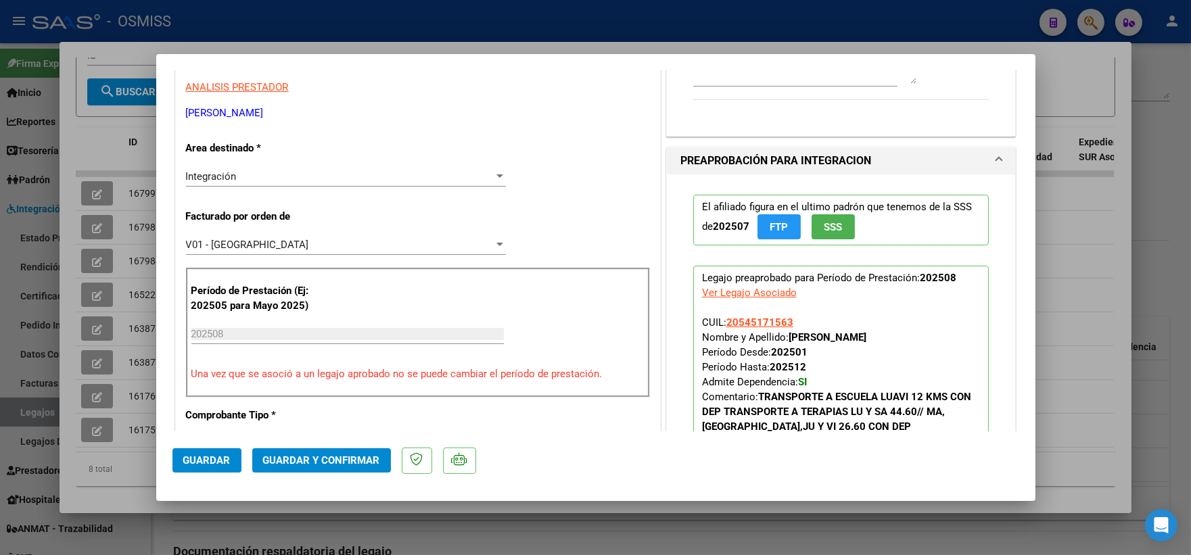
type textarea "FACTURA CARGADA FUERA DE TERMINO"
click at [224, 456] on span "Guardar" at bounding box center [206, 460] width 47 height 12
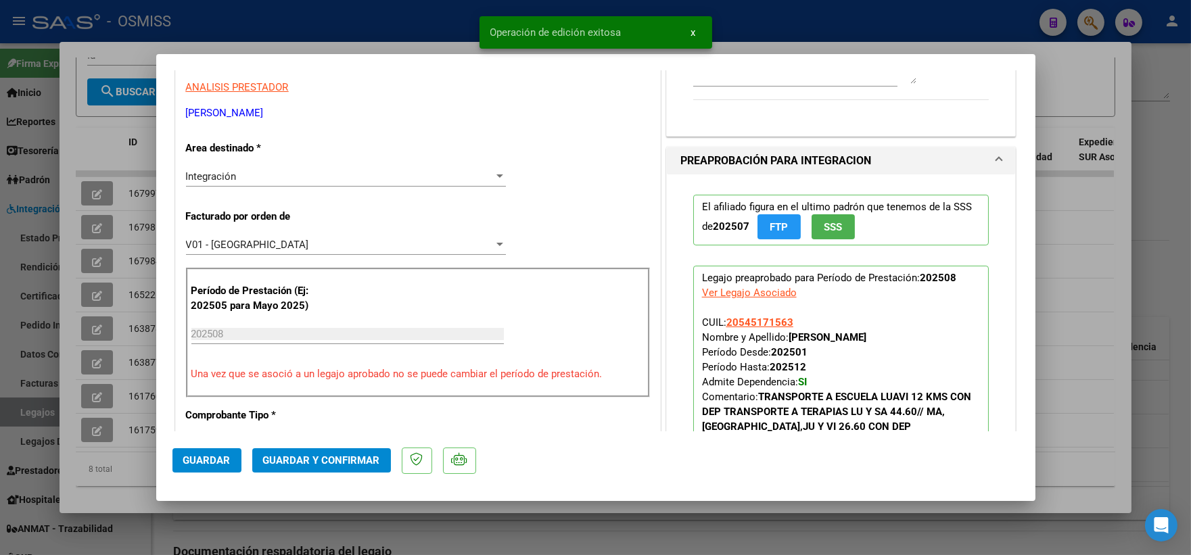
click at [1056, 300] on div at bounding box center [595, 277] width 1191 height 555
type input "$ 0,00"
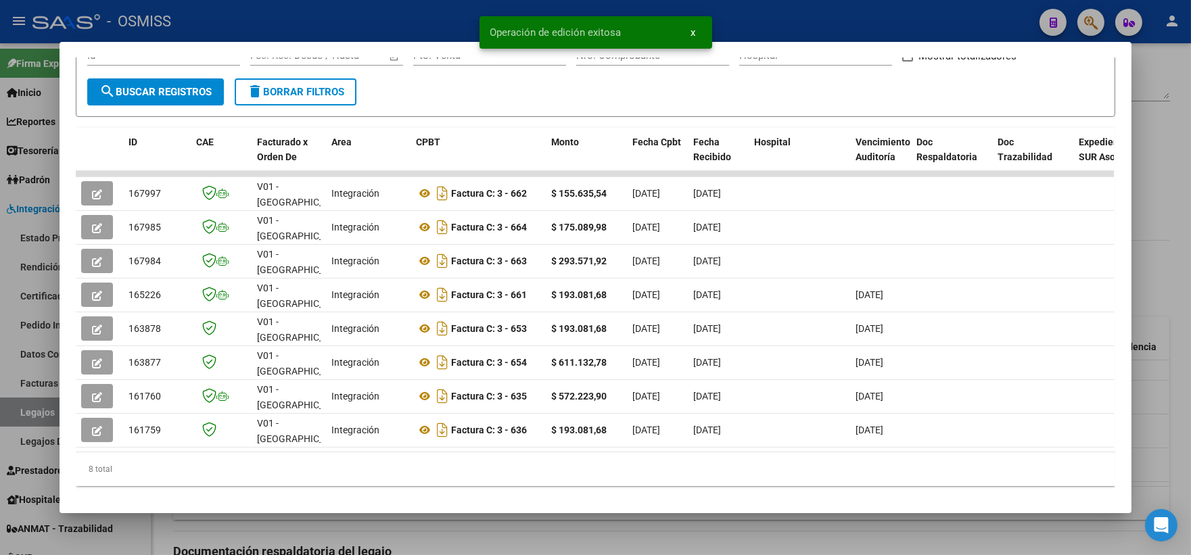
click at [1167, 288] on div at bounding box center [595, 277] width 1191 height 555
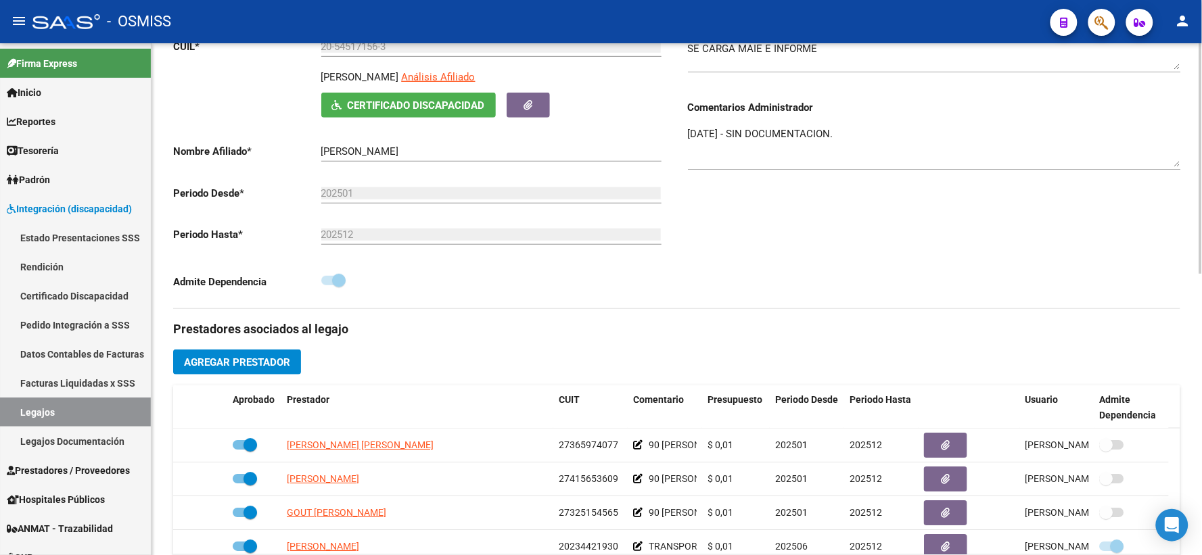
scroll to position [0, 0]
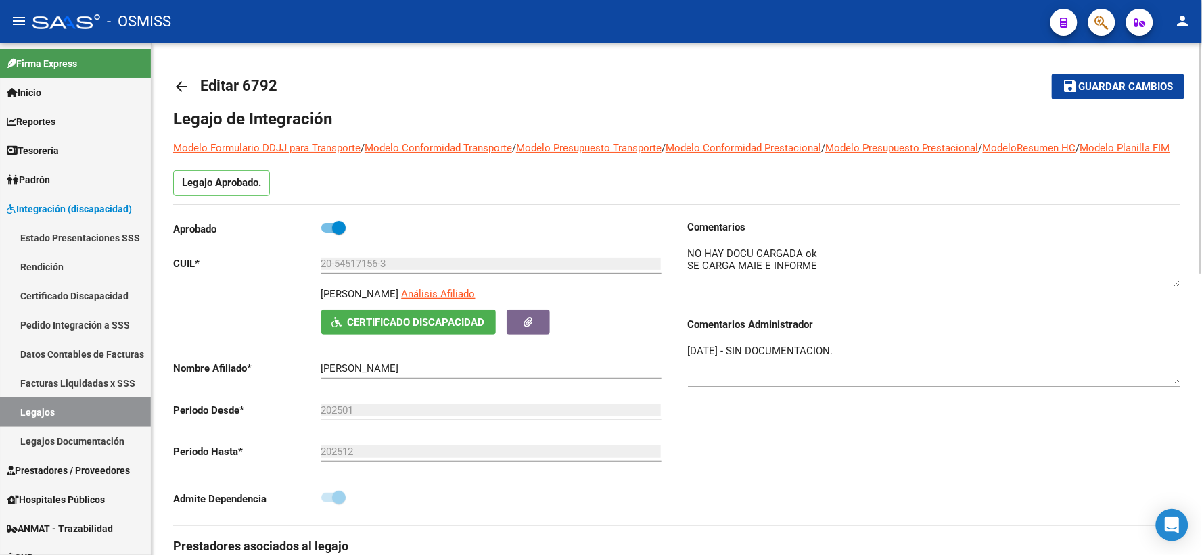
click at [688, 377] on textarea "[DATE] - SIN DOCUMENTACION." at bounding box center [934, 364] width 493 height 41
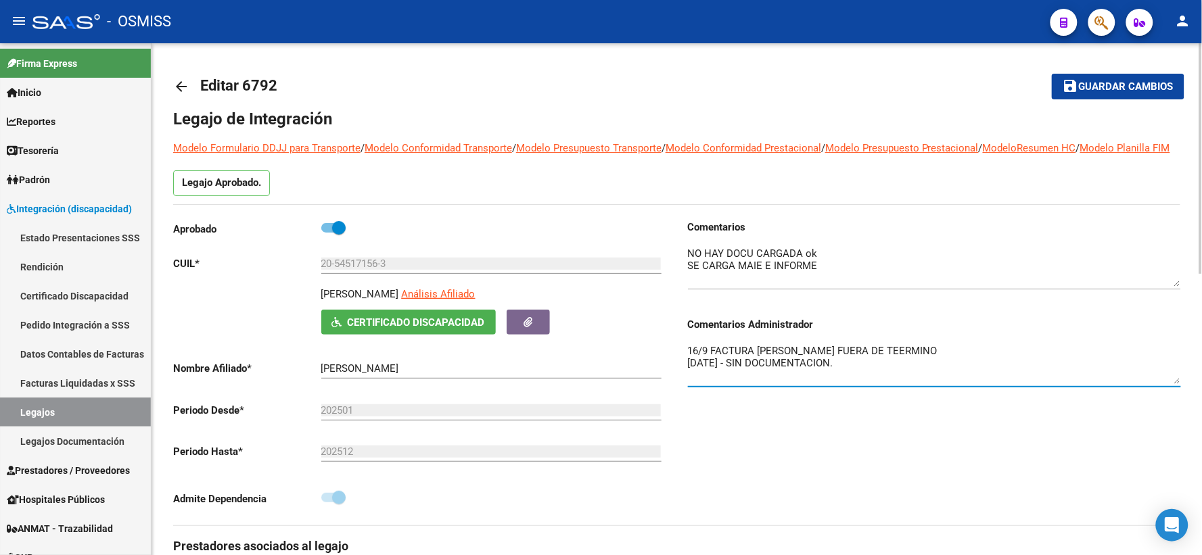
type textarea "16/9 FACTURA [PERSON_NAME] FUERA DE TEERMINO [DATE] - SIN DOCUMENTACION."
click at [1114, 88] on span "Guardar cambios" at bounding box center [1126, 87] width 95 height 12
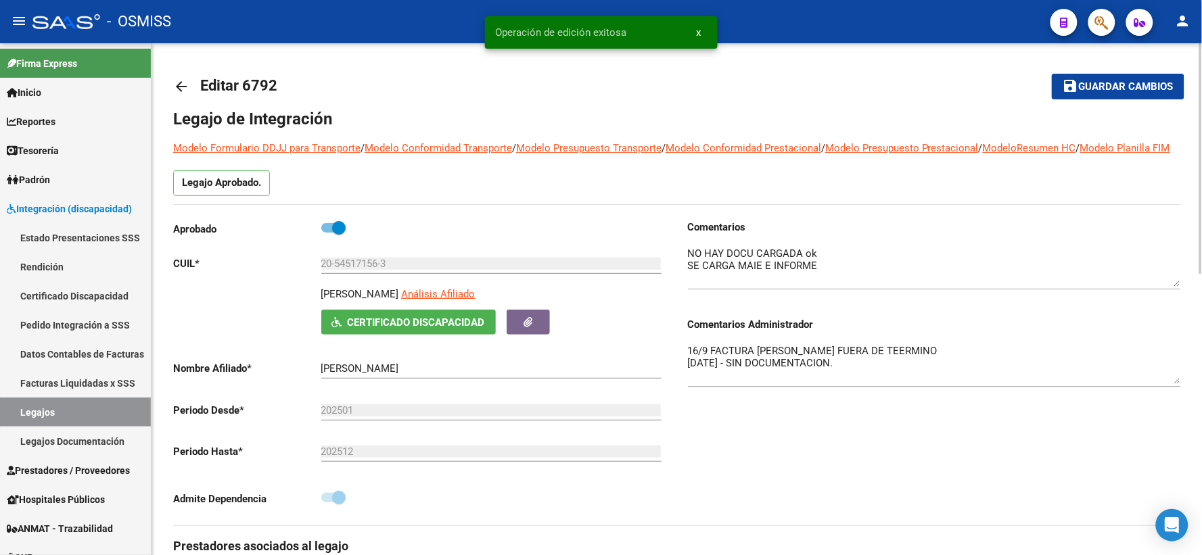
click at [177, 85] on mat-icon "arrow_back" at bounding box center [181, 86] width 16 height 16
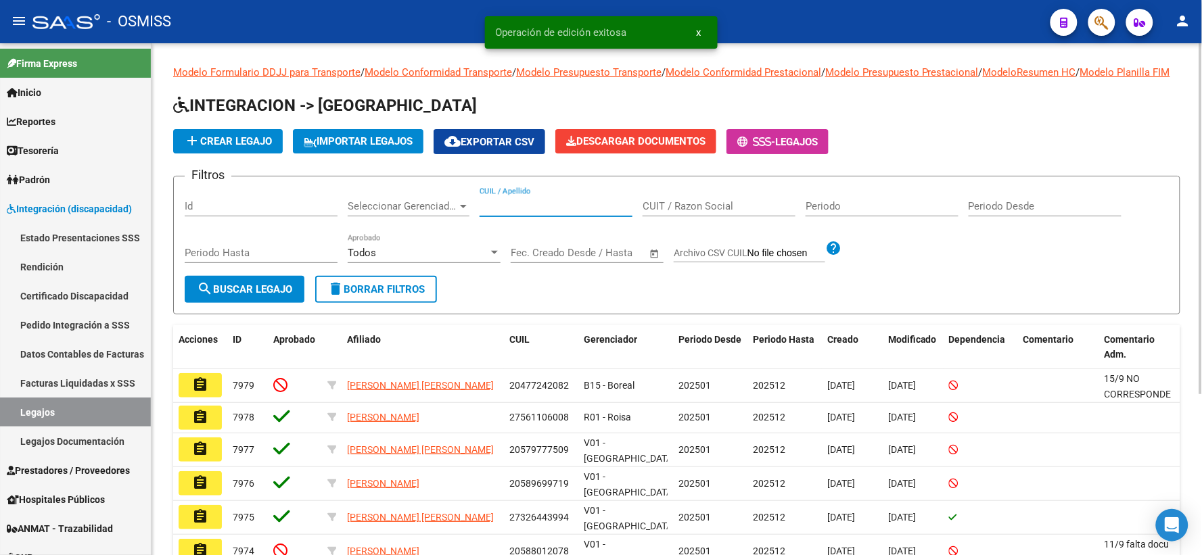
click at [527, 212] on input "CUIL / Apellido" at bounding box center [555, 206] width 153 height 12
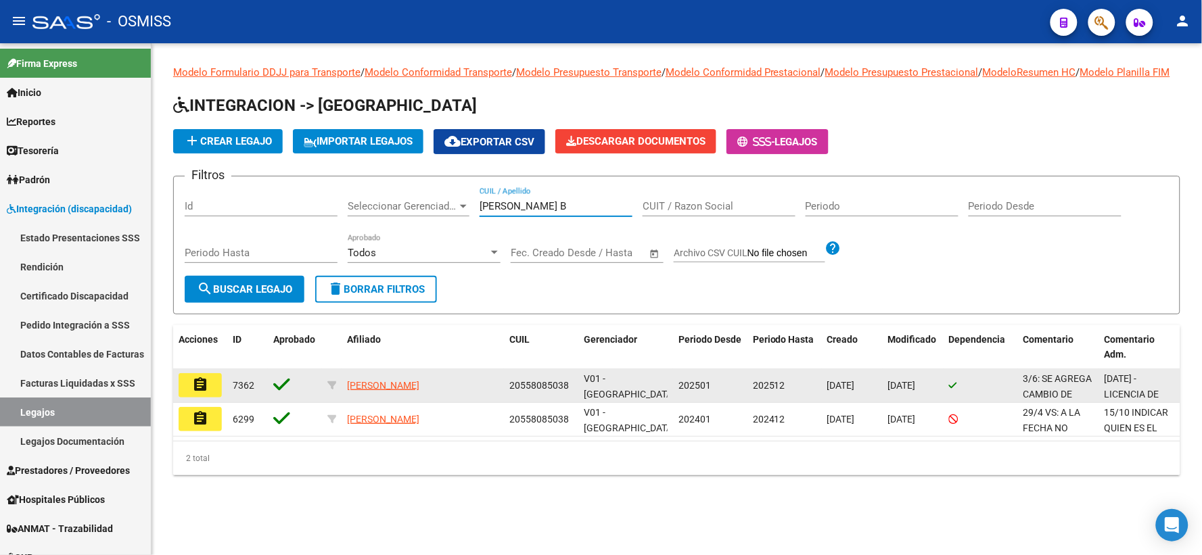
type input "[PERSON_NAME] B"
click at [211, 398] on button "assignment" at bounding box center [200, 385] width 43 height 24
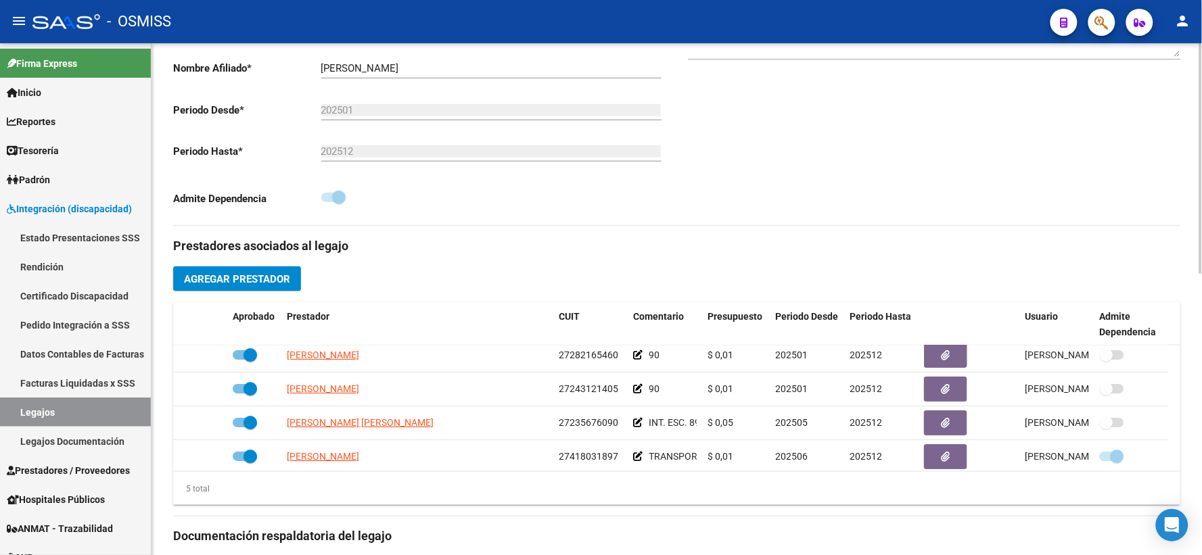
scroll to position [47, 0]
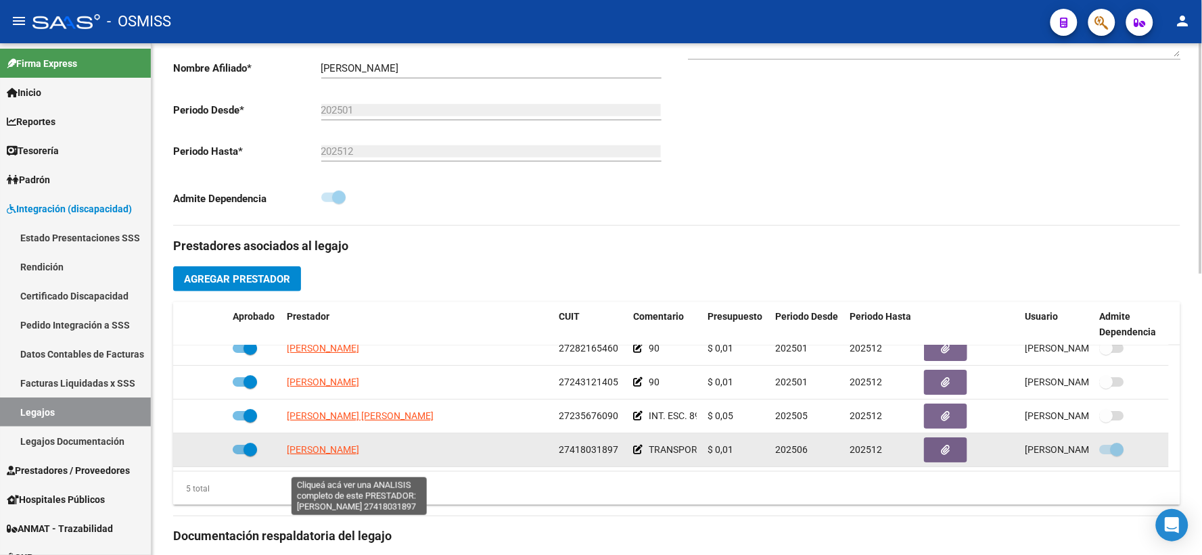
click at [340, 455] on span "[PERSON_NAME]" at bounding box center [323, 449] width 72 height 11
type textarea "27418031897"
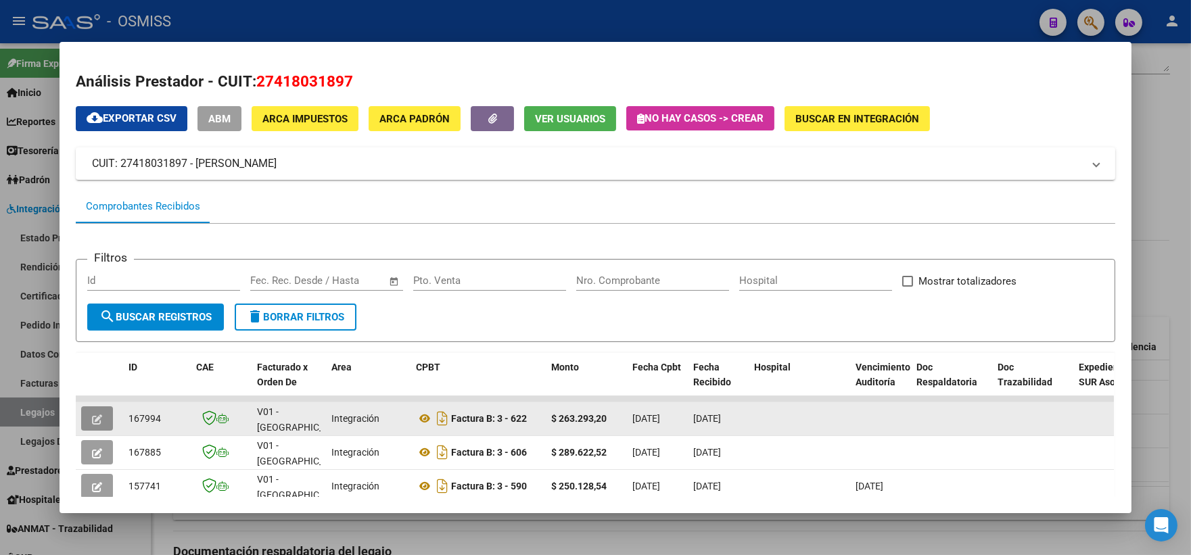
click at [81, 408] on button "button" at bounding box center [97, 418] width 32 height 24
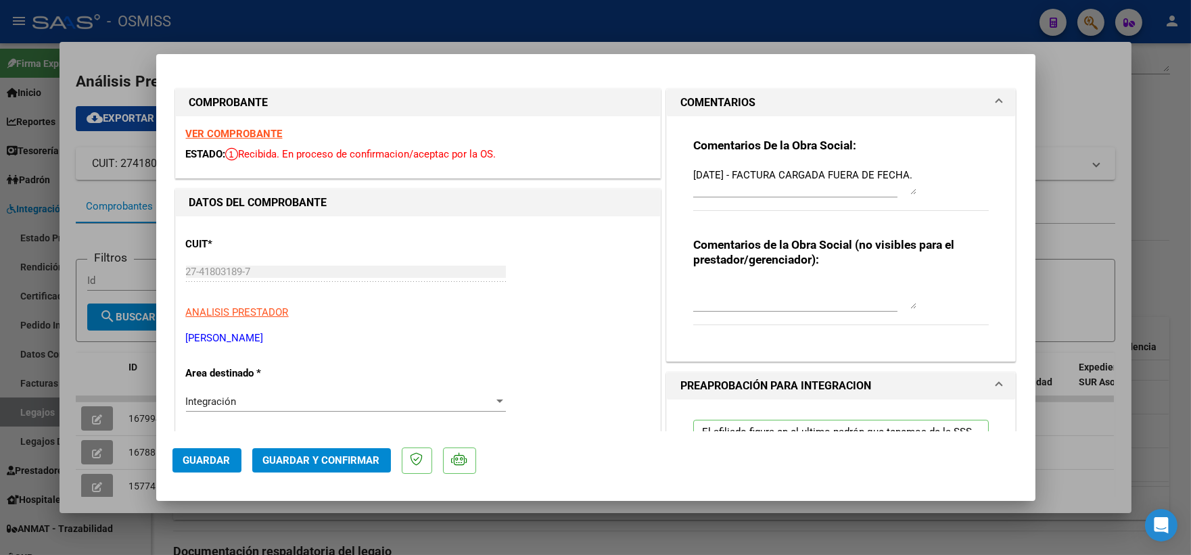
click at [212, 458] on span "Guardar" at bounding box center [206, 460] width 47 height 12
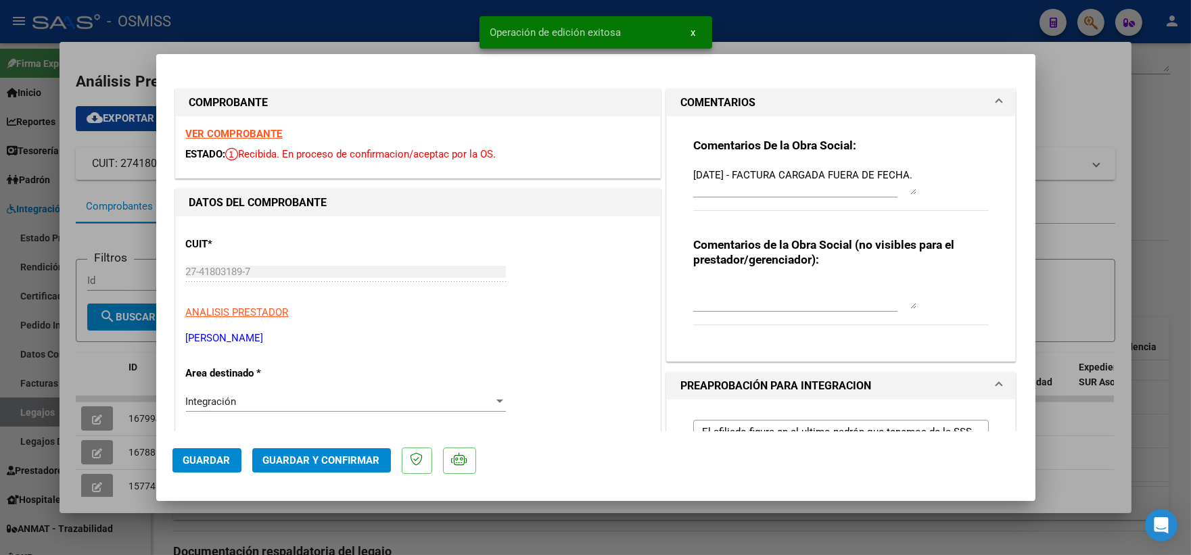
click at [1091, 223] on div at bounding box center [595, 277] width 1191 height 555
type input "$ 0,00"
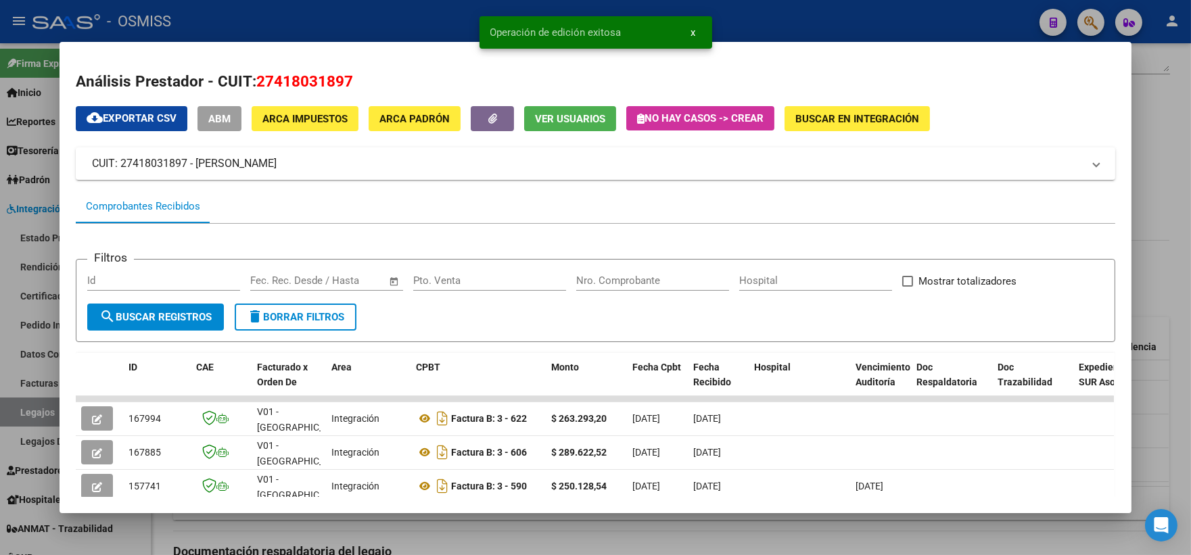
click at [1151, 220] on div at bounding box center [595, 277] width 1191 height 555
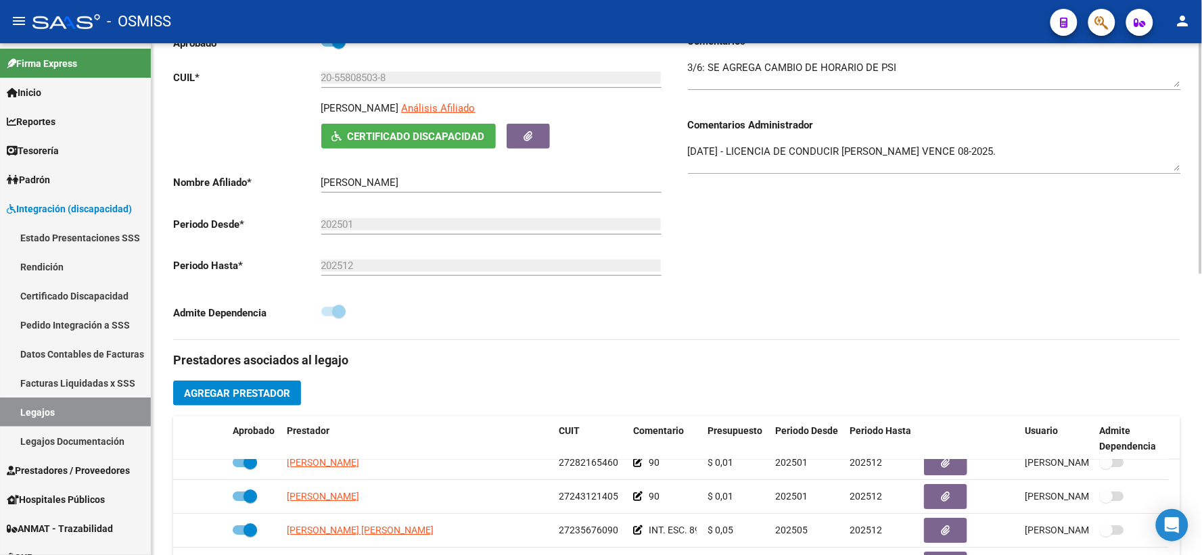
scroll to position [150, 0]
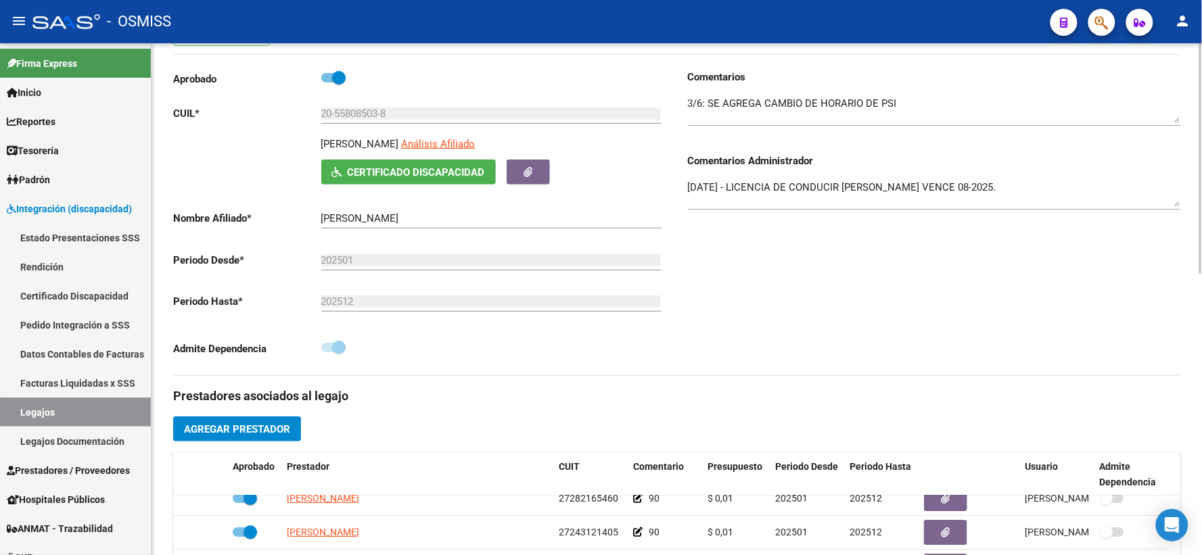
click at [686, 202] on div "Comentarios Comentarios Administrador [DATE] - LICENCIA DE CONDUCIR [PERSON_NAM…" at bounding box center [929, 223] width 504 height 306
click at [688, 202] on textarea "[DATE] - LICENCIA DE CONDUCIR [PERSON_NAME] VENCE 08-2025. [DATE] FALTA DOCU DE…" at bounding box center [934, 193] width 493 height 27
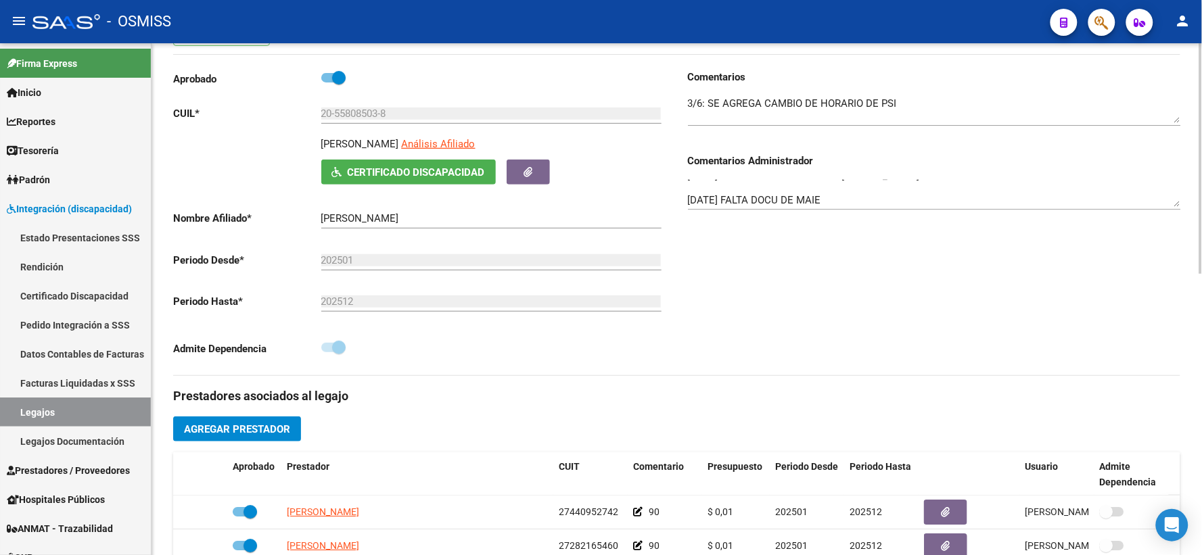
click at [1175, 210] on div "[DATE] FACTURA DE [PERSON_NAME] CARGADA FUERA DE TERMINO [DATE] - LICENCIA DE C…" at bounding box center [934, 188] width 493 height 41
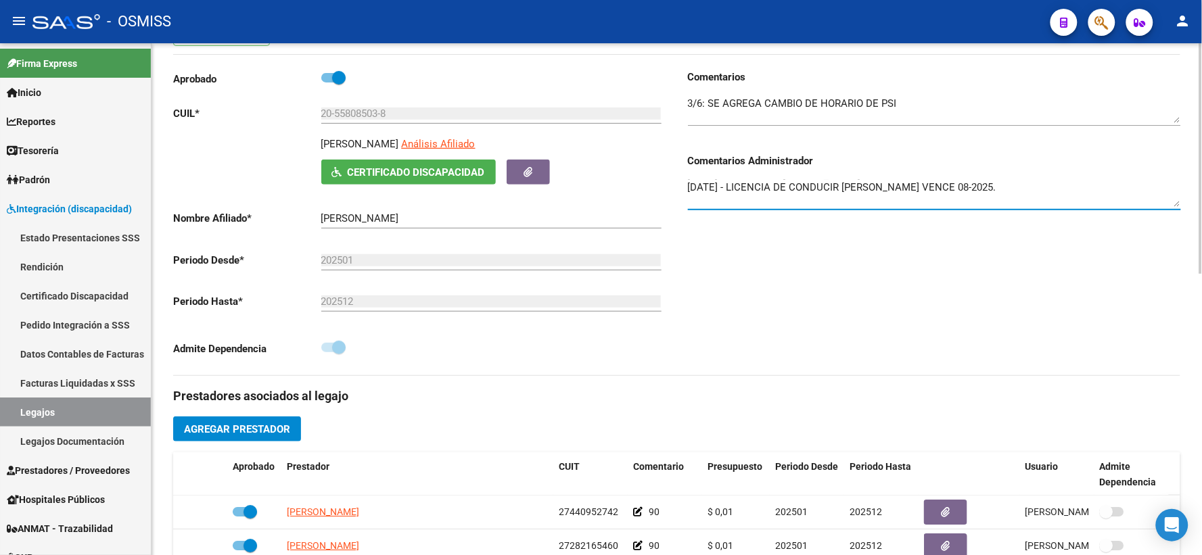
click at [1175, 207] on textarea "[DATE] FACTURA DE [PERSON_NAME] CARGADA FUERA DE TERMINO [DATE] - LICENCIA DE C…" at bounding box center [934, 193] width 493 height 27
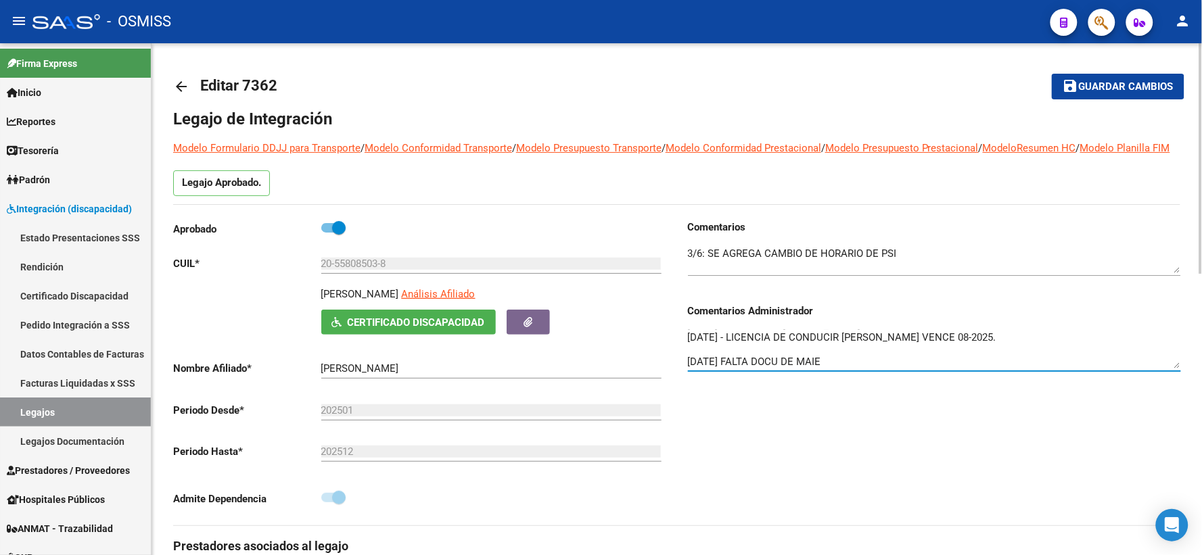
scroll to position [0, 0]
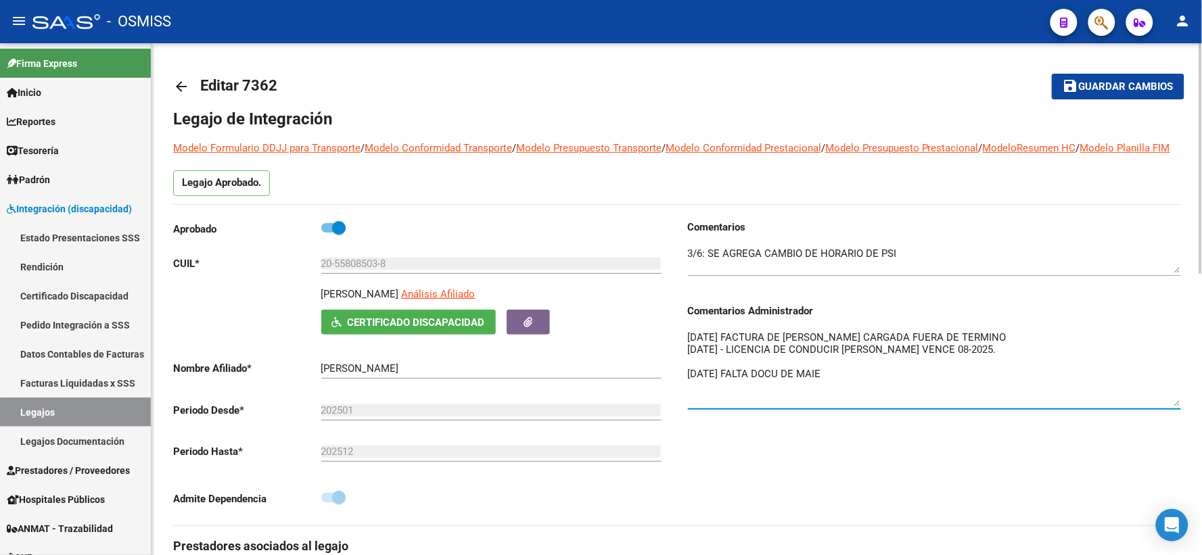
drag, startPoint x: 1174, startPoint y: 372, endPoint x: 1107, endPoint y: 407, distance: 75.6
click at [1173, 406] on textarea "[DATE] FACTURA DE [PERSON_NAME] CARGADA FUERA DE TERMINO [DATE] - LICENCIA DE C…" at bounding box center [934, 368] width 493 height 76
click at [829, 352] on textarea "[DATE] FACTURA DE [PERSON_NAME] CARGADA FUERA DE TERMINO [DATE] - LICENCIA DE C…" at bounding box center [934, 368] width 493 height 76
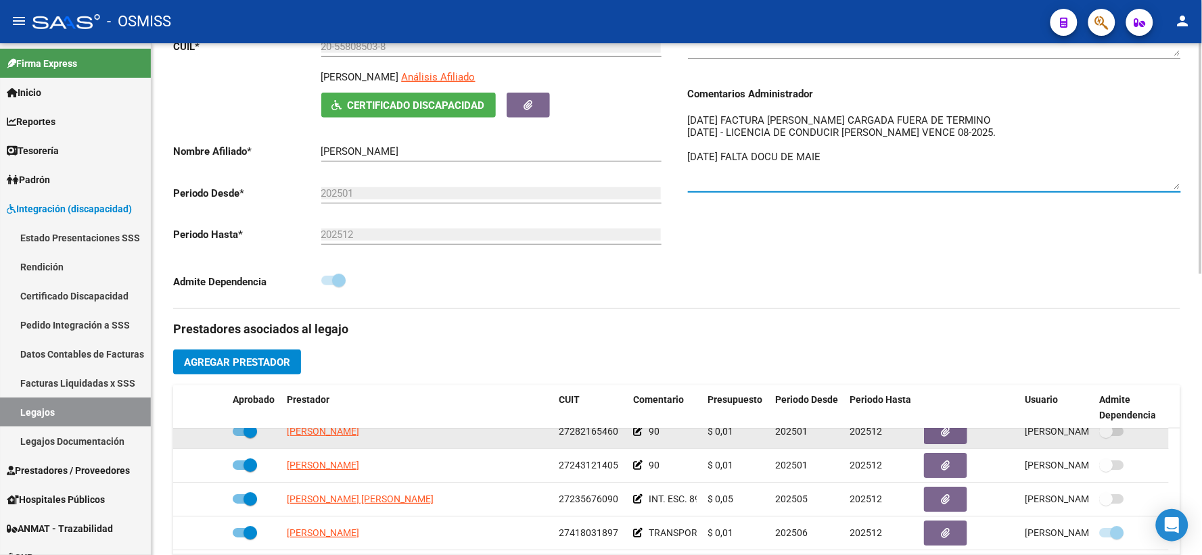
scroll to position [225, 0]
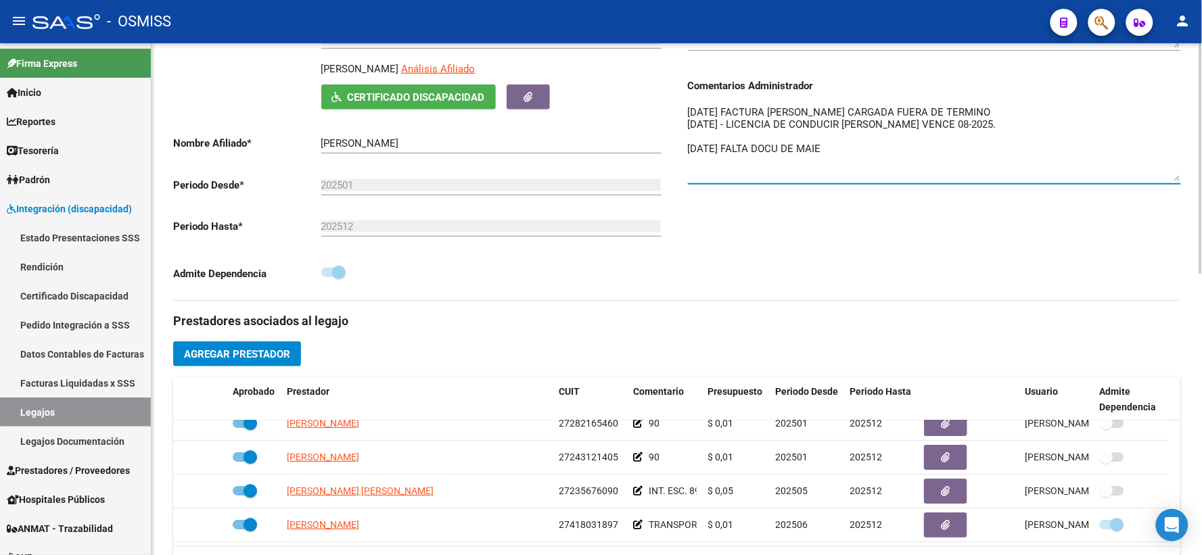
click at [803, 124] on textarea "[DATE] FACTURA [PERSON_NAME] CARGADA FUERA DE TERMINO [DATE] - LICENCIA DE COND…" at bounding box center [934, 143] width 493 height 76
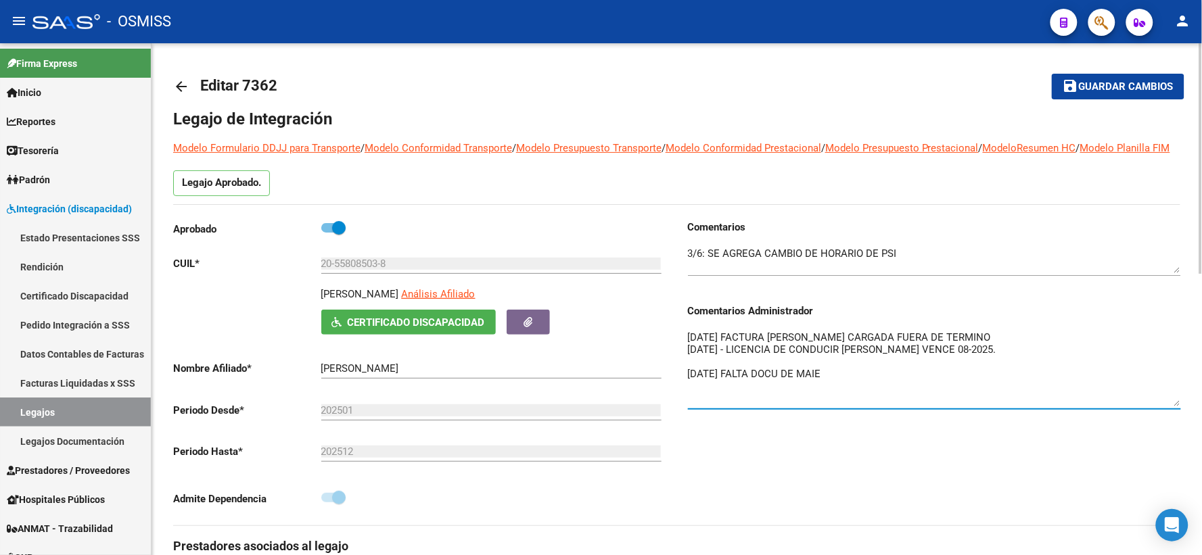
type textarea "[DATE] FACTURA [PERSON_NAME] CARGADA FUERA DE TERMINO [DATE] - LICENCIA DE COND…"
click at [1086, 81] on span "Guardar cambios" at bounding box center [1126, 87] width 95 height 12
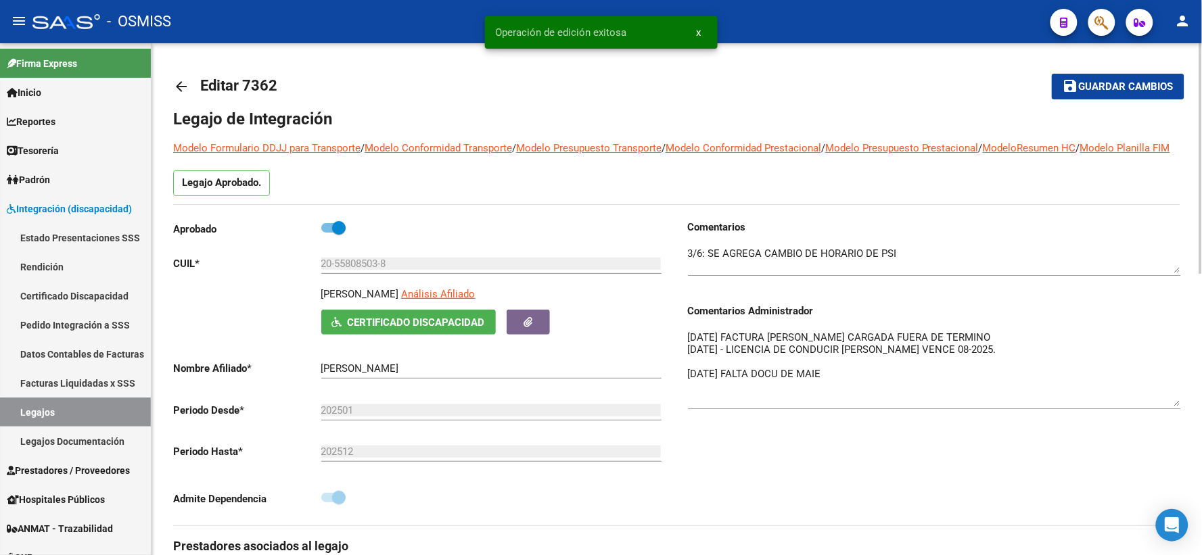
click at [179, 83] on mat-icon "arrow_back" at bounding box center [181, 86] width 16 height 16
